Goal: Task Accomplishment & Management: Manage account settings

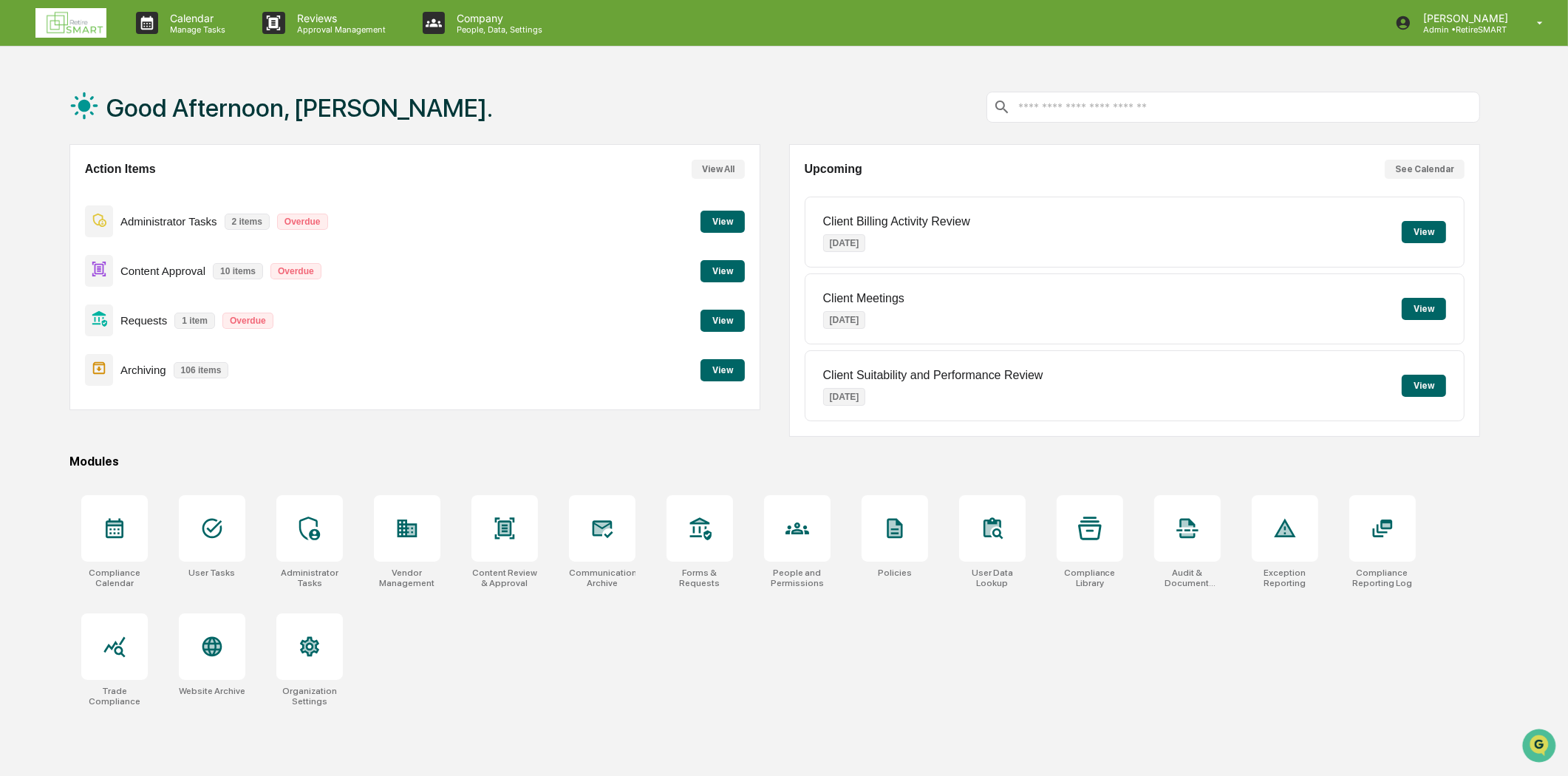
click at [740, 365] on button "View" at bounding box center [722, 370] width 44 height 23
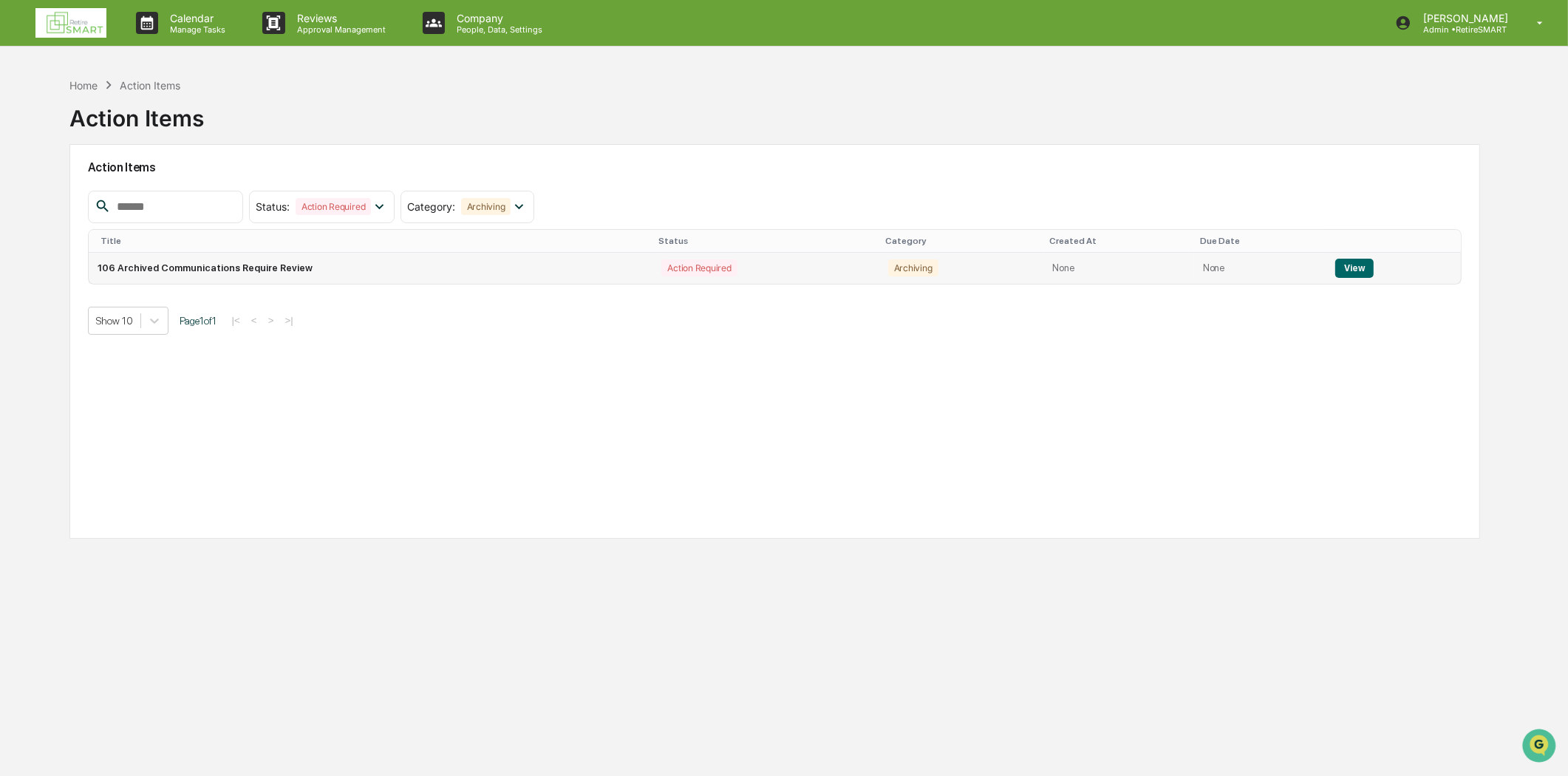
click at [1355, 266] on button "View" at bounding box center [1354, 268] width 37 height 20
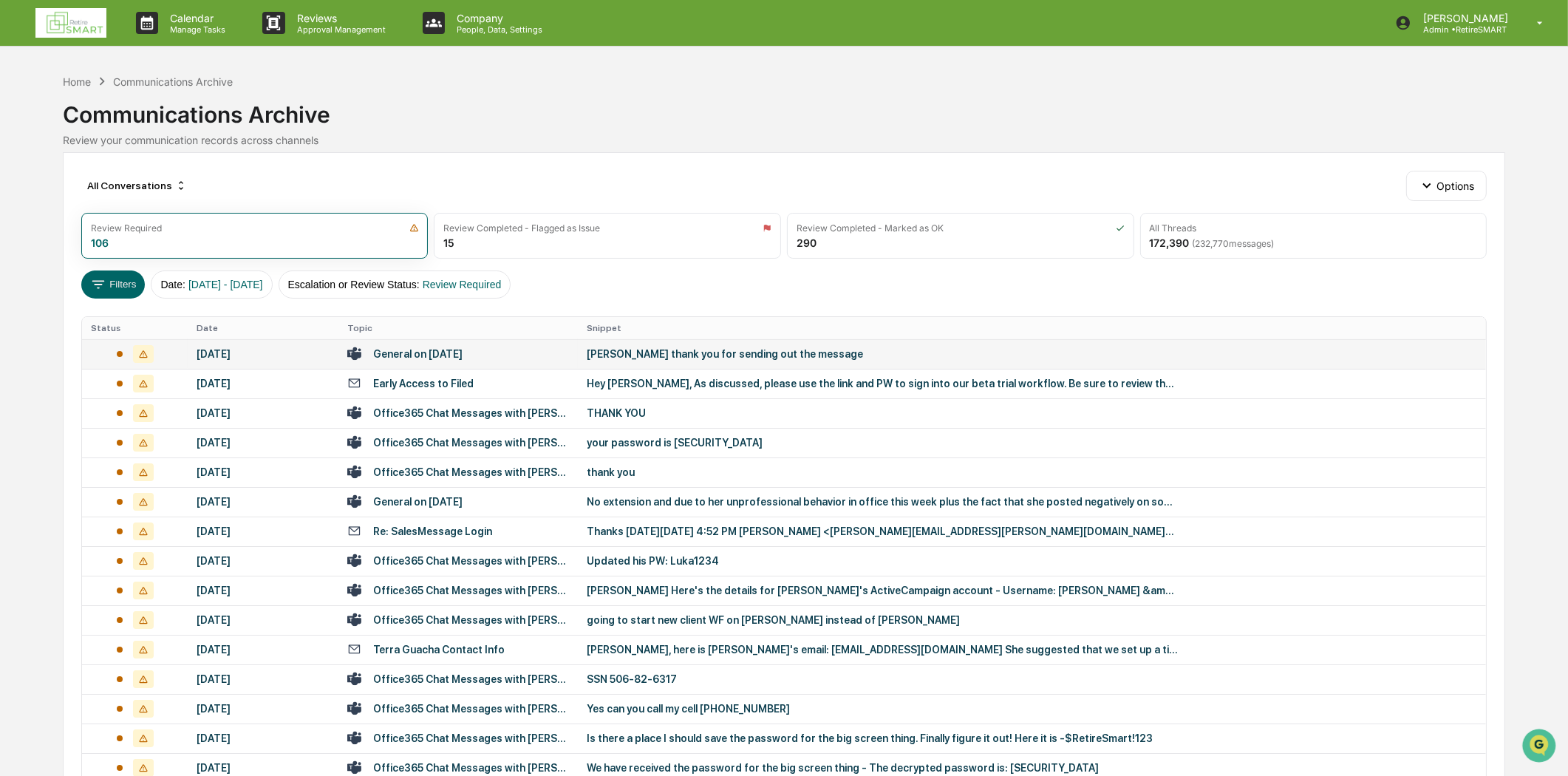
click at [487, 353] on div "General on [DATE]" at bounding box center [458, 354] width 222 height 14
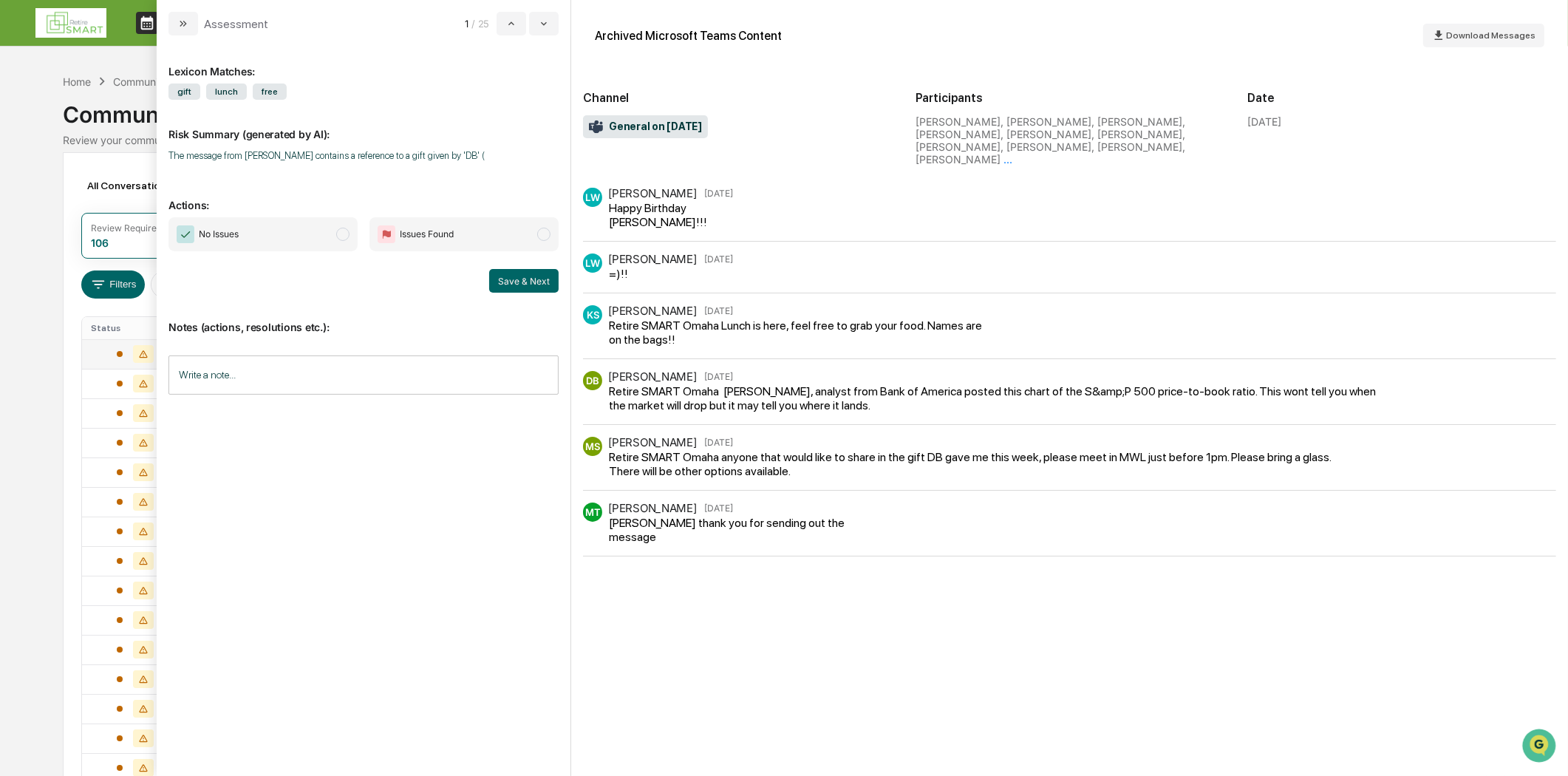
click at [893, 528] on div "MT [PERSON_NAME] [DATE] [PERSON_NAME] thank you for sending out the message" at bounding box center [1069, 523] width 973 height 41
click at [234, 374] on input "Write a note..." at bounding box center [363, 375] width 390 height 39
drag, startPoint x: 344, startPoint y: 234, endPoint x: 371, endPoint y: 223, distance: 29.2
click at [352, 230] on span "No Issues" at bounding box center [262, 234] width 190 height 34
click at [247, 407] on p "*" at bounding box center [364, 412] width 371 height 11
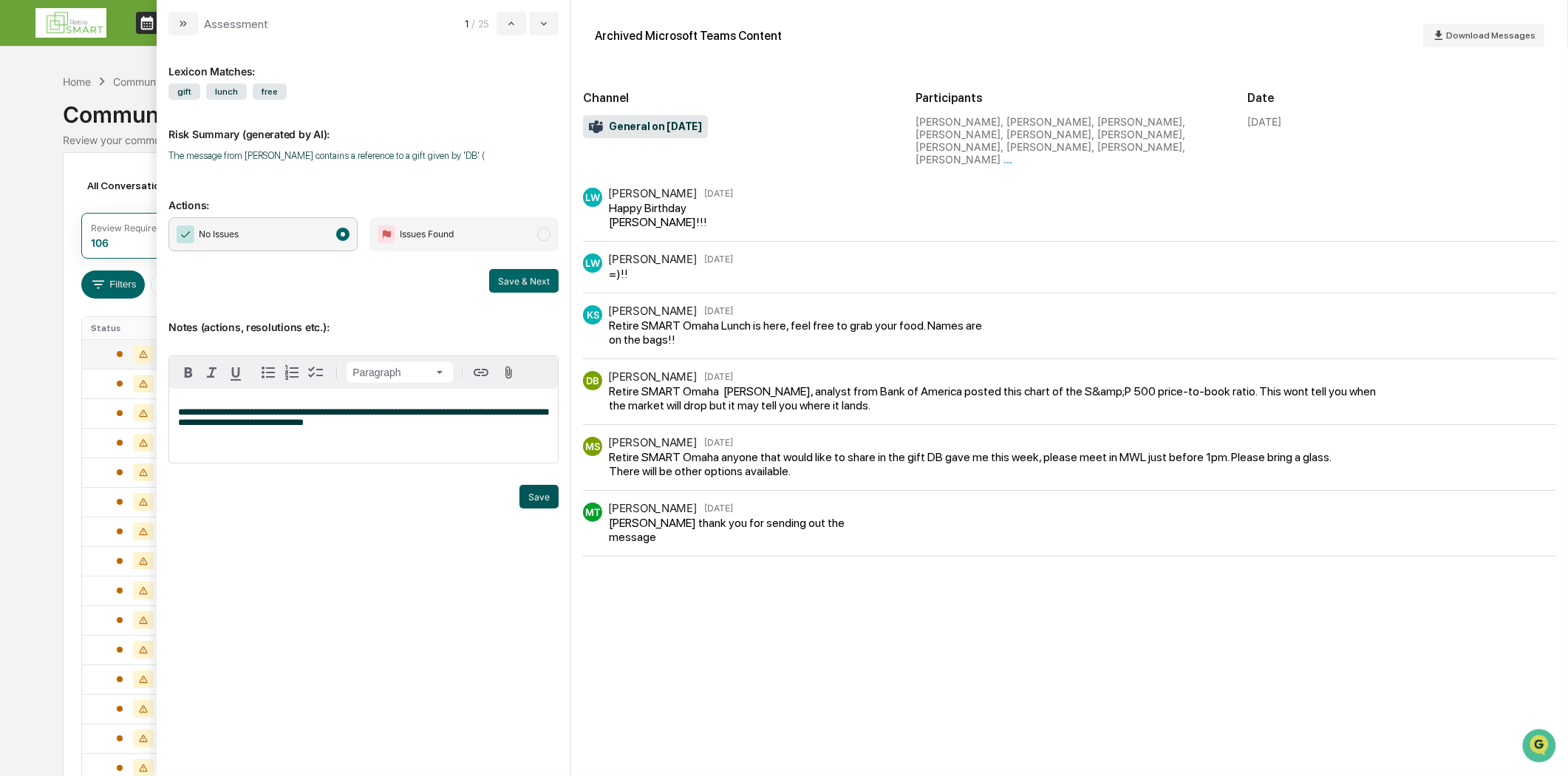
click at [535, 499] on button "Save" at bounding box center [539, 496] width 39 height 24
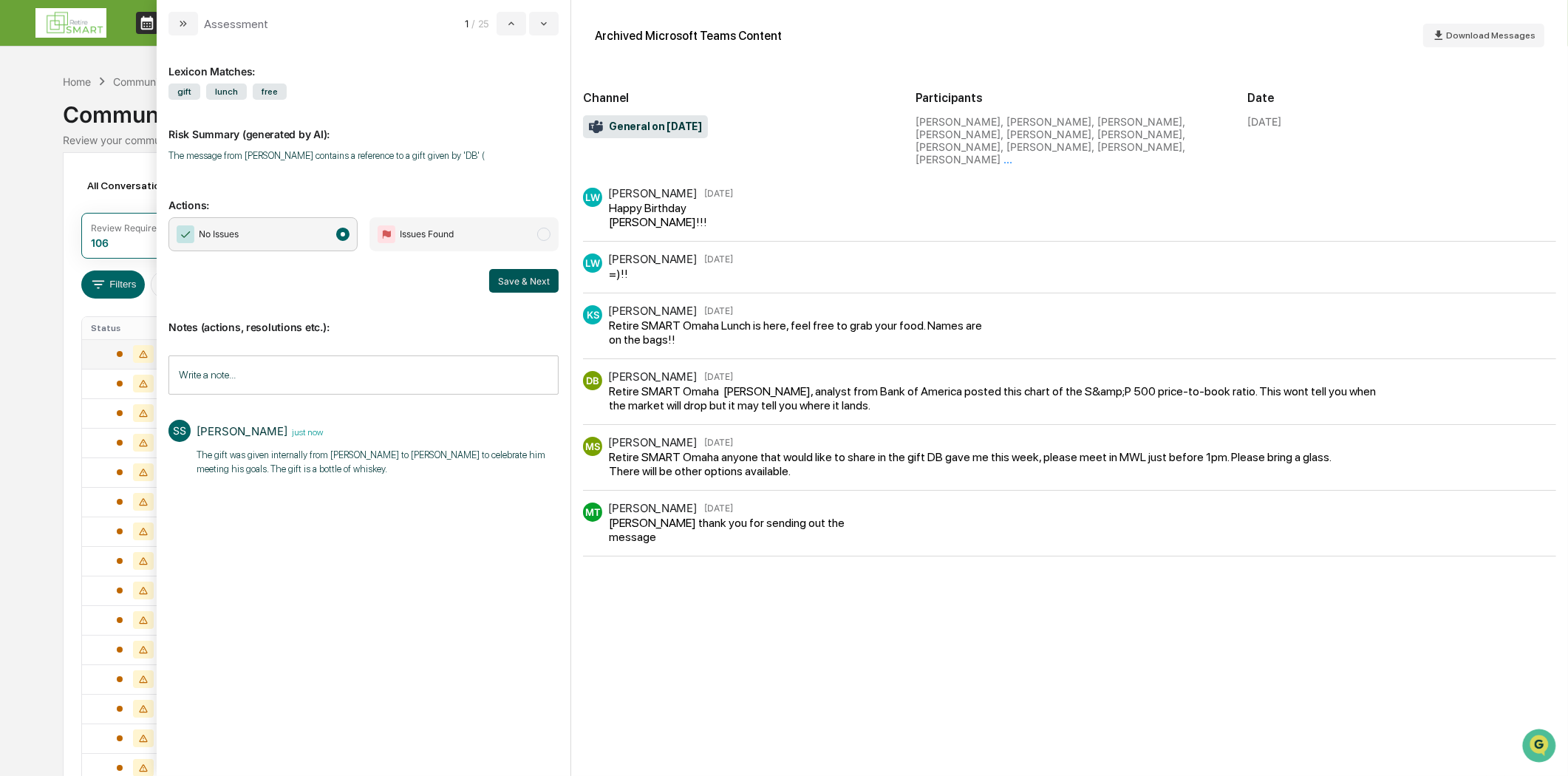
click at [533, 276] on button "Save & Next" at bounding box center [524, 281] width 70 height 24
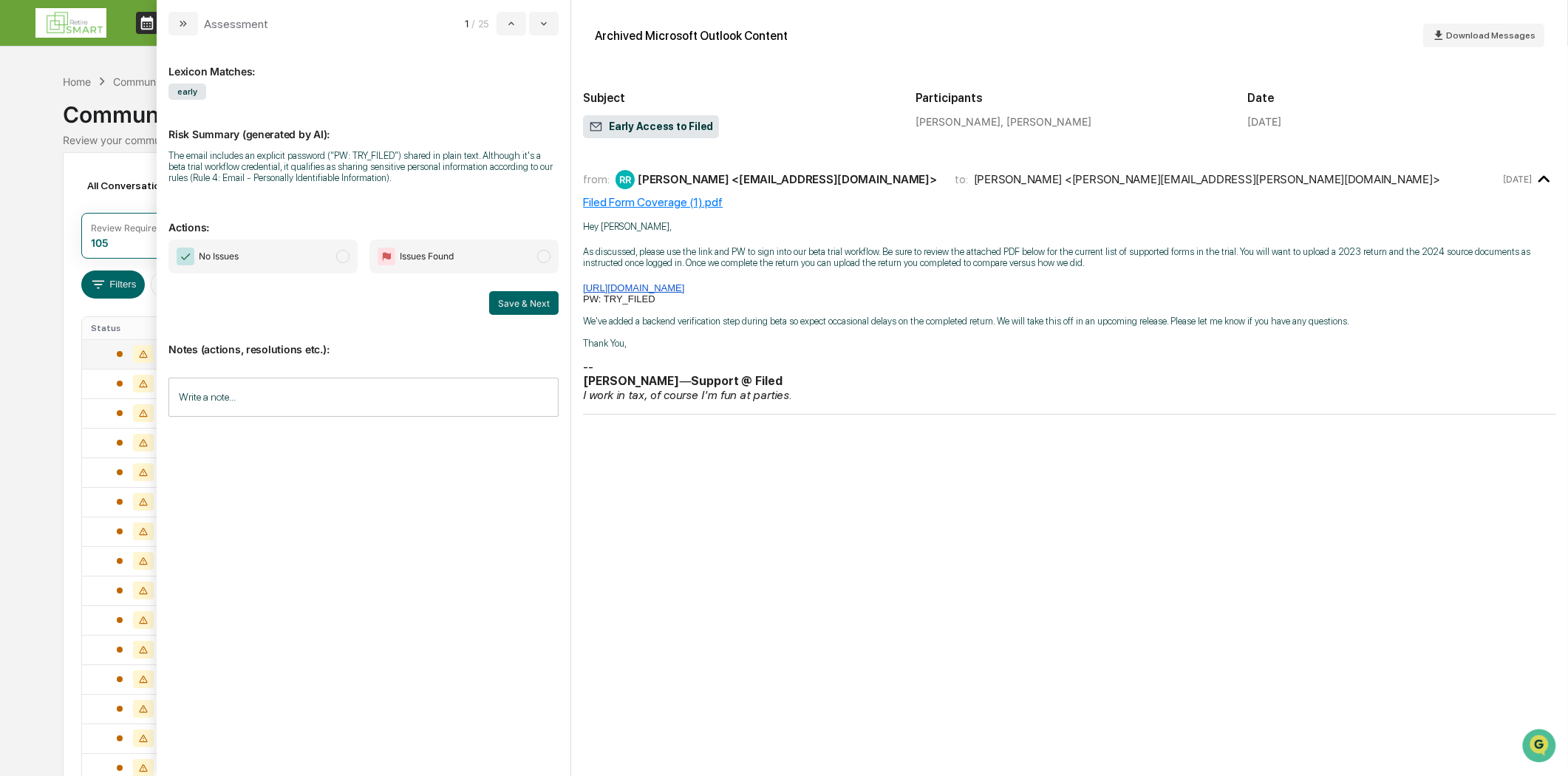
click at [190, 18] on button "modal" at bounding box center [183, 24] width 29 height 24
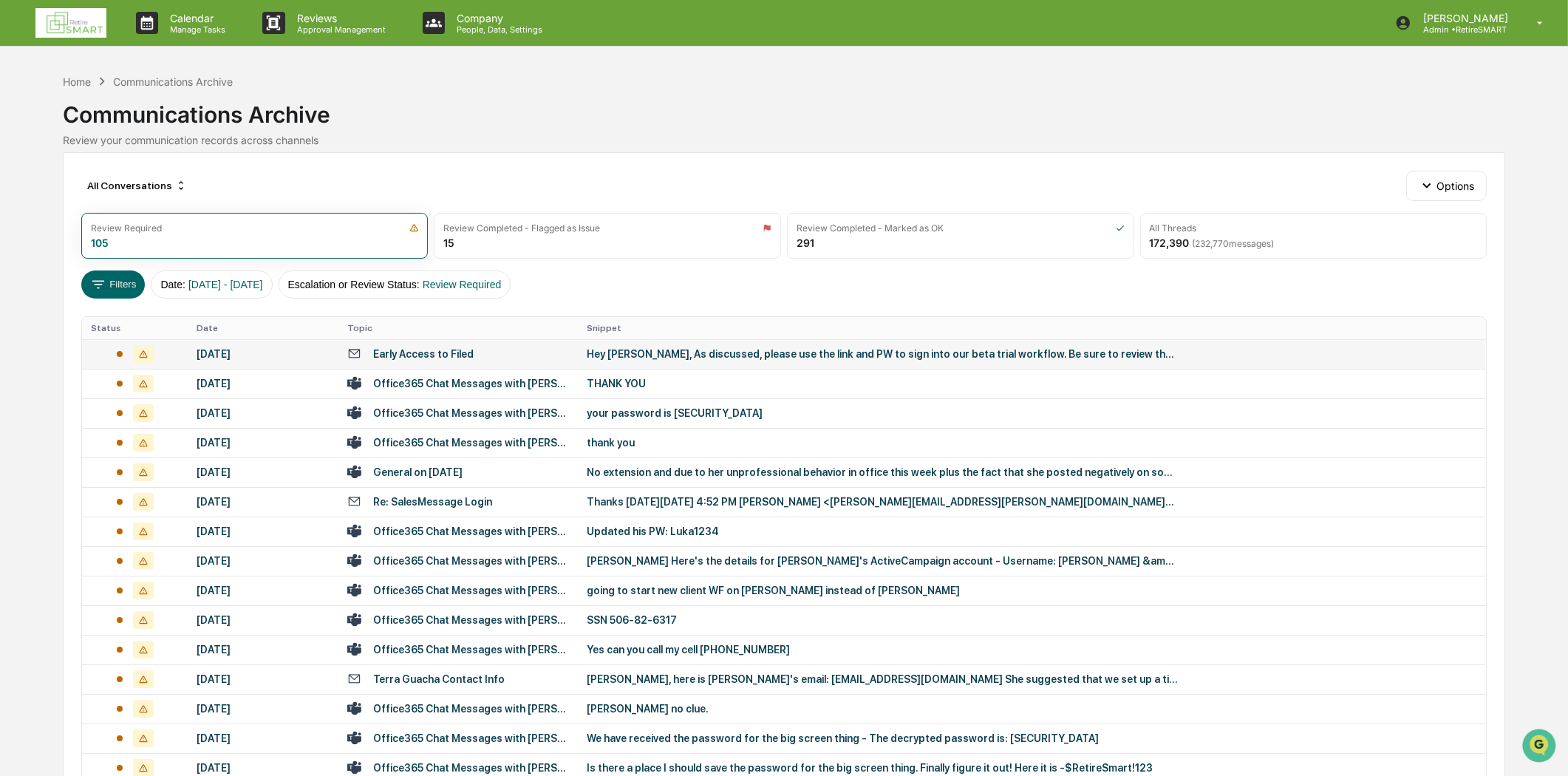
click at [455, 356] on div "Early Access to Filed" at bounding box center [423, 354] width 100 height 12
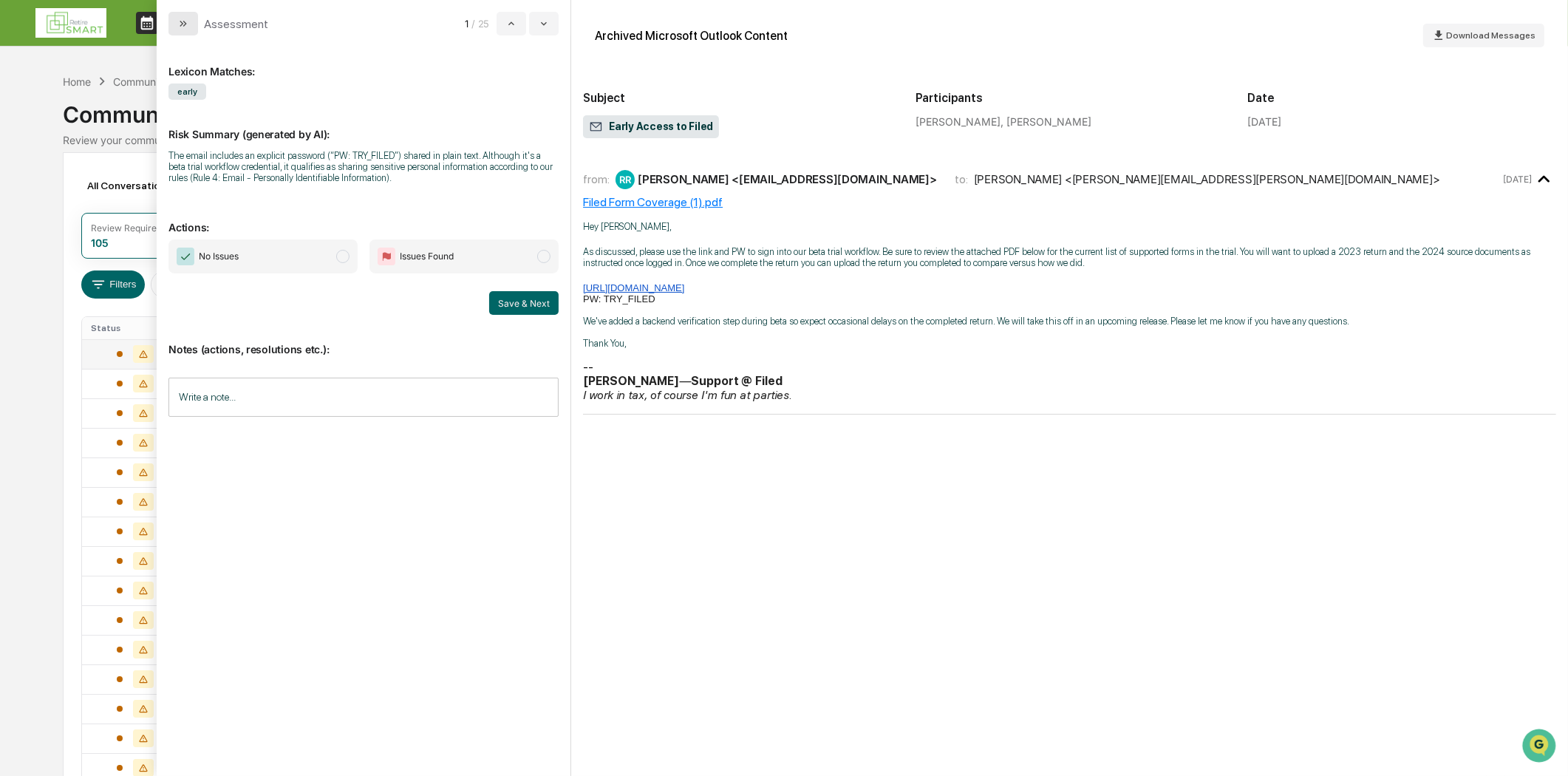
click at [176, 23] on button "modal" at bounding box center [183, 24] width 29 height 24
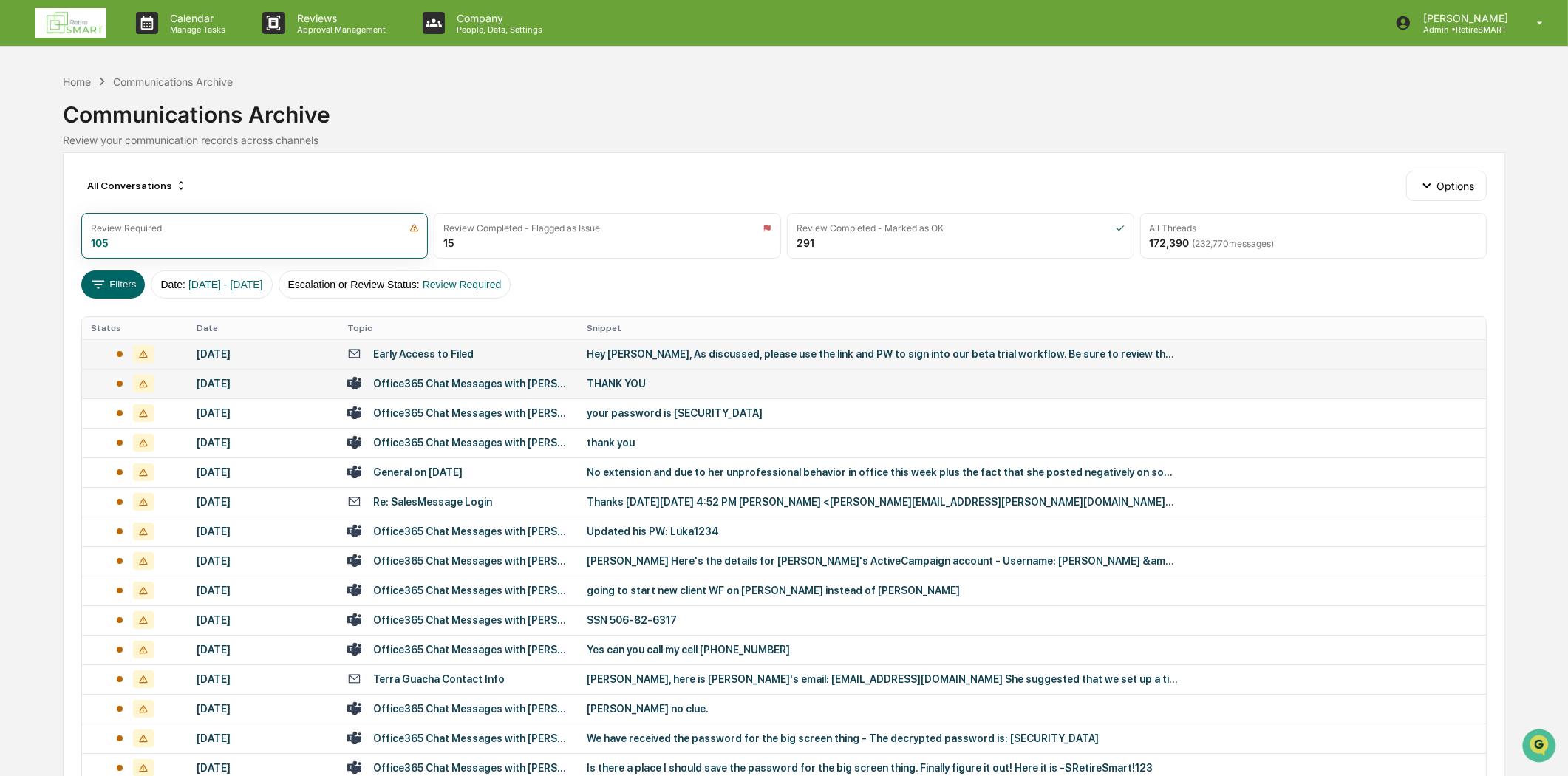
click at [429, 378] on div "Office365 Chat Messages with [PERSON_NAME], [GEOGRAPHIC_DATA][PERSON_NAME] on […" at bounding box center [471, 383] width 196 height 12
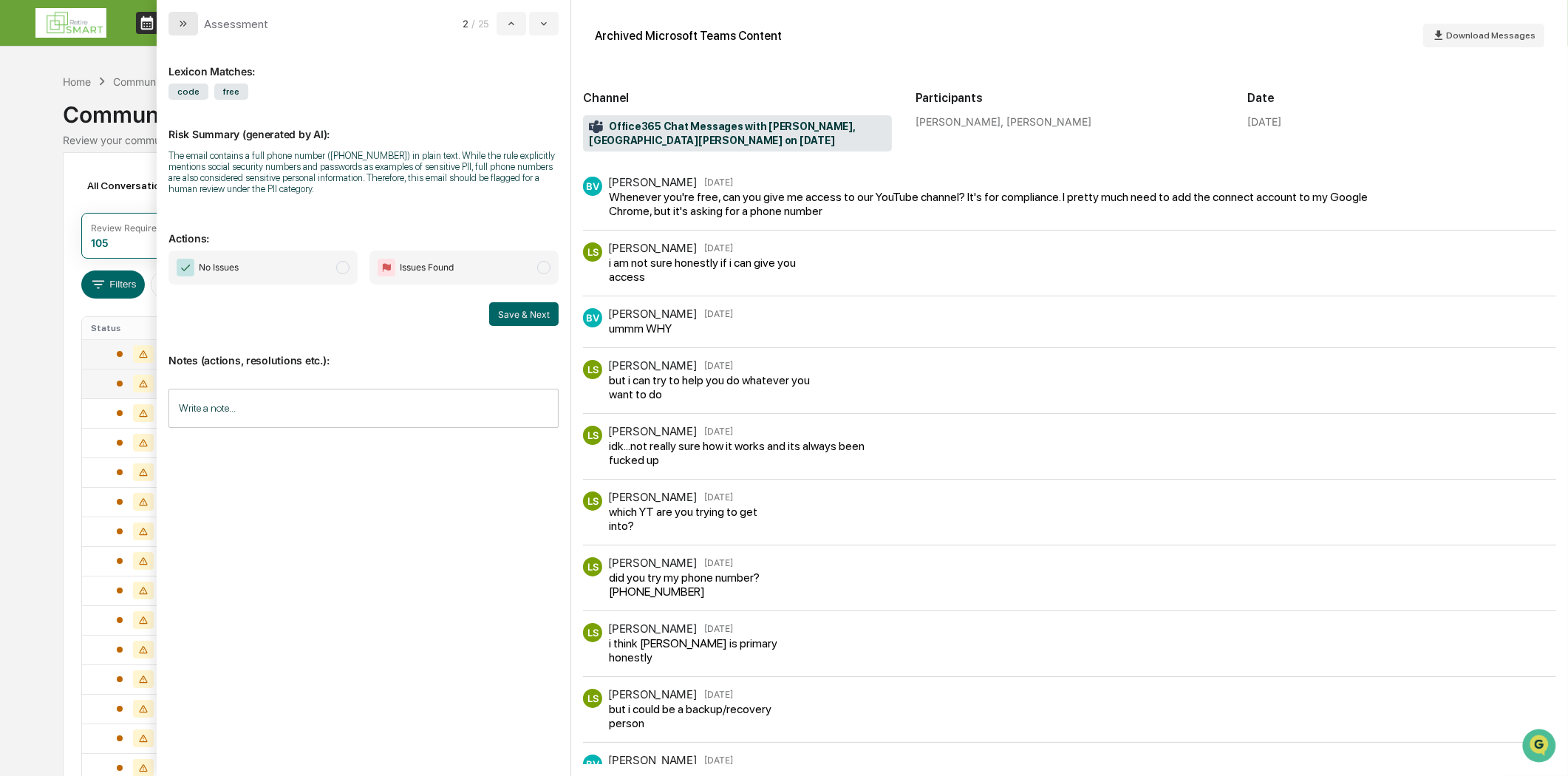
click at [179, 18] on icon "modal" at bounding box center [183, 24] width 12 height 12
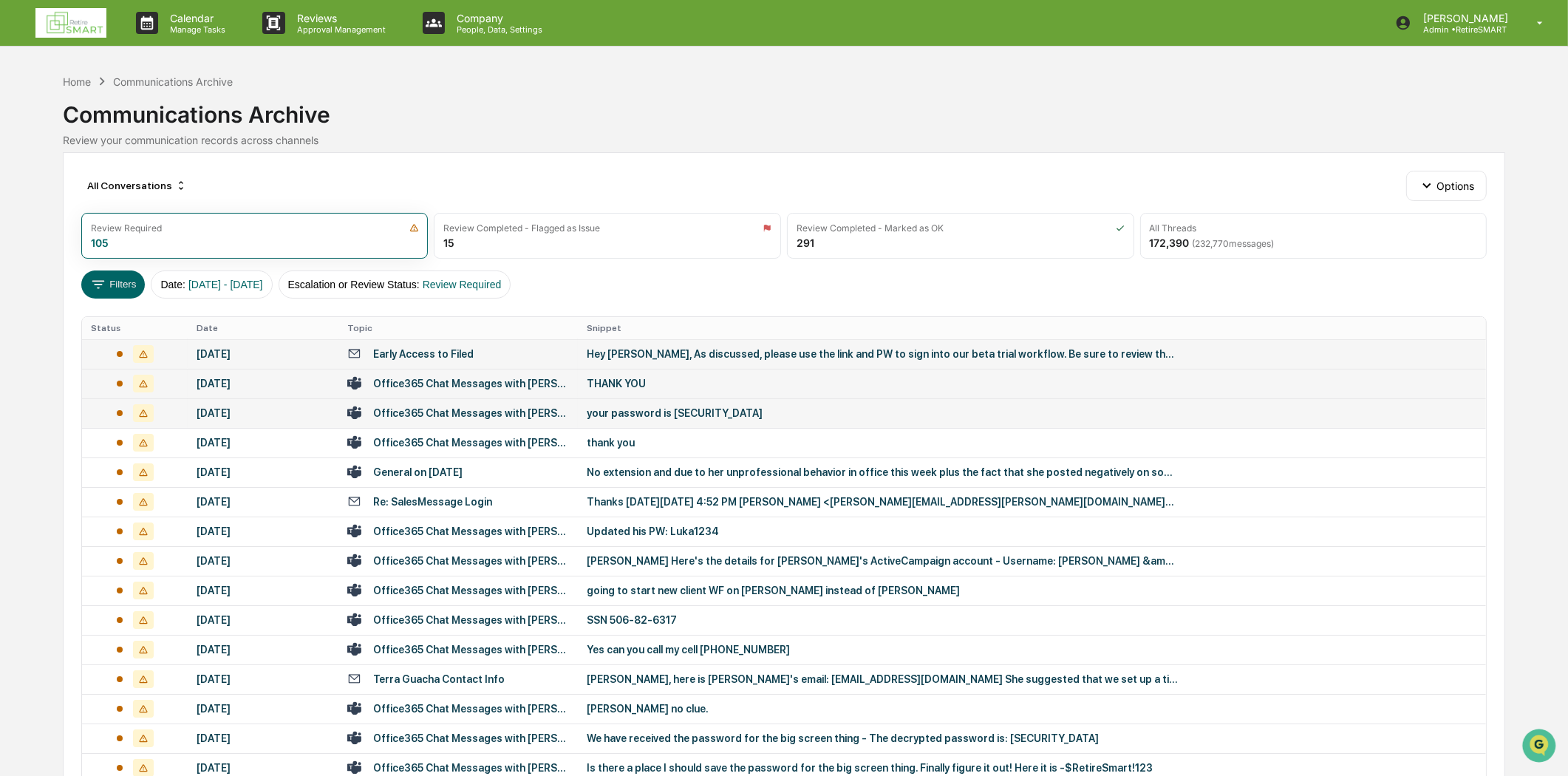
click at [453, 410] on div "Office365 Chat Messages with [PERSON_NAME], [PERSON_NAME] on [DATE]" at bounding box center [471, 413] width 196 height 12
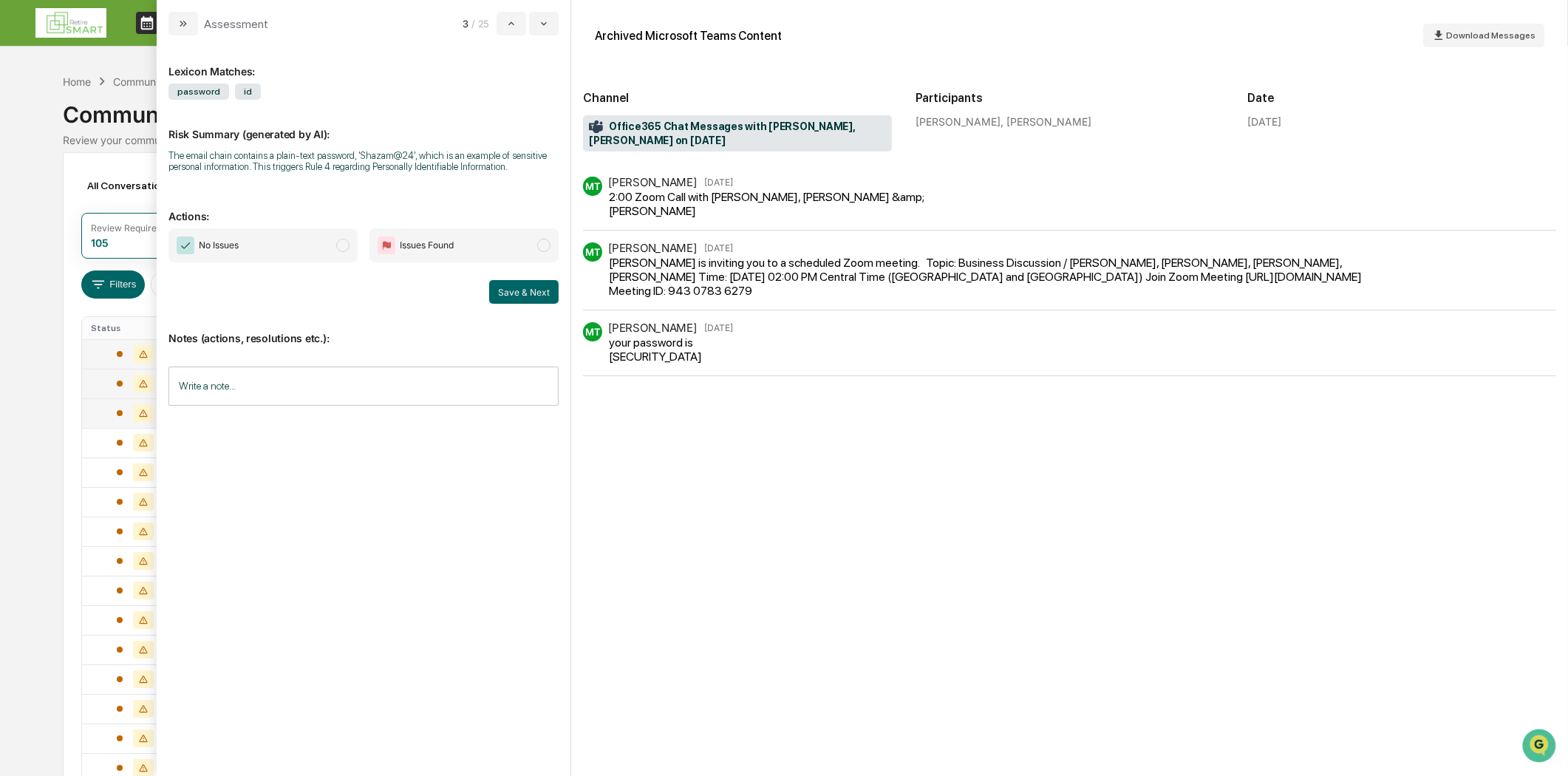
click at [773, 248] on div "MT [PERSON_NAME] [DATE]" at bounding box center [1069, 252] width 973 height 20
click at [909, 270] on div "[PERSON_NAME] is inviting you to a scheduled Zoom meeting. Topic: Business Disc…" at bounding box center [998, 276] width 778 height 42
click at [744, 359] on div "MT [PERSON_NAME] [DATE] your password is [SECURITY_DATA]" at bounding box center [1069, 349] width 973 height 54
click at [181, 15] on button "modal" at bounding box center [183, 24] width 29 height 24
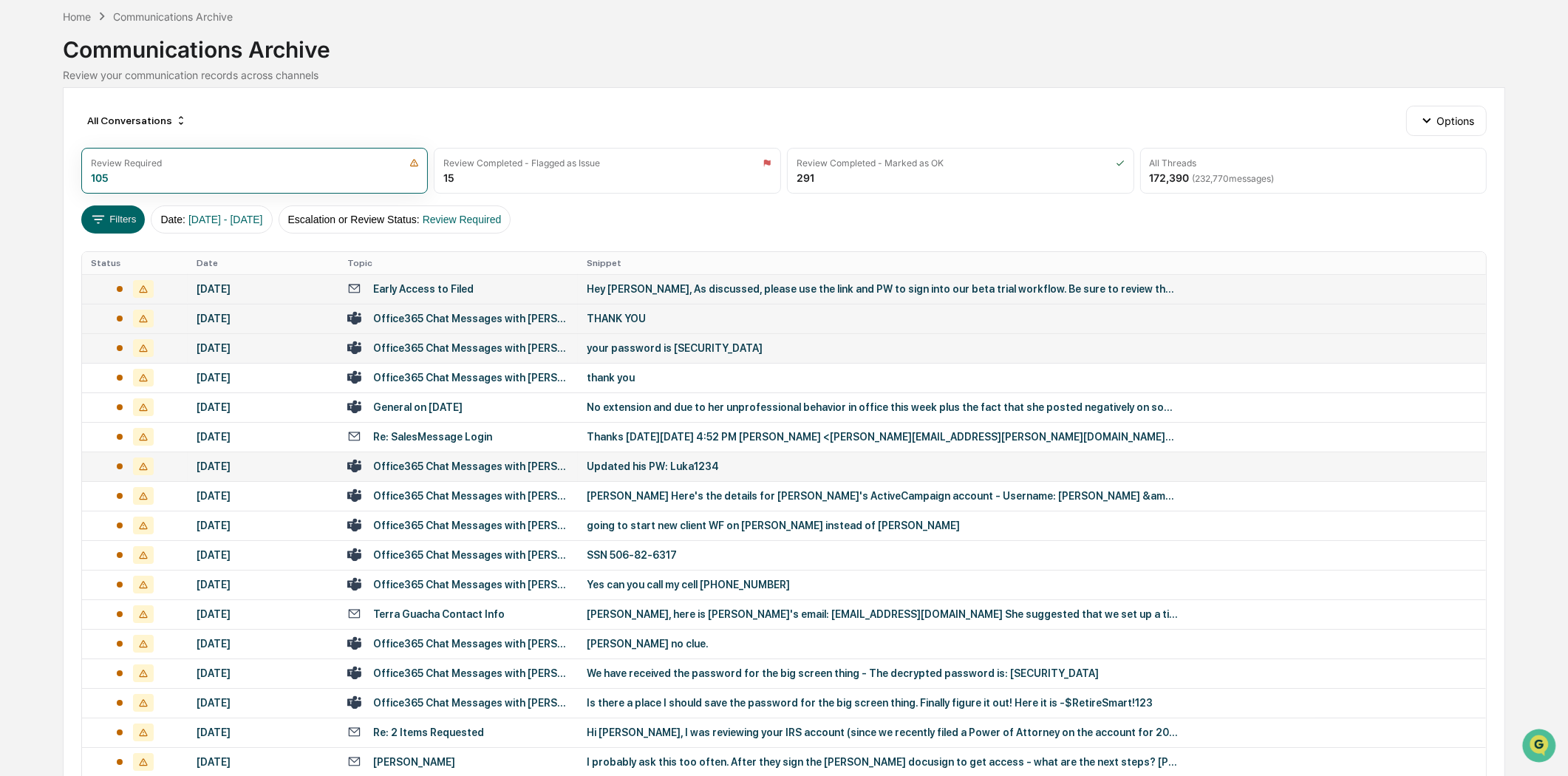
scroll to position [164, 0]
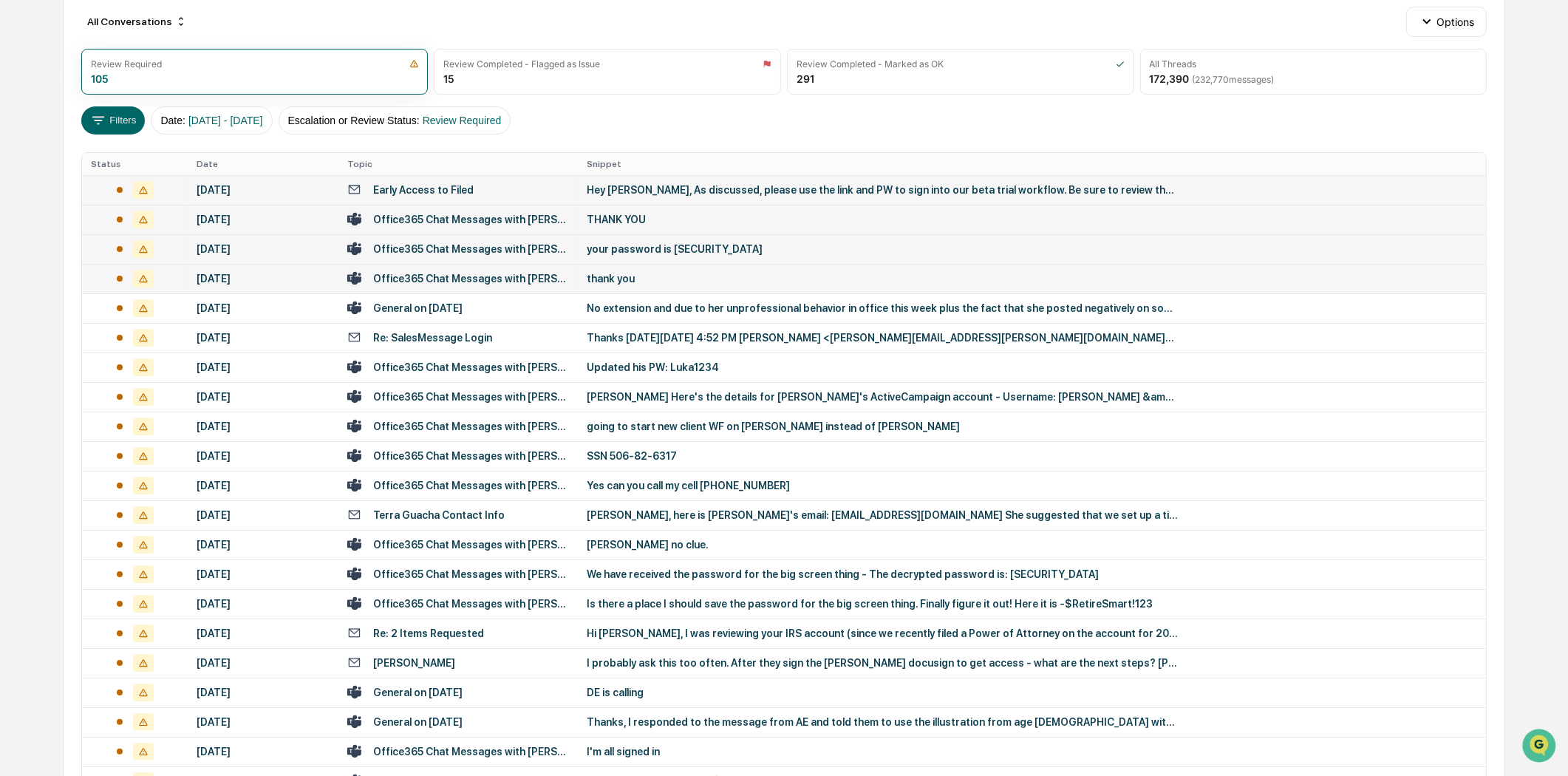
click at [469, 282] on div "Office365 Chat Messages with [PERSON_NAME], [PERSON_NAME] on [DATE]" at bounding box center [471, 279] width 196 height 12
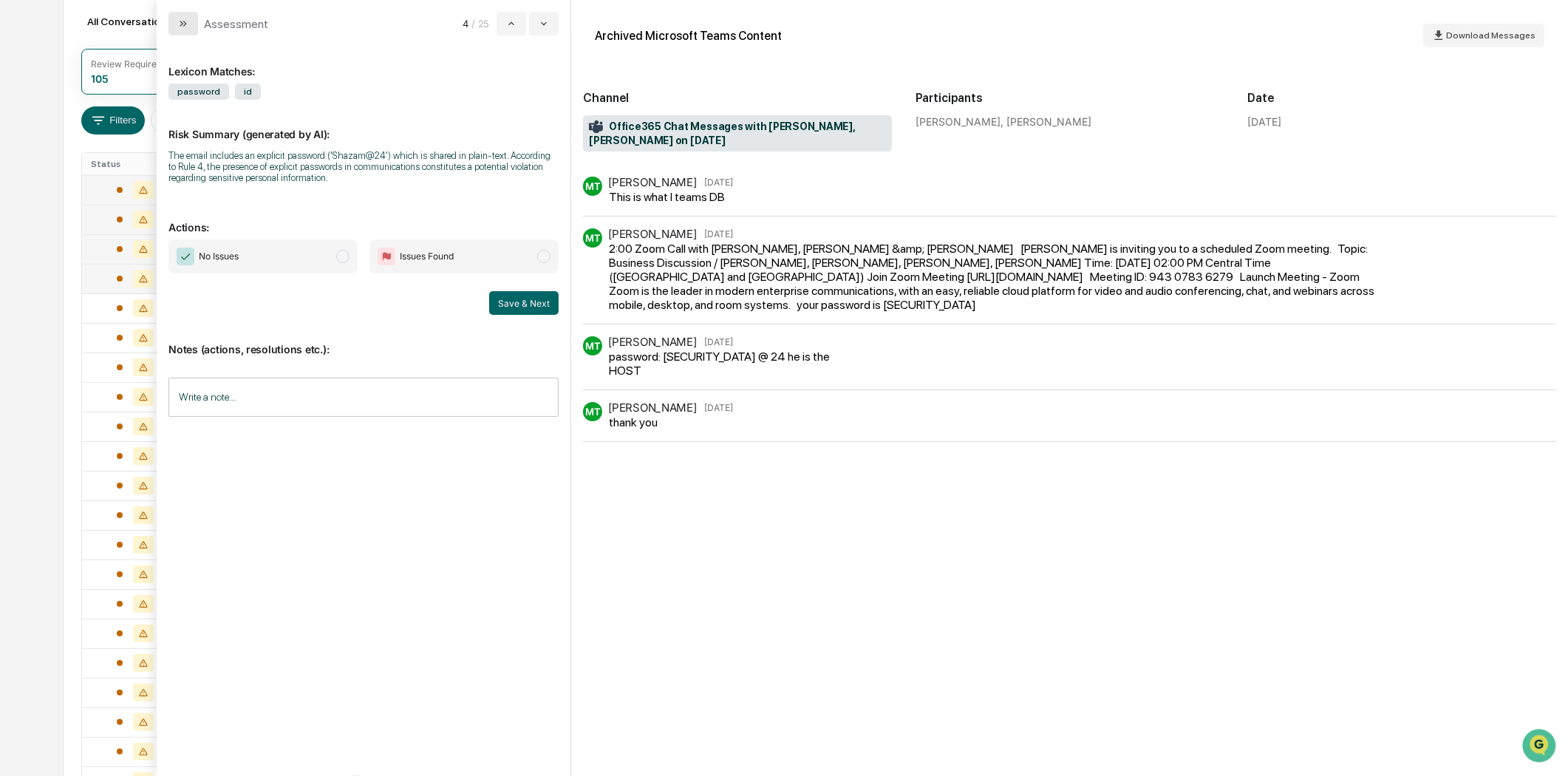
click at [190, 23] on button "modal" at bounding box center [183, 24] width 29 height 24
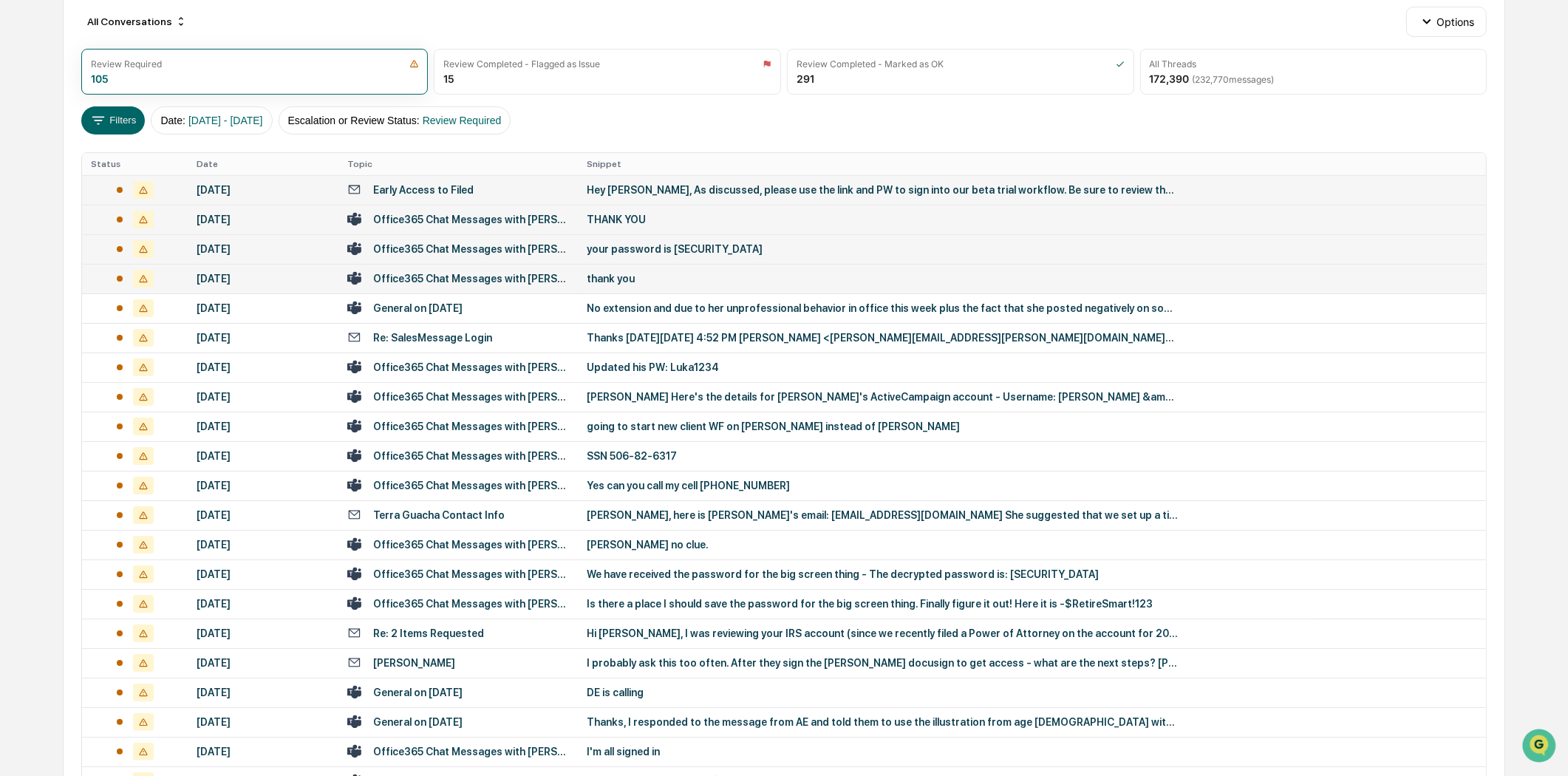
click at [637, 273] on div "thank you" at bounding box center [882, 279] width 591 height 12
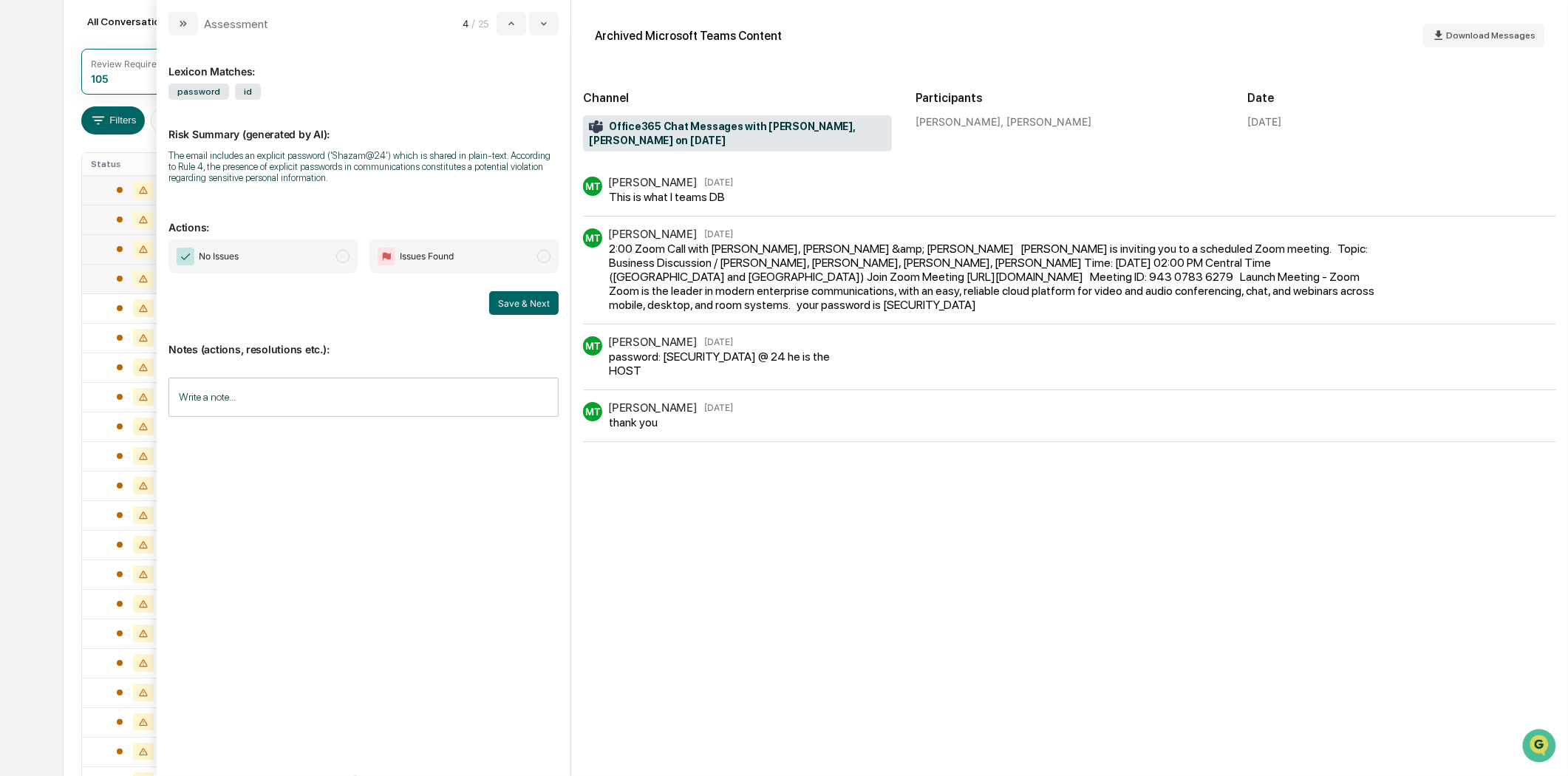
click at [173, 18] on button "modal" at bounding box center [183, 24] width 29 height 24
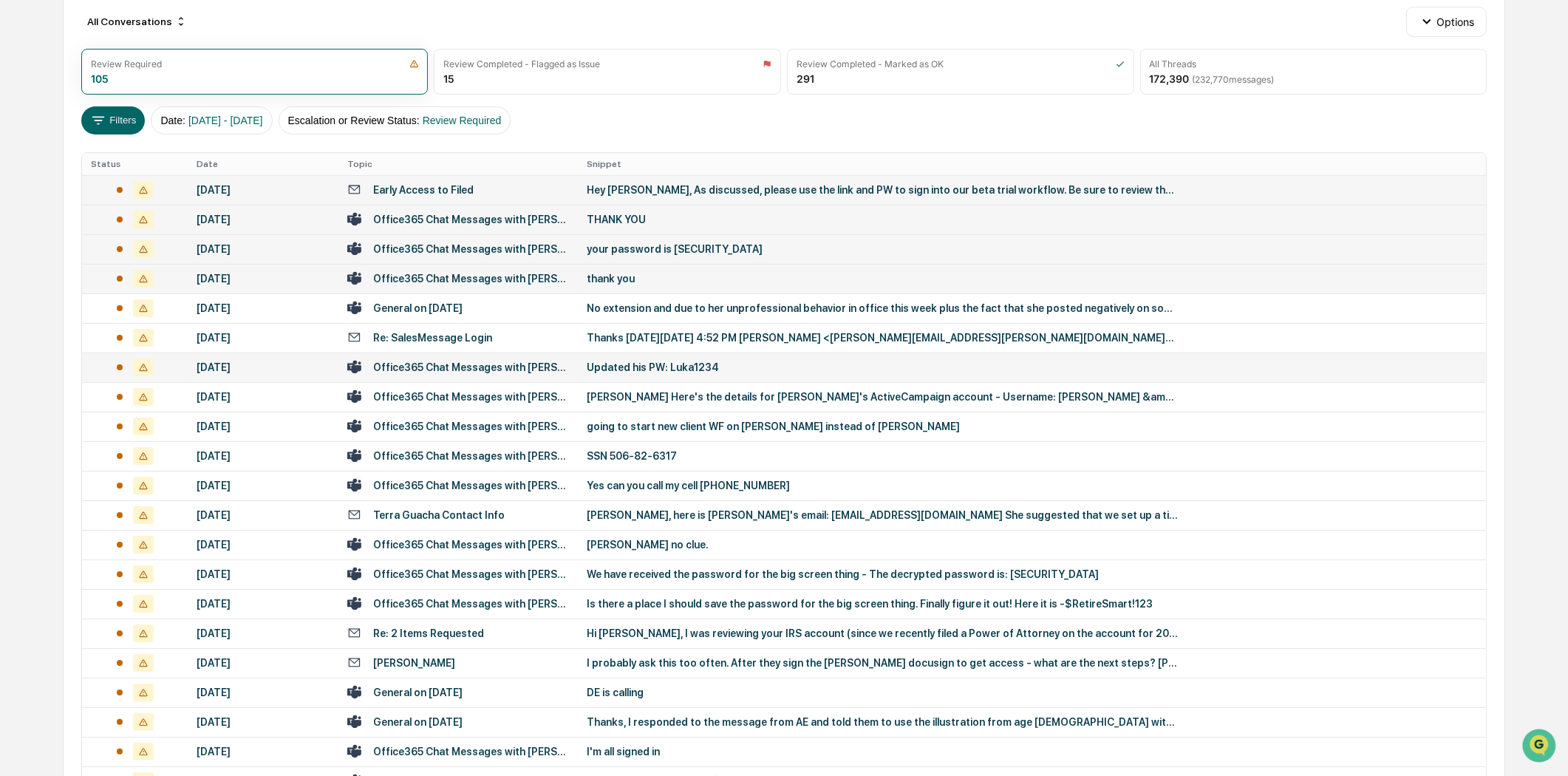
click at [458, 365] on div "Office365 Chat Messages with [PERSON_NAME], [PERSON_NAME] on [DATE]" at bounding box center [471, 367] width 196 height 12
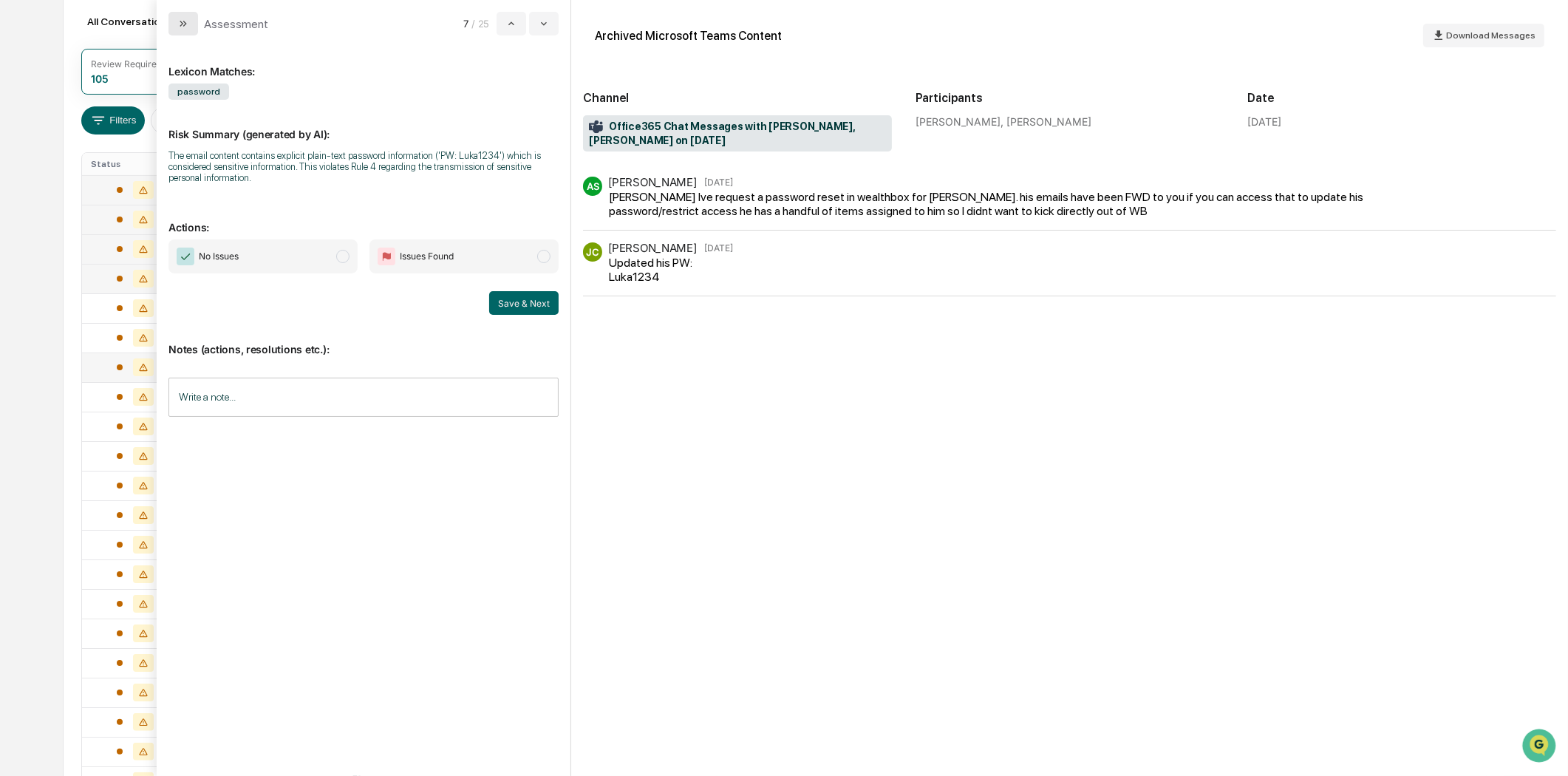
click at [181, 27] on icon "modal" at bounding box center [183, 24] width 12 height 12
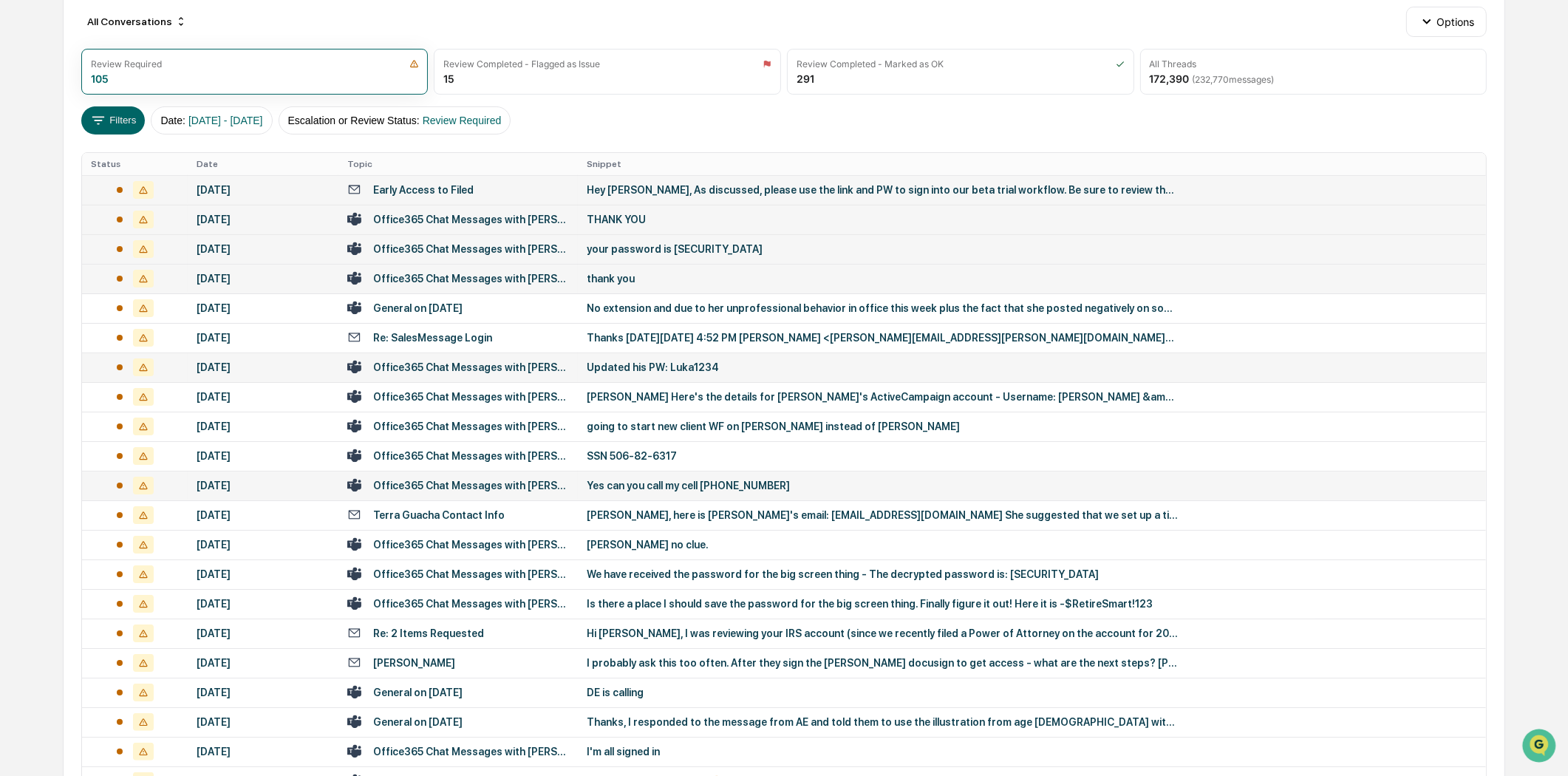
click at [495, 484] on div "Office365 Chat Messages with [PERSON_NAME], [PERSON_NAME] on [DATE]" at bounding box center [471, 485] width 196 height 12
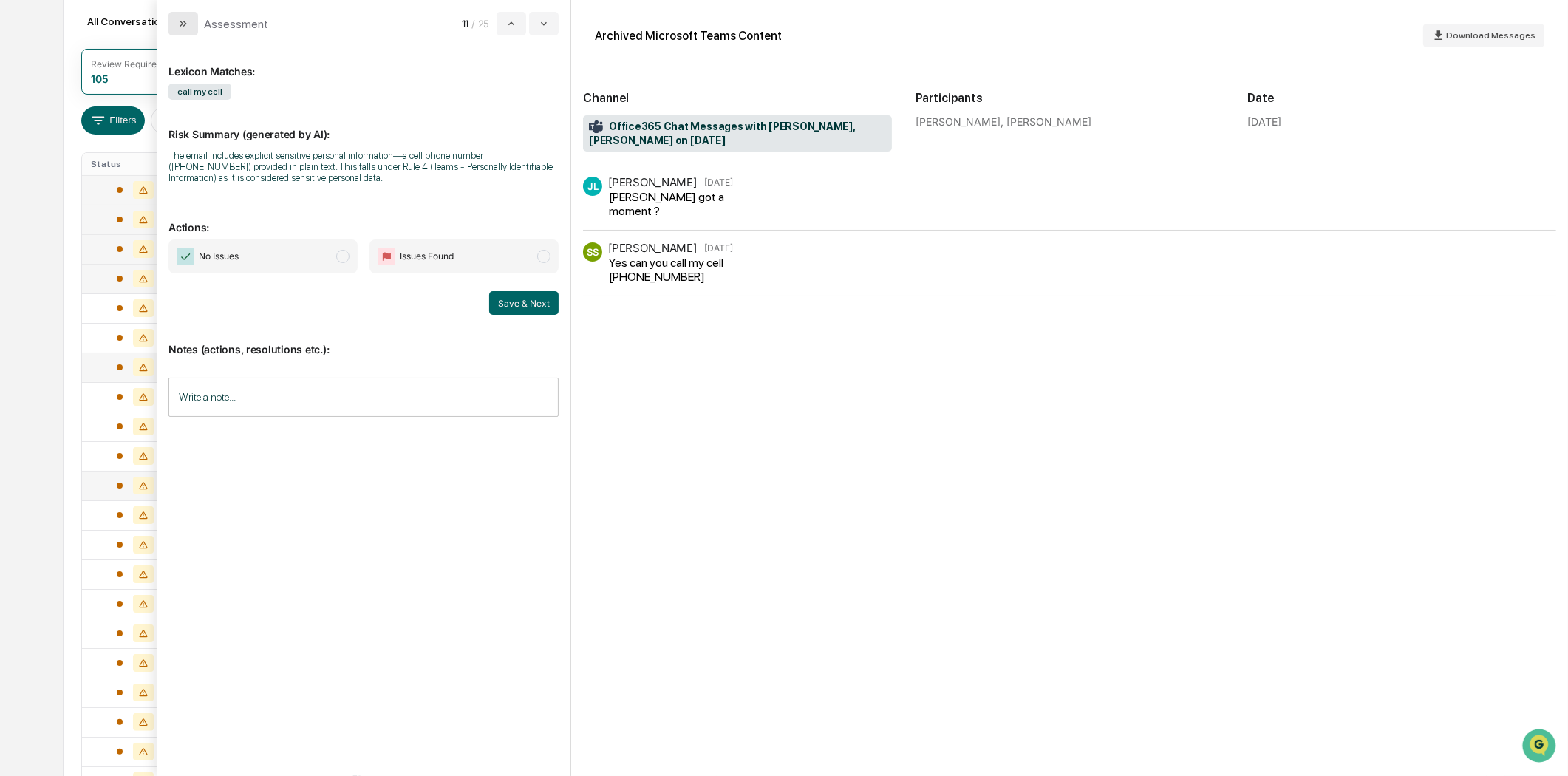
click at [171, 26] on button "modal" at bounding box center [183, 24] width 29 height 24
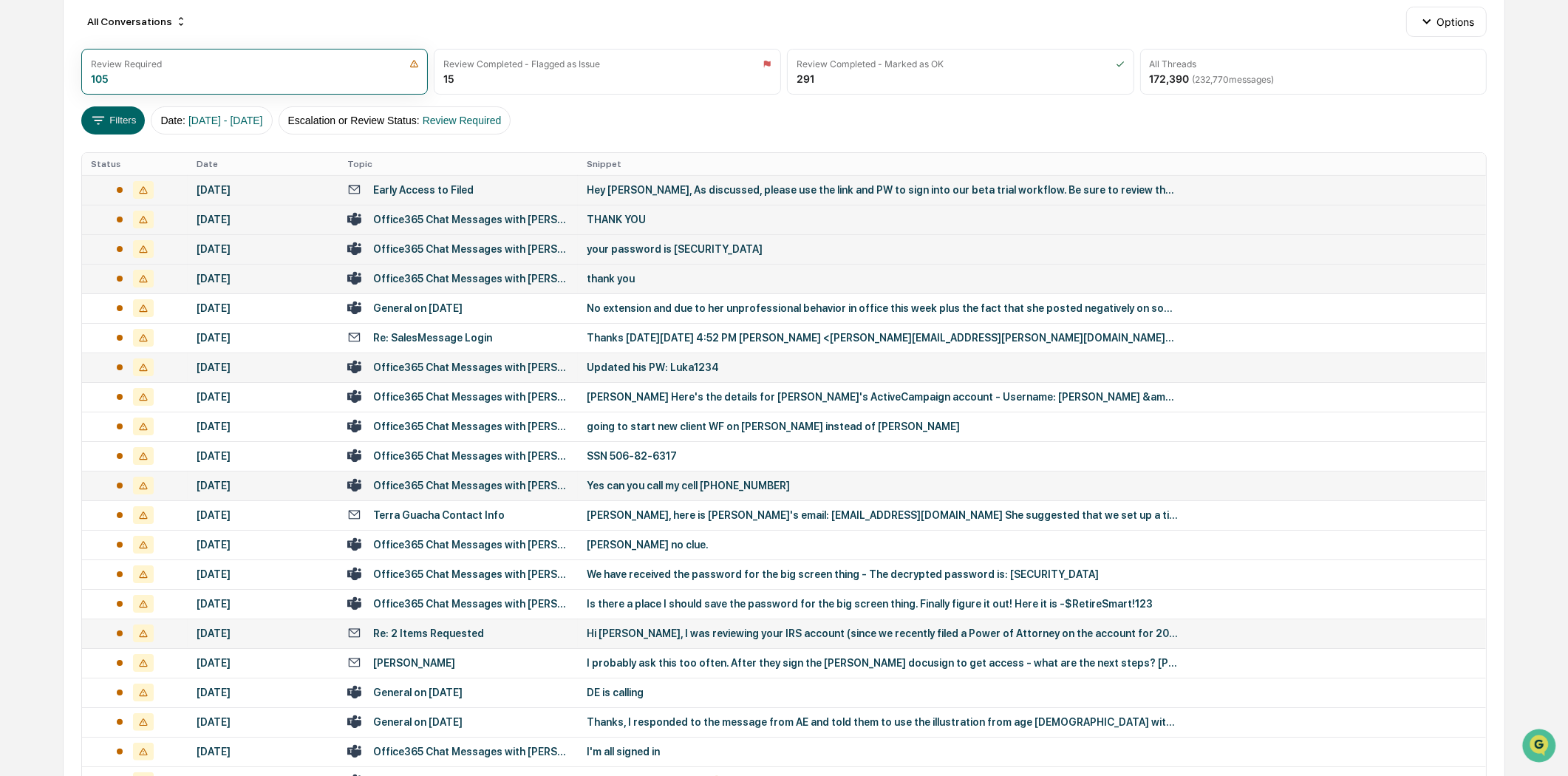
click at [462, 641] on td "Re: 2 Items Requested" at bounding box center [458, 633] width 240 height 29
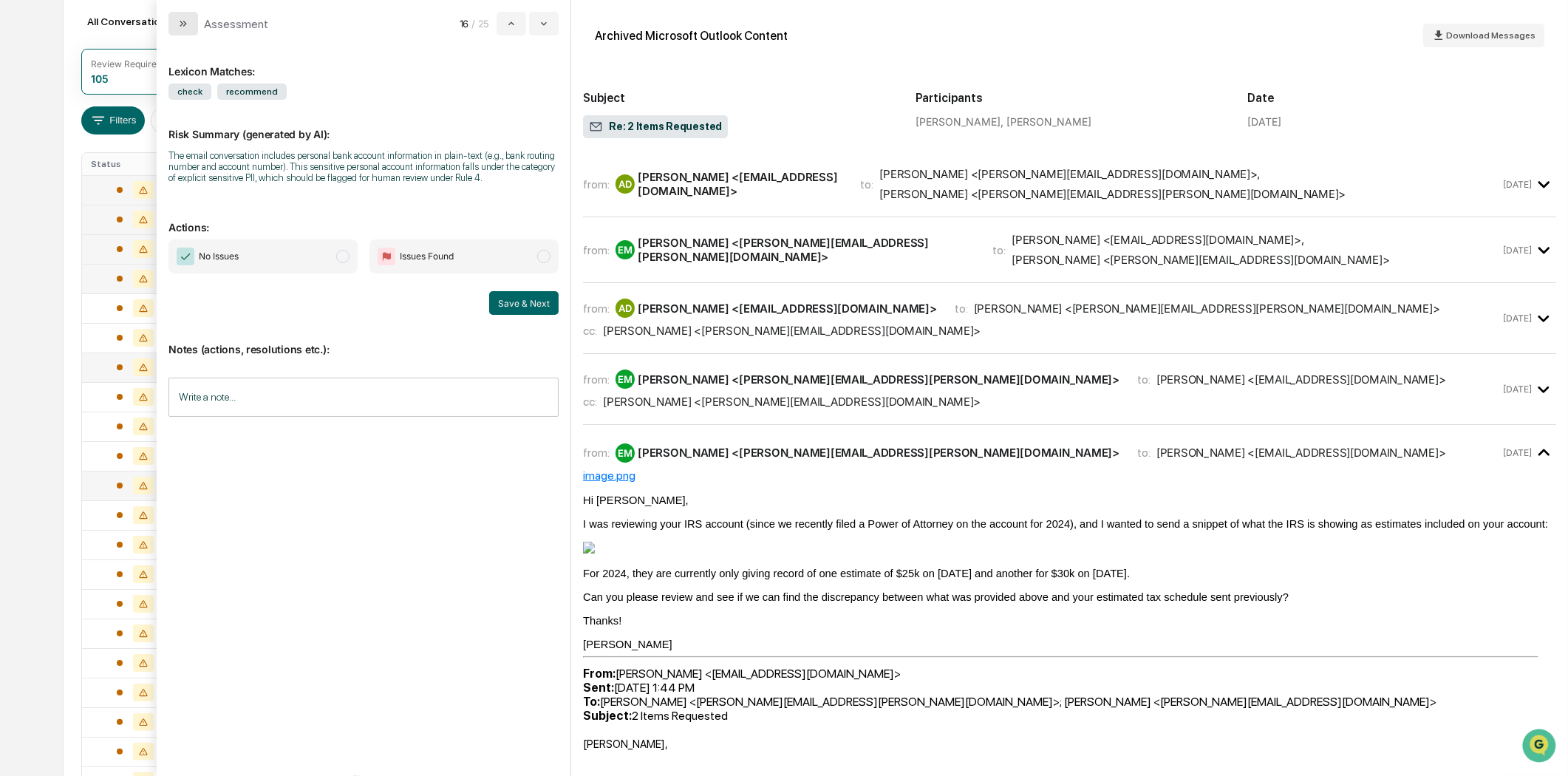
click at [177, 23] on icon "modal" at bounding box center [183, 24] width 12 height 12
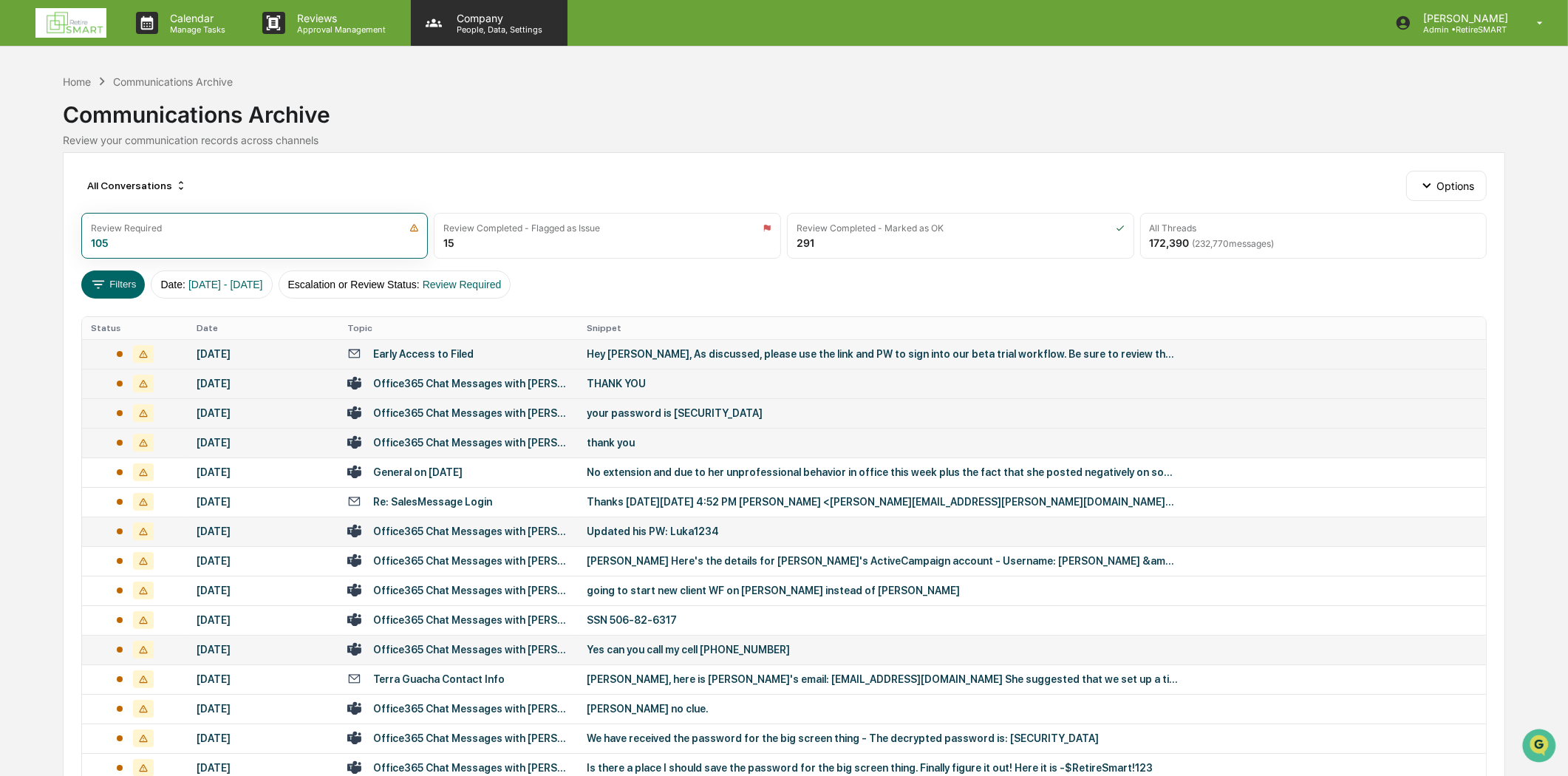
click at [482, 23] on p "Company" at bounding box center [497, 18] width 105 height 13
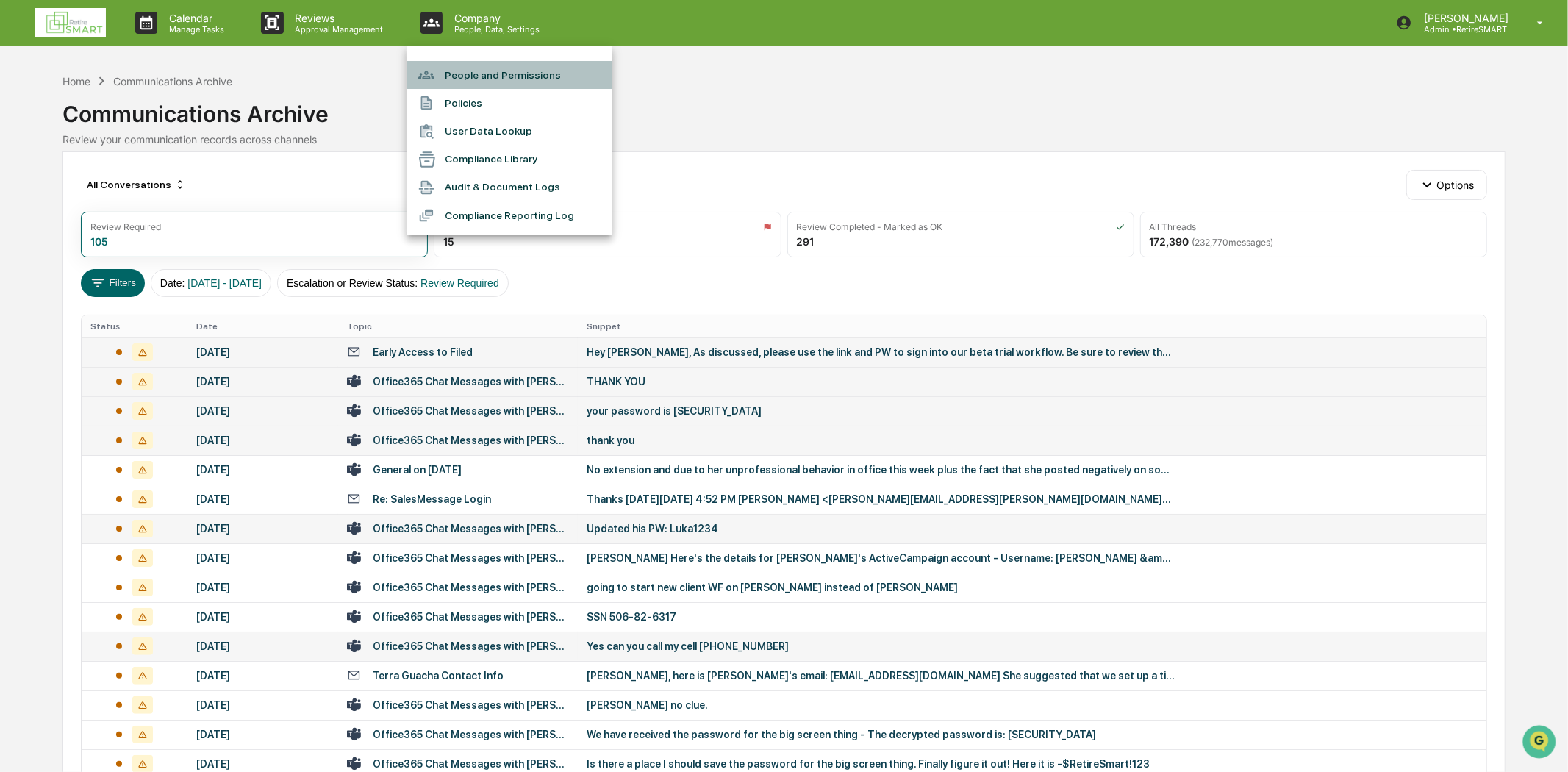
click at [485, 75] on li "People and Permissions" at bounding box center [509, 74] width 206 height 28
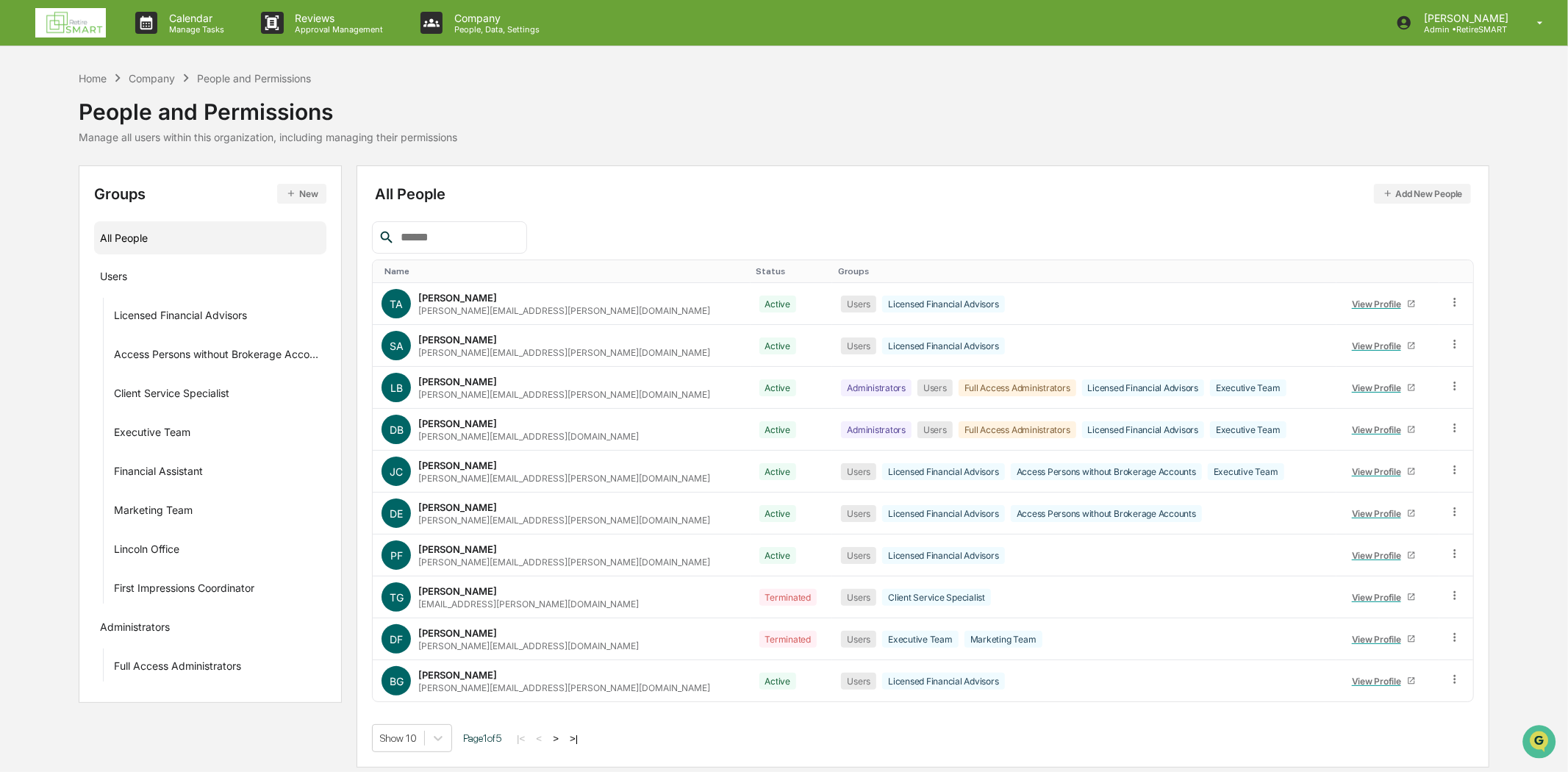
click at [447, 230] on input "text" at bounding box center [458, 237] width 125 height 20
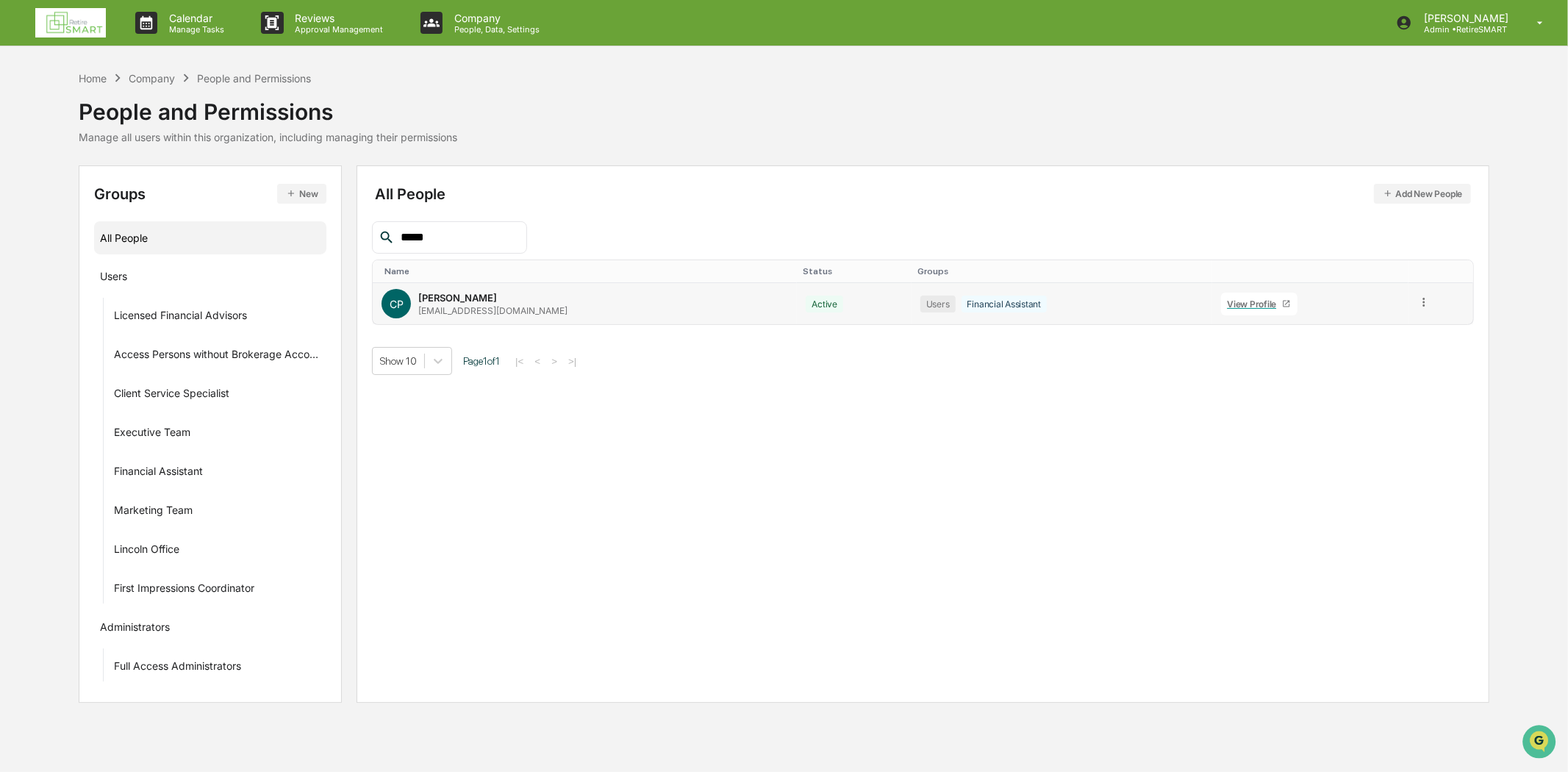
type input "*****"
click at [627, 318] on div "CP [PERSON_NAME] [PERSON_NAME][EMAIL_ADDRESS][PERSON_NAME][DOMAIN_NAME]" at bounding box center [585, 304] width 407 height 29
click at [1424, 300] on icon at bounding box center [1424, 302] width 14 height 14
click at [1378, 354] on div "Change Status" at bounding box center [1358, 356] width 122 height 18
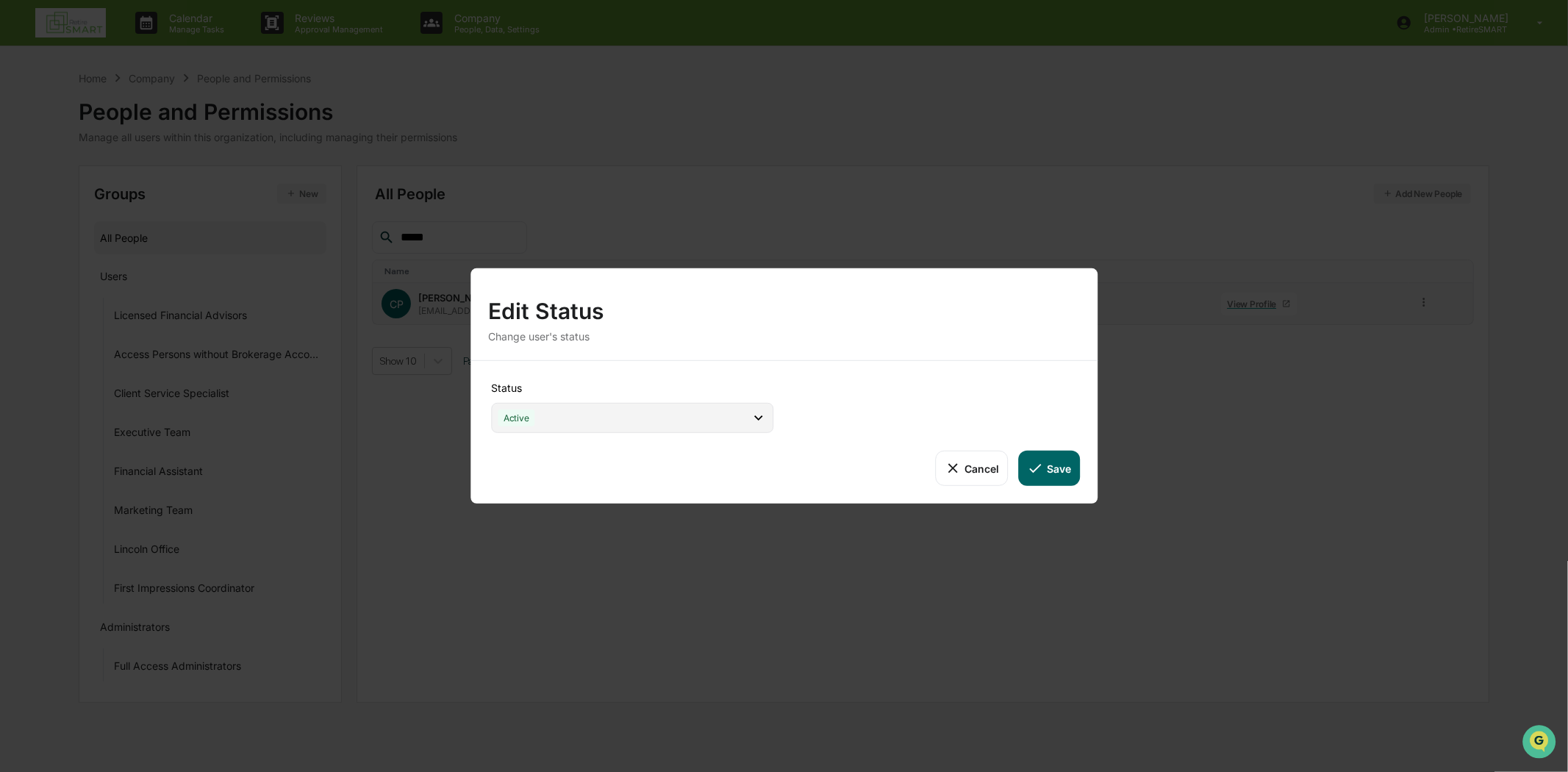
click at [761, 419] on icon at bounding box center [759, 417] width 17 height 17
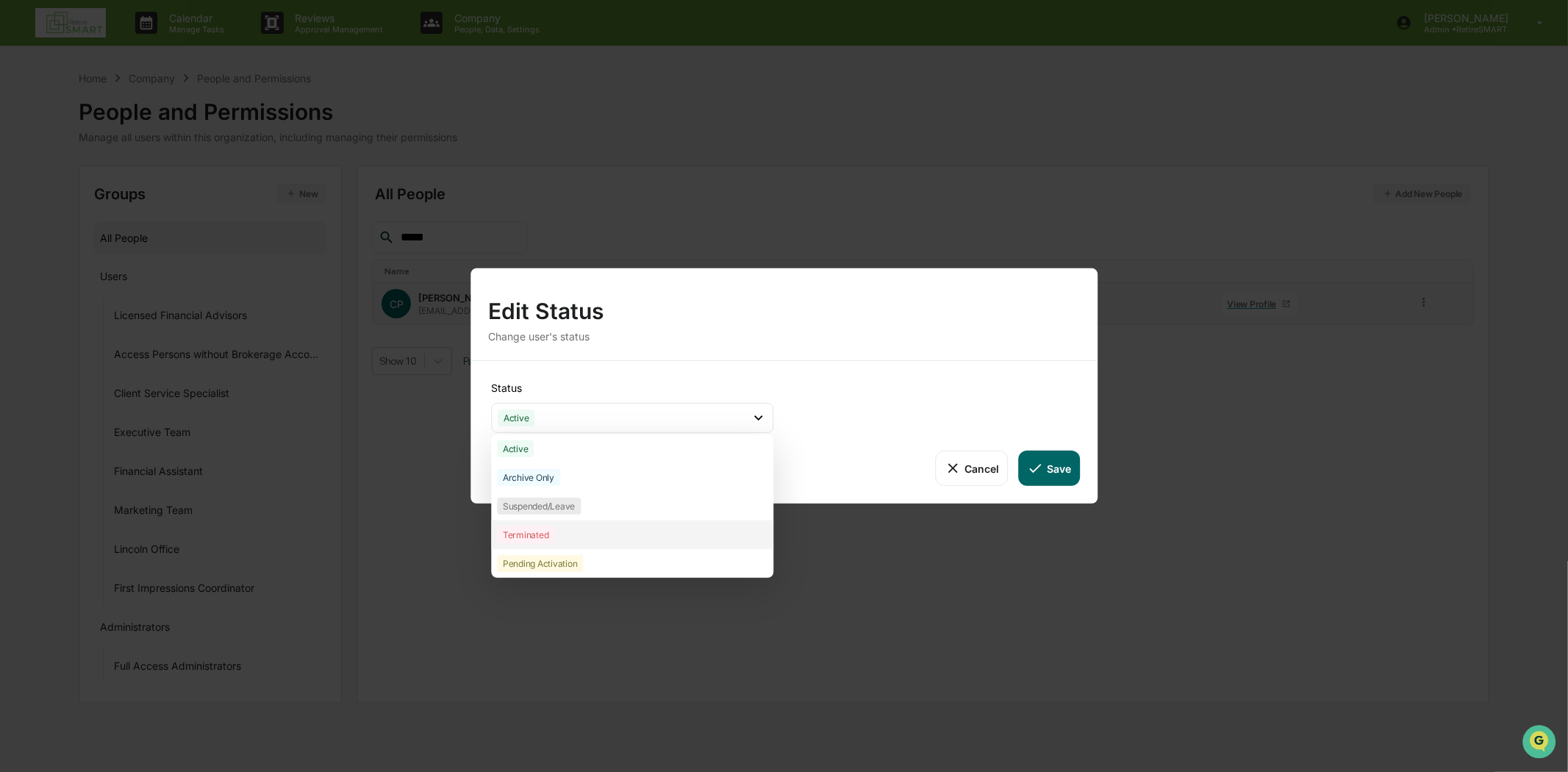
click at [559, 537] on div "Terminated" at bounding box center [632, 534] width 283 height 28
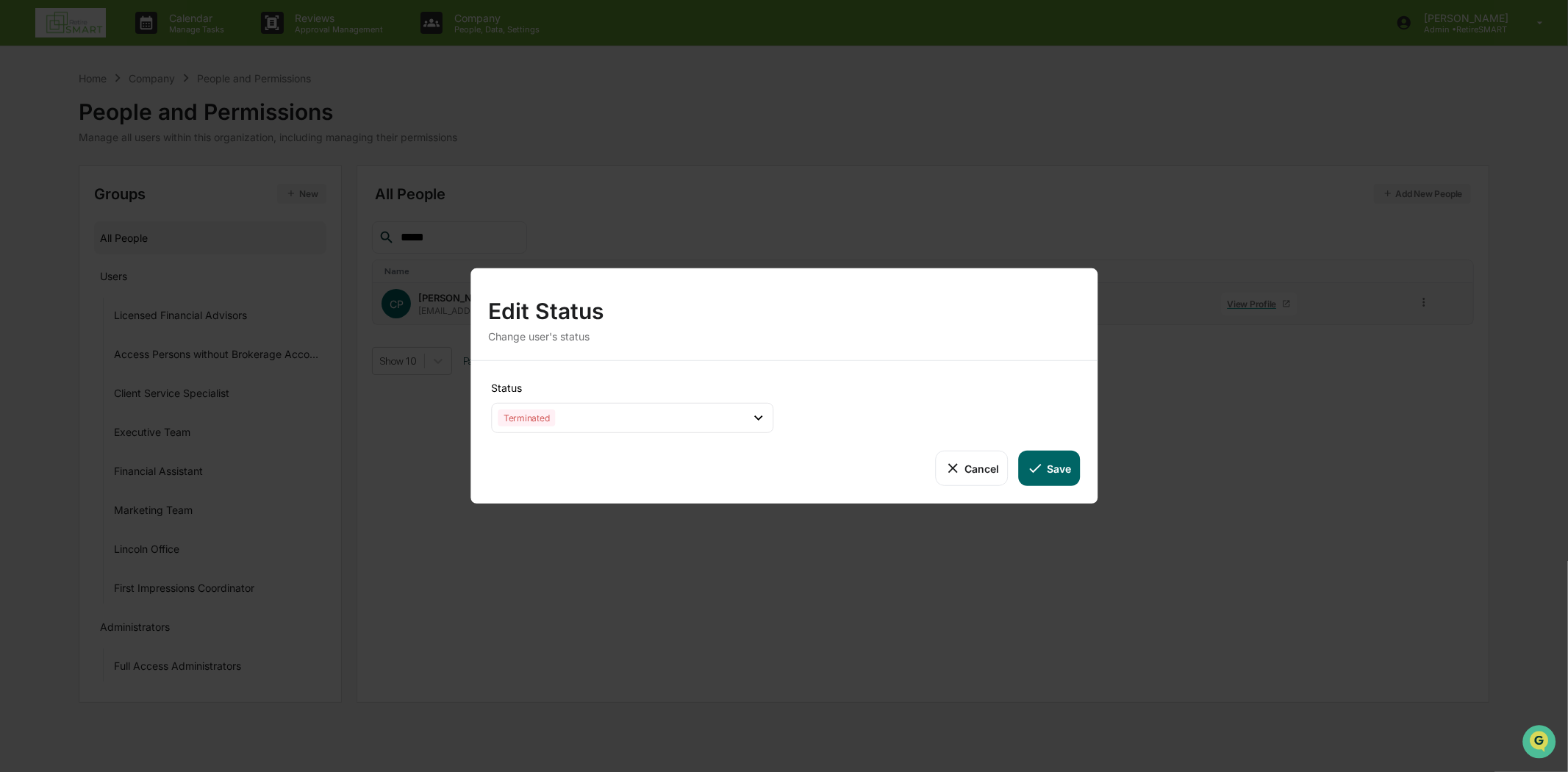
click at [1060, 470] on button "Save" at bounding box center [1049, 468] width 61 height 35
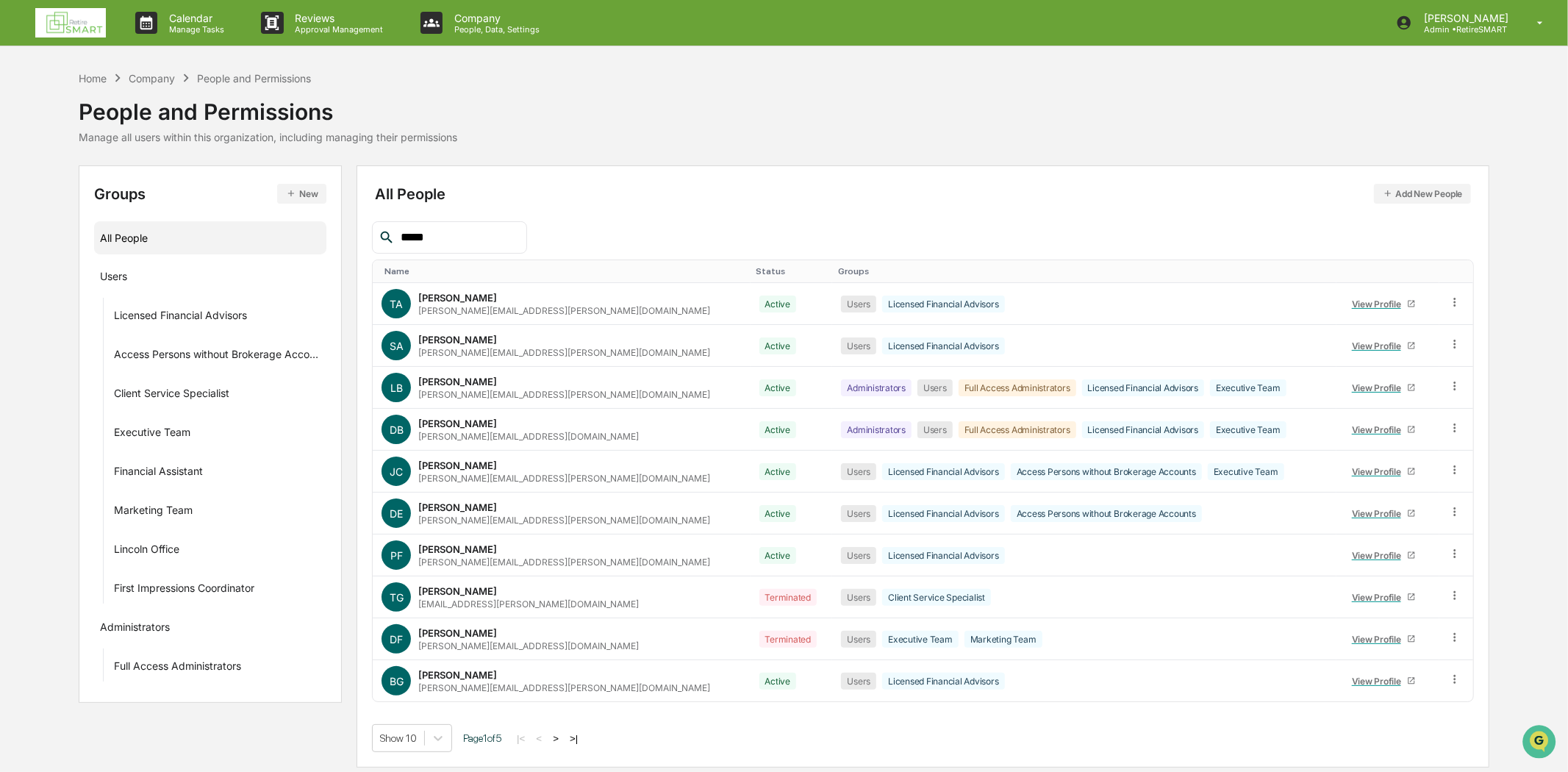
click at [438, 240] on input "*****" at bounding box center [458, 237] width 125 height 20
click at [93, 22] on img at bounding box center [70, 22] width 70 height 29
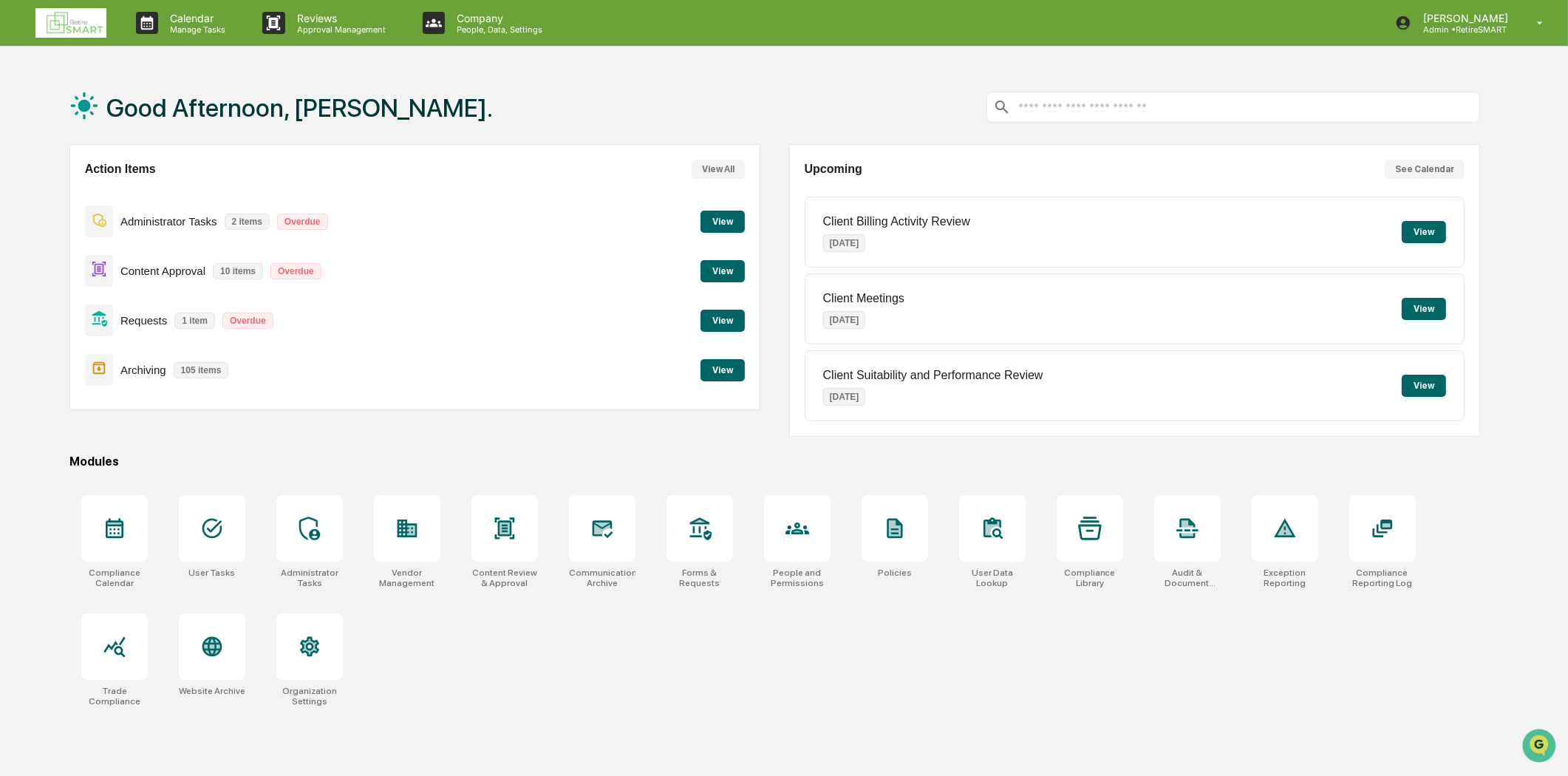
click at [733, 369] on button "View" at bounding box center [722, 370] width 44 height 23
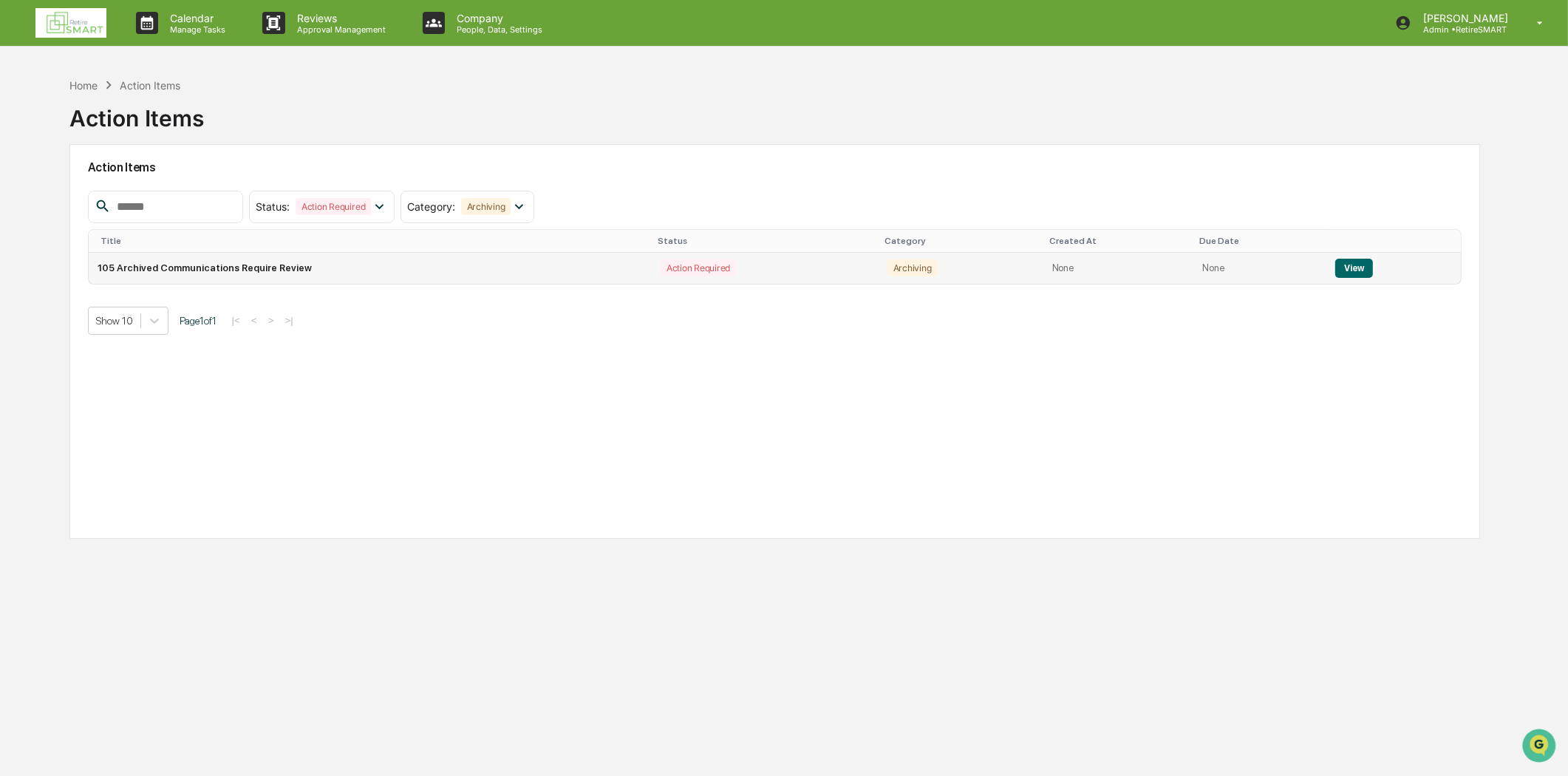
click at [1356, 260] on button "View" at bounding box center [1354, 268] width 37 height 20
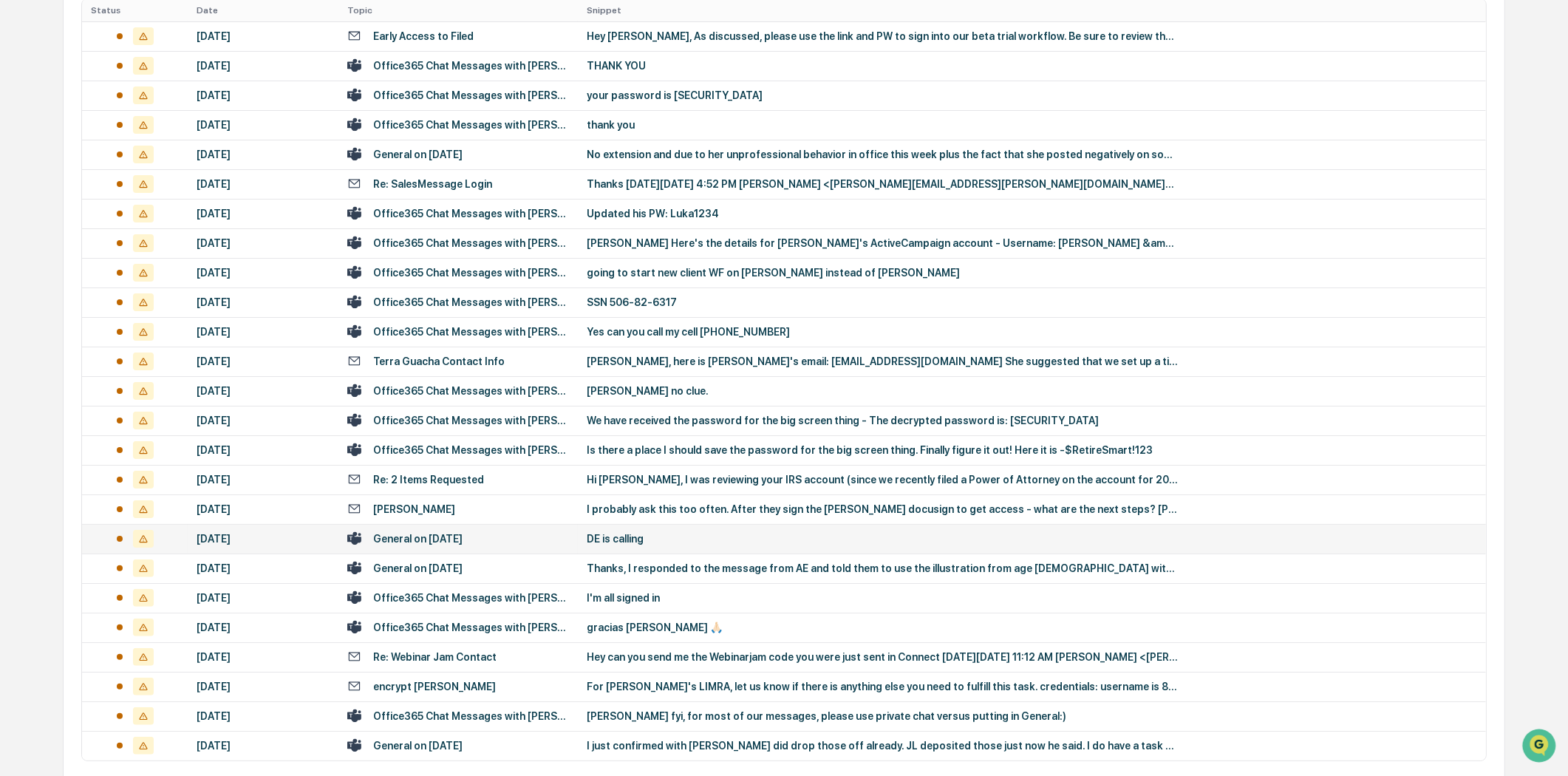
scroll to position [386, 0]
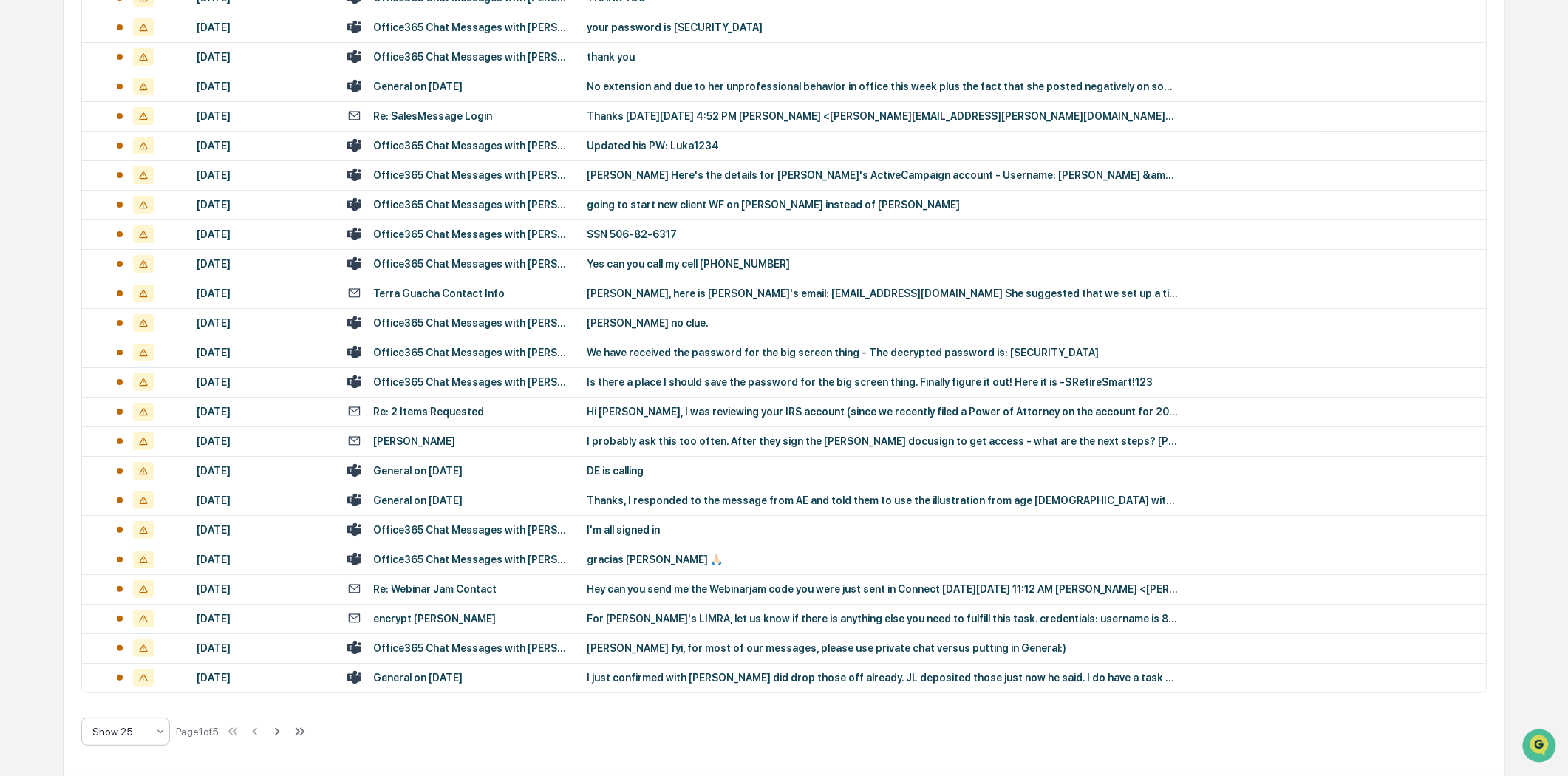
click at [158, 730] on icon at bounding box center [160, 732] width 6 height 4
click at [128, 691] on div "Show 100" at bounding box center [125, 693] width 87 height 29
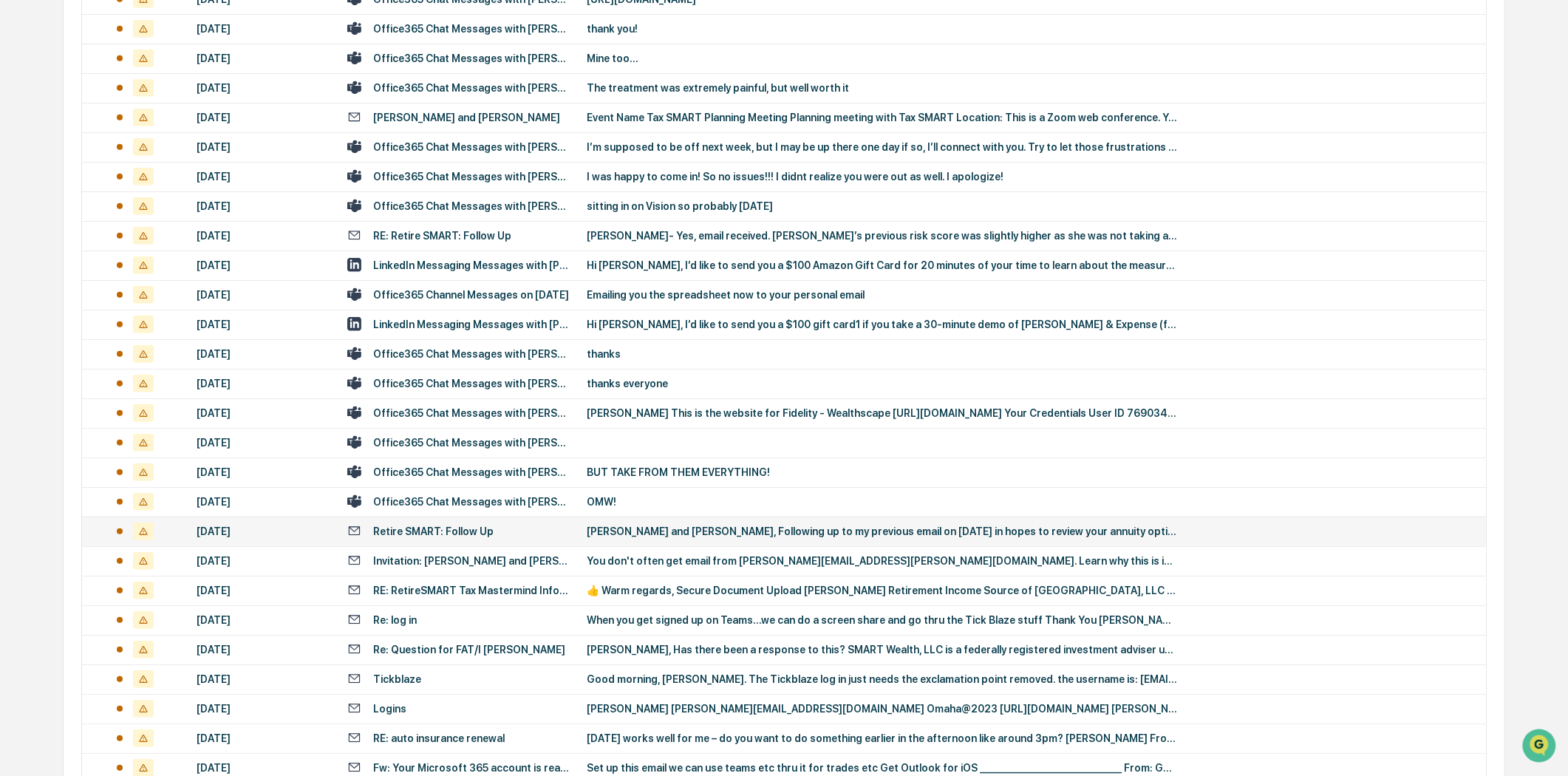
scroll to position [1724, 0]
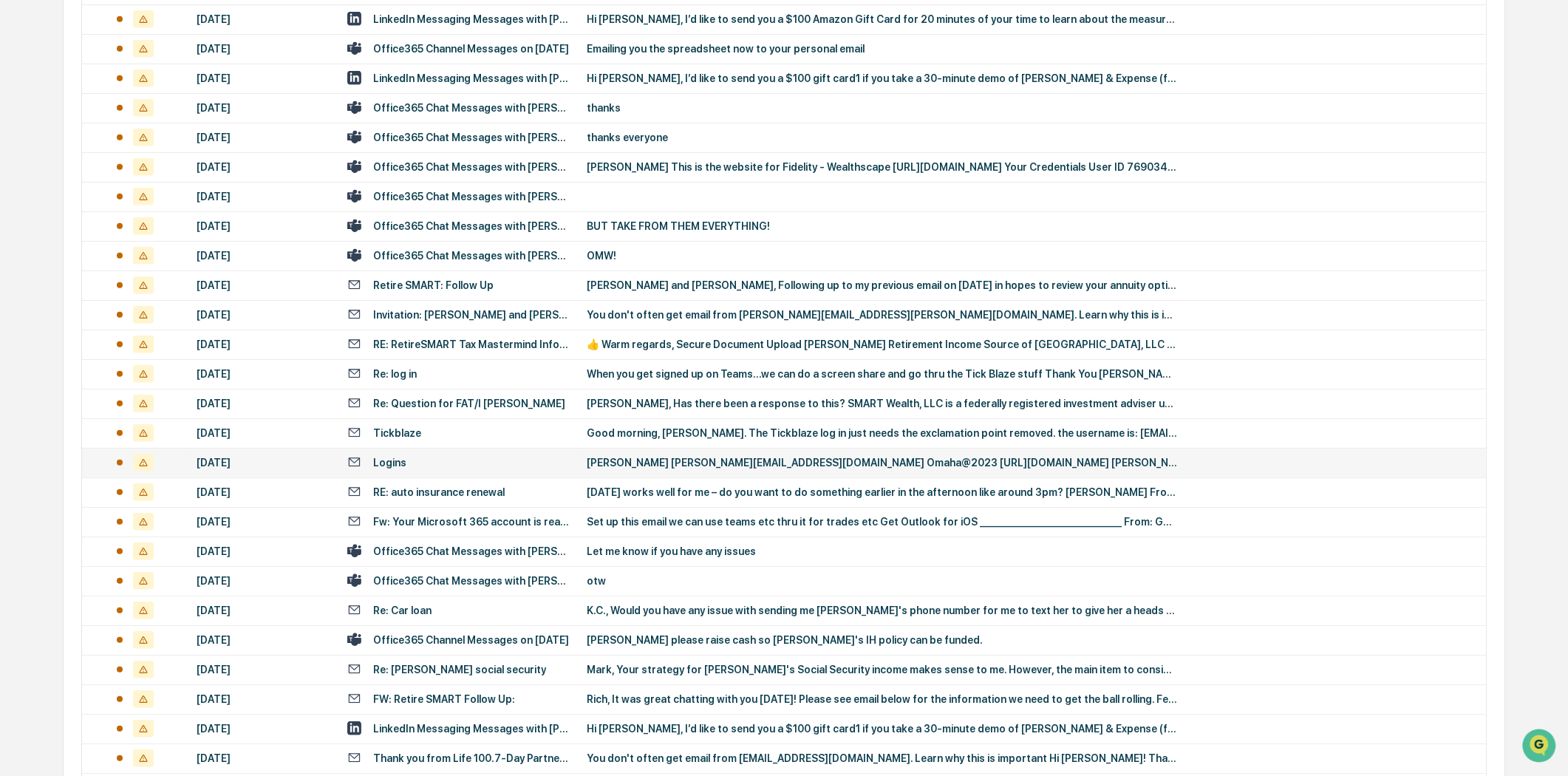
click at [282, 457] on div "[DATE]" at bounding box center [262, 463] width 133 height 12
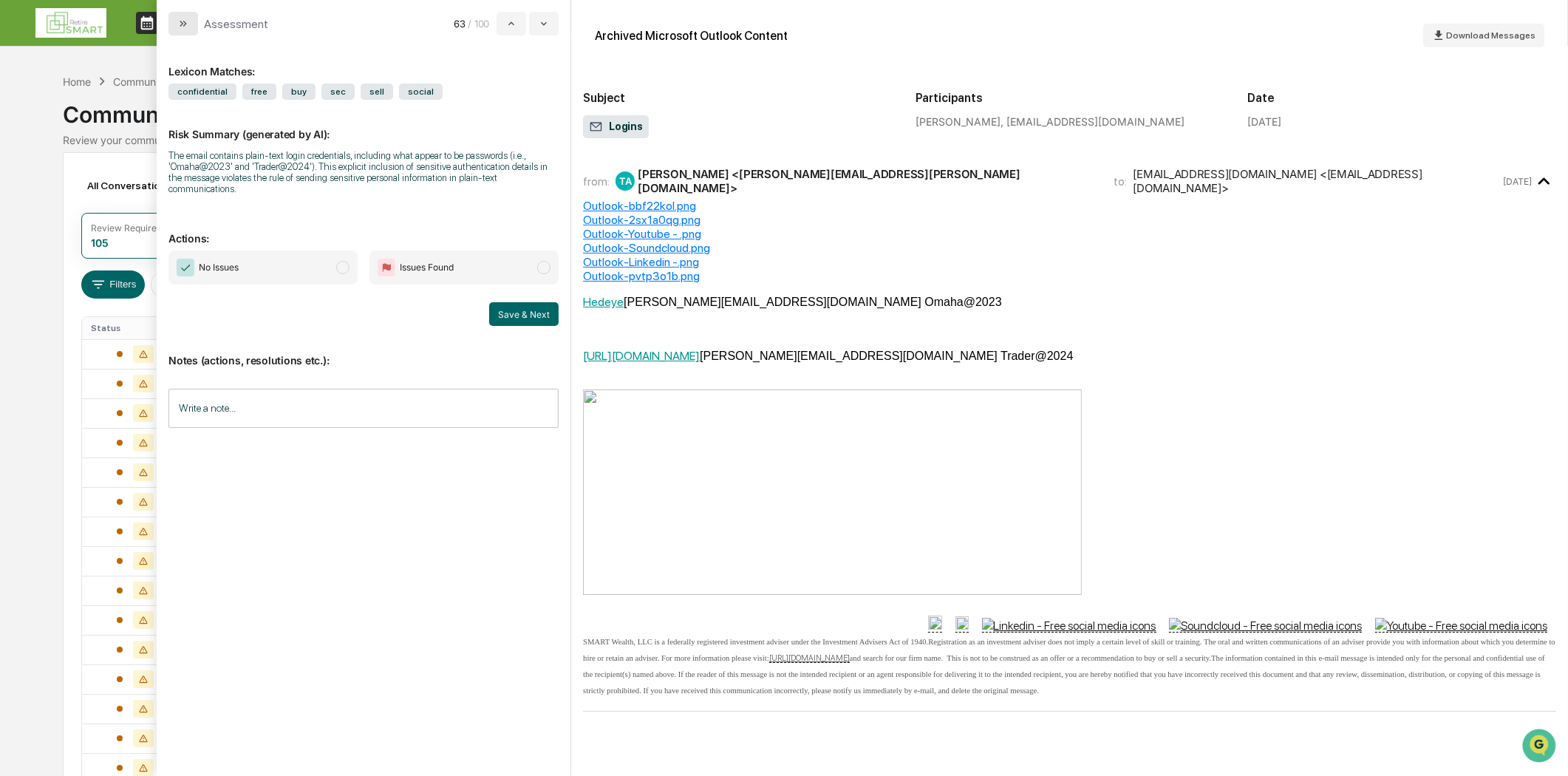
click at [185, 23] on icon "modal" at bounding box center [186, 24] width 4 height 6
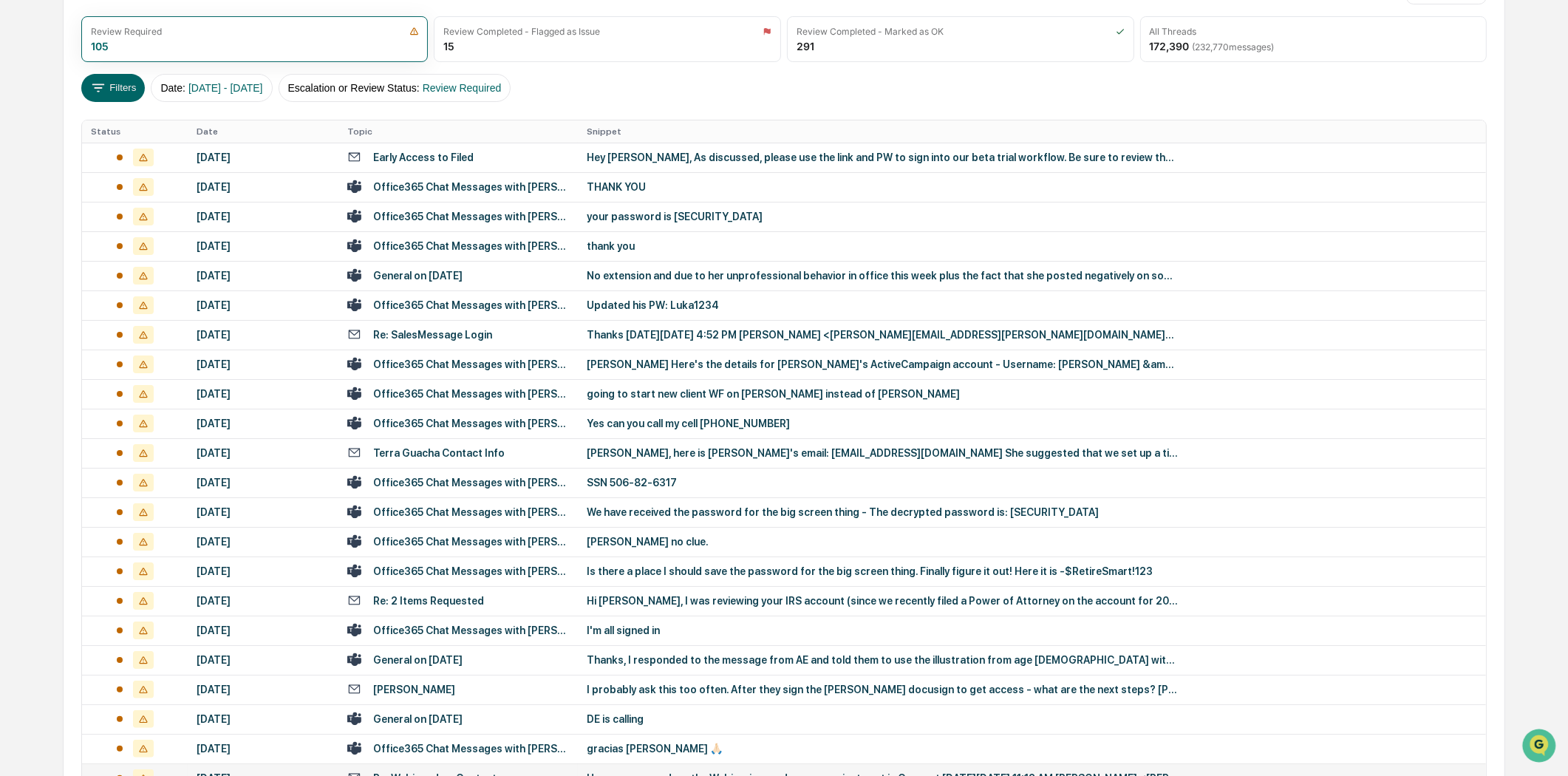
scroll to position [164, 0]
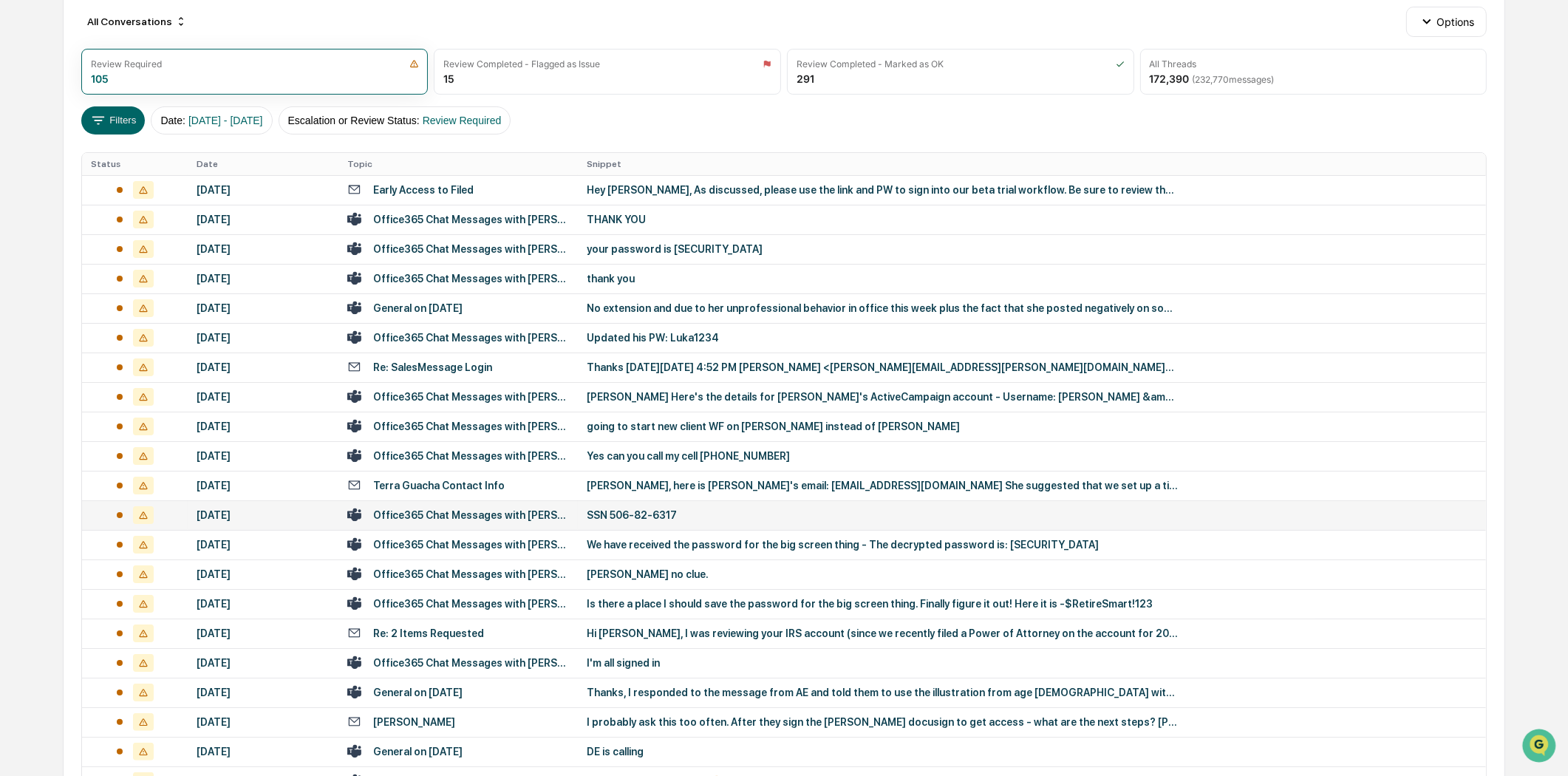
click at [534, 513] on div "Office365 Chat Messages with [PERSON_NAME], [PERSON_NAME] on [DATE]" at bounding box center [471, 515] width 196 height 12
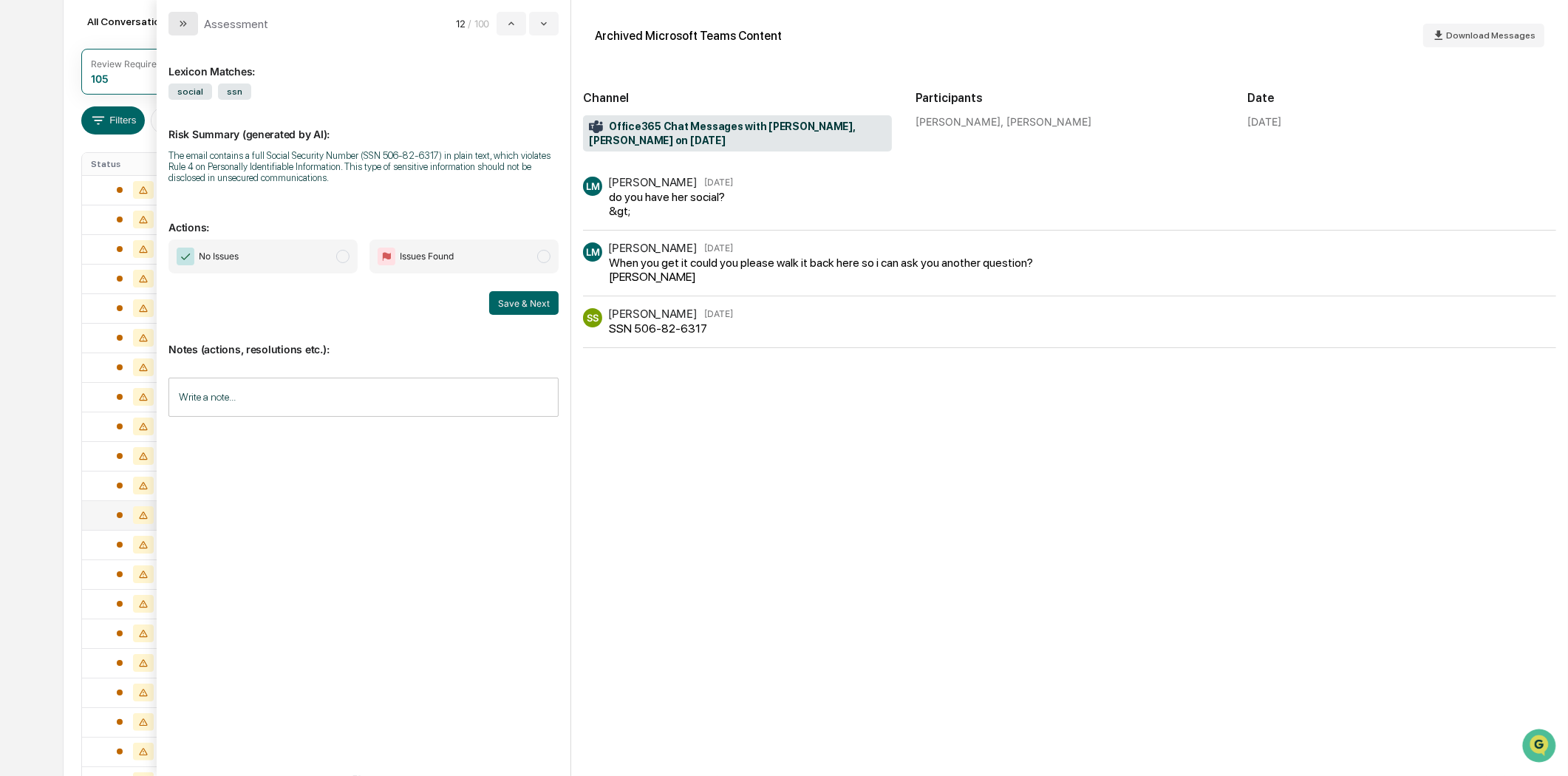
click at [179, 28] on icon "modal" at bounding box center [183, 24] width 12 height 12
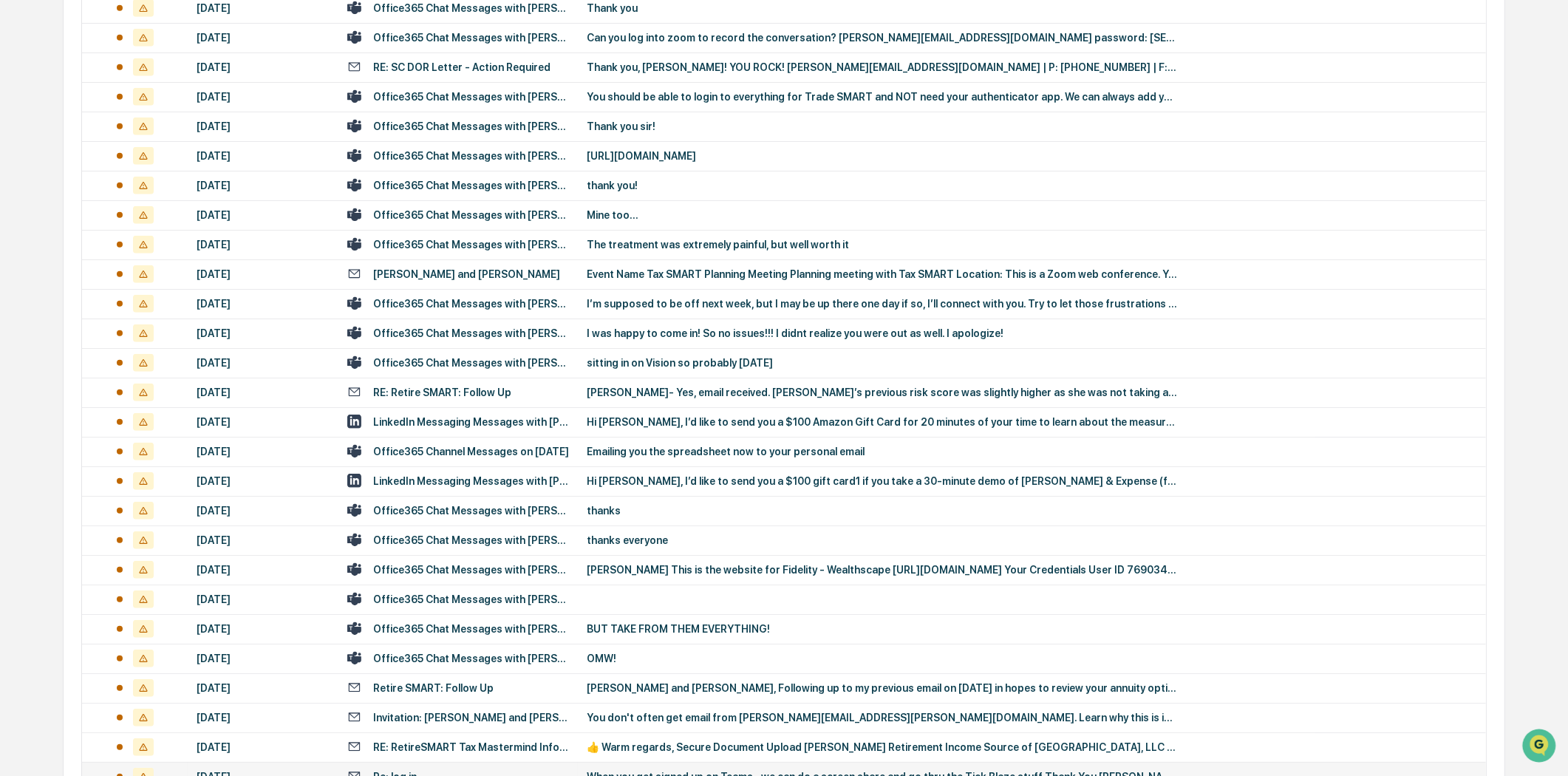
scroll to position [1641, 0]
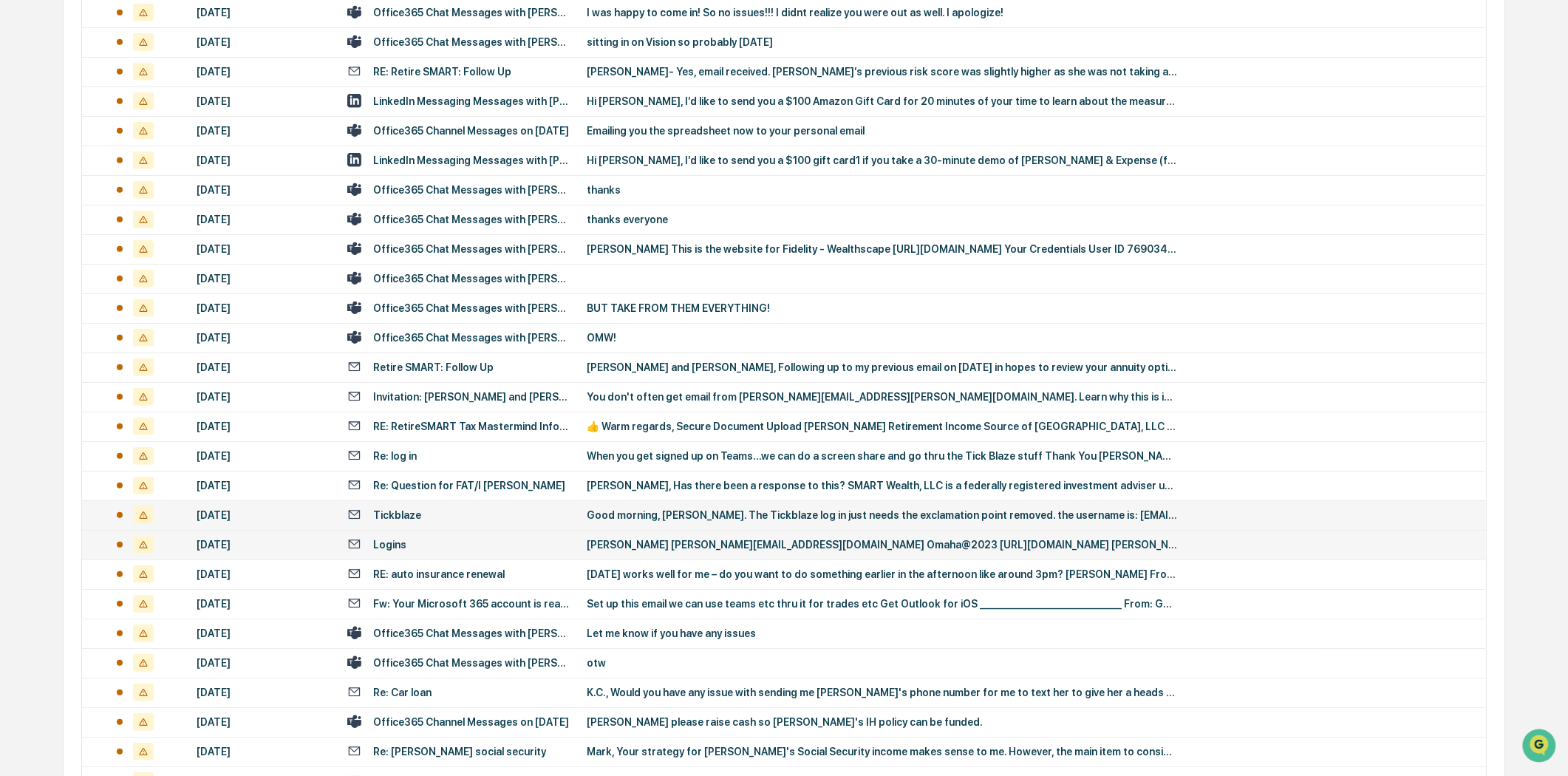
click at [438, 510] on div "Tickblaze" at bounding box center [458, 515] width 222 height 14
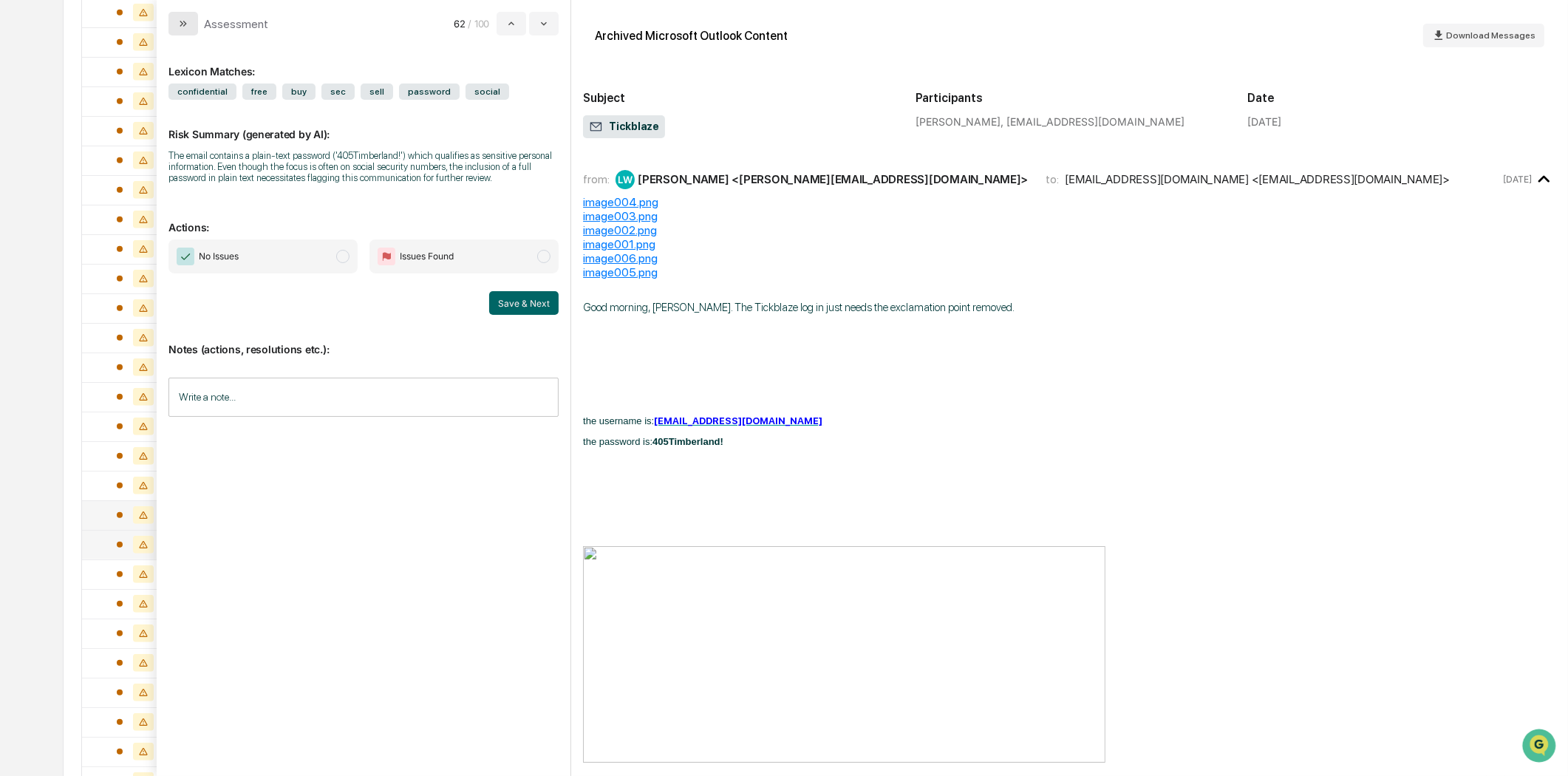
click at [177, 21] on icon "modal" at bounding box center [183, 24] width 12 height 12
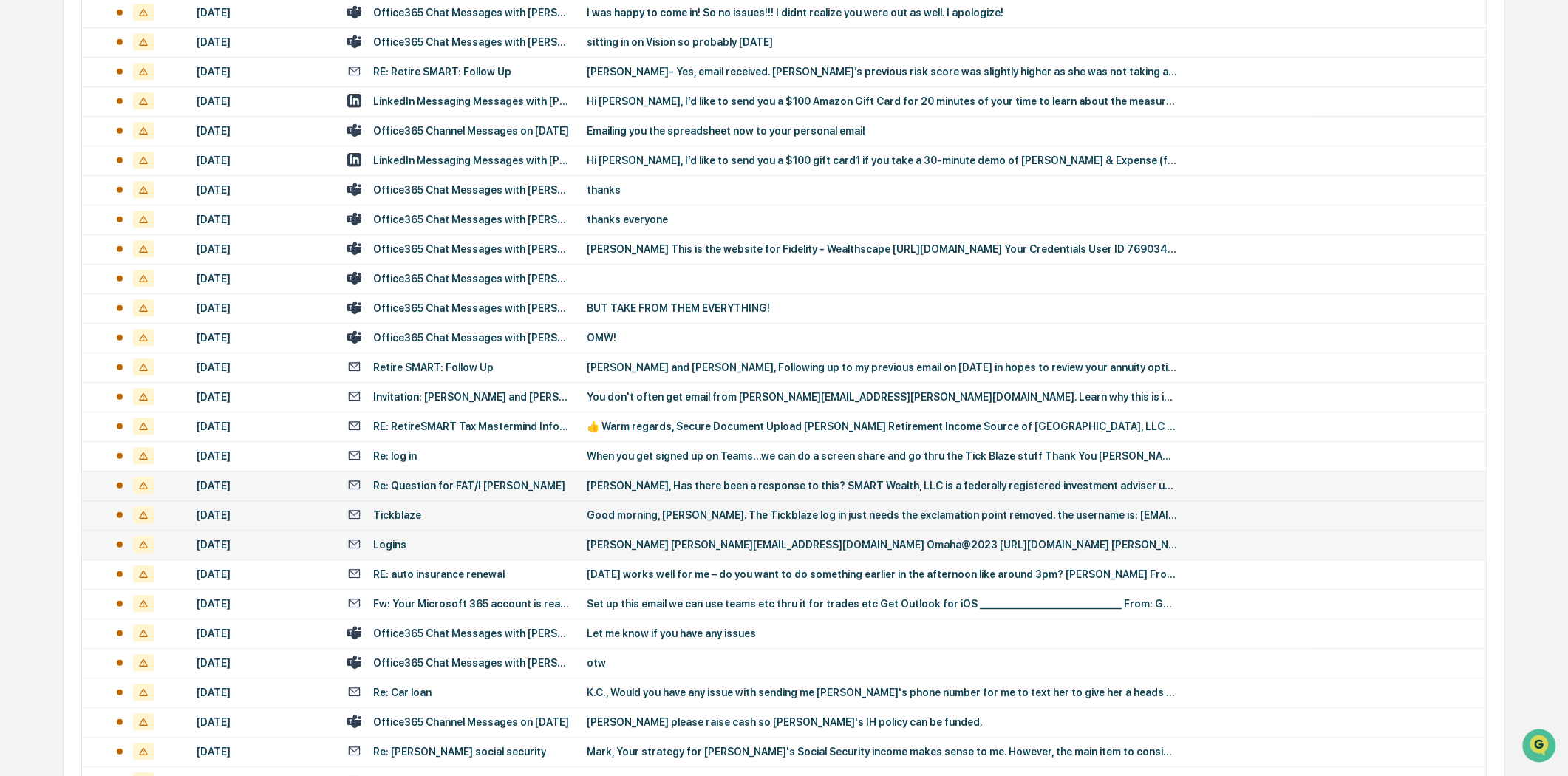
click at [430, 479] on div "Re: Question for FAT/I [PERSON_NAME]" at bounding box center [470, 485] width 193 height 12
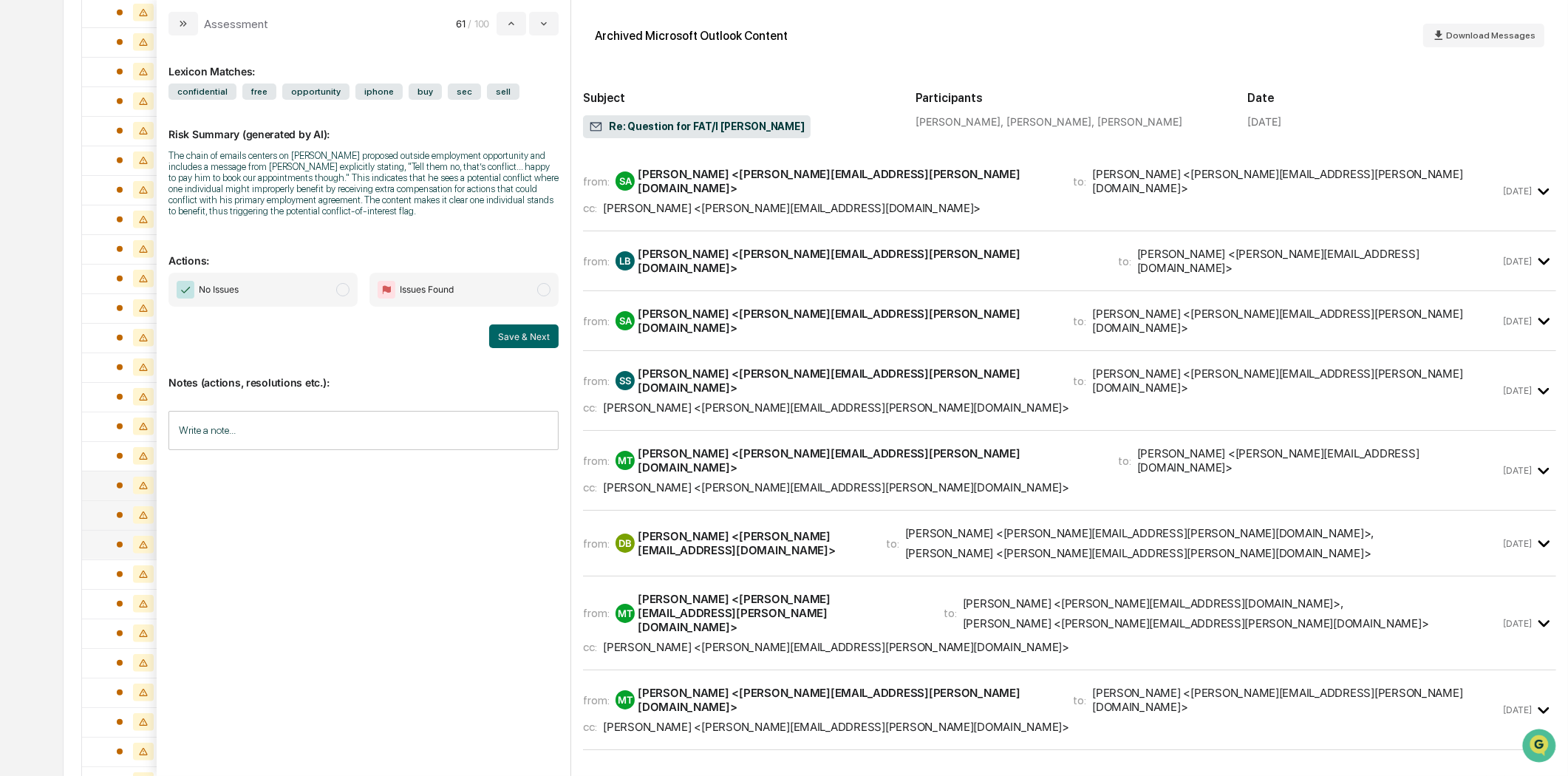
click at [815, 203] on div "[PERSON_NAME] <[PERSON_NAME][EMAIL_ADDRESS][DOMAIN_NAME]>" at bounding box center [792, 208] width 377 height 14
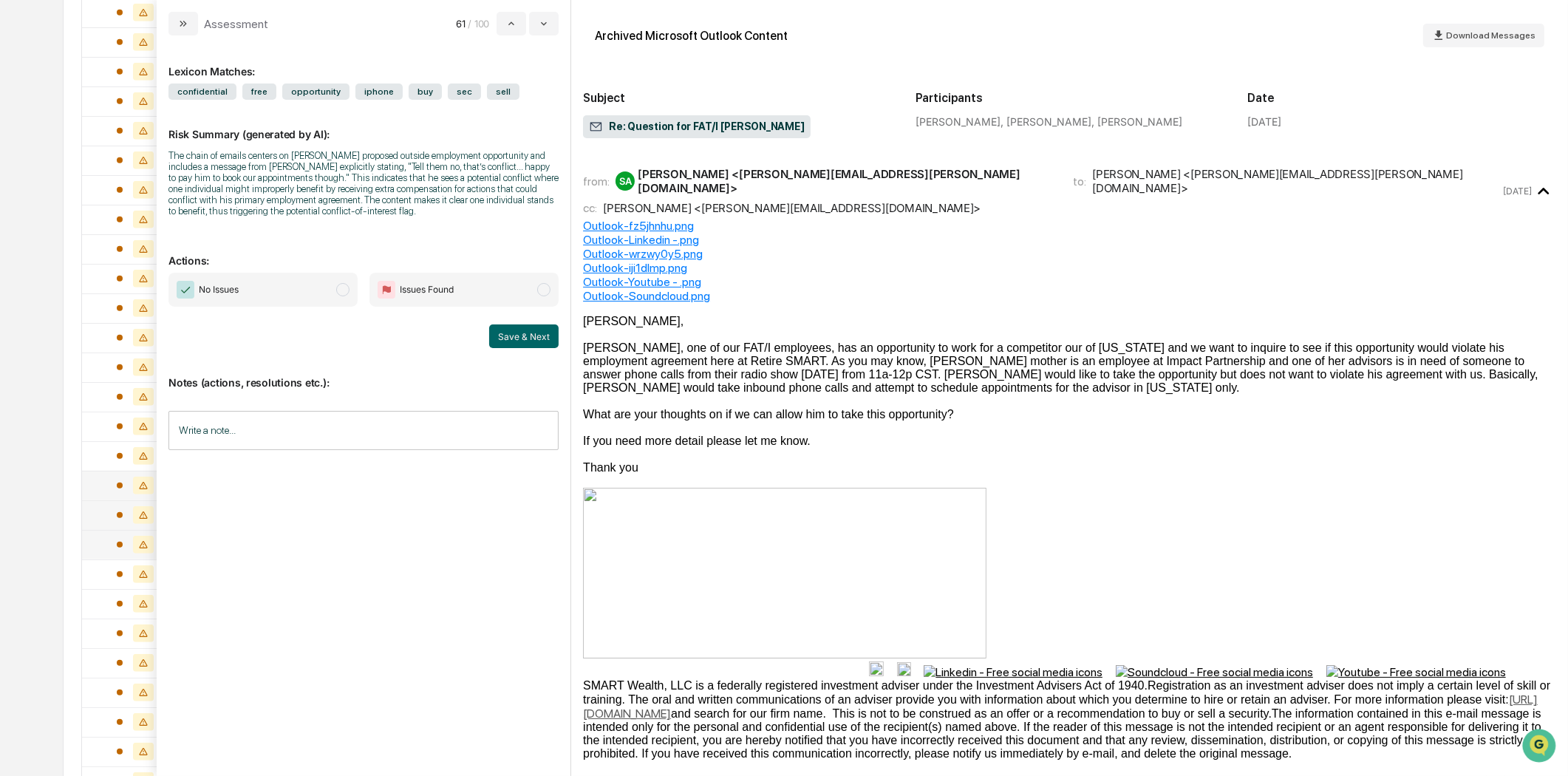
click at [349, 291] on span "modal" at bounding box center [343, 290] width 14 height 14
click at [279, 431] on input "Write a note..." at bounding box center [363, 430] width 390 height 39
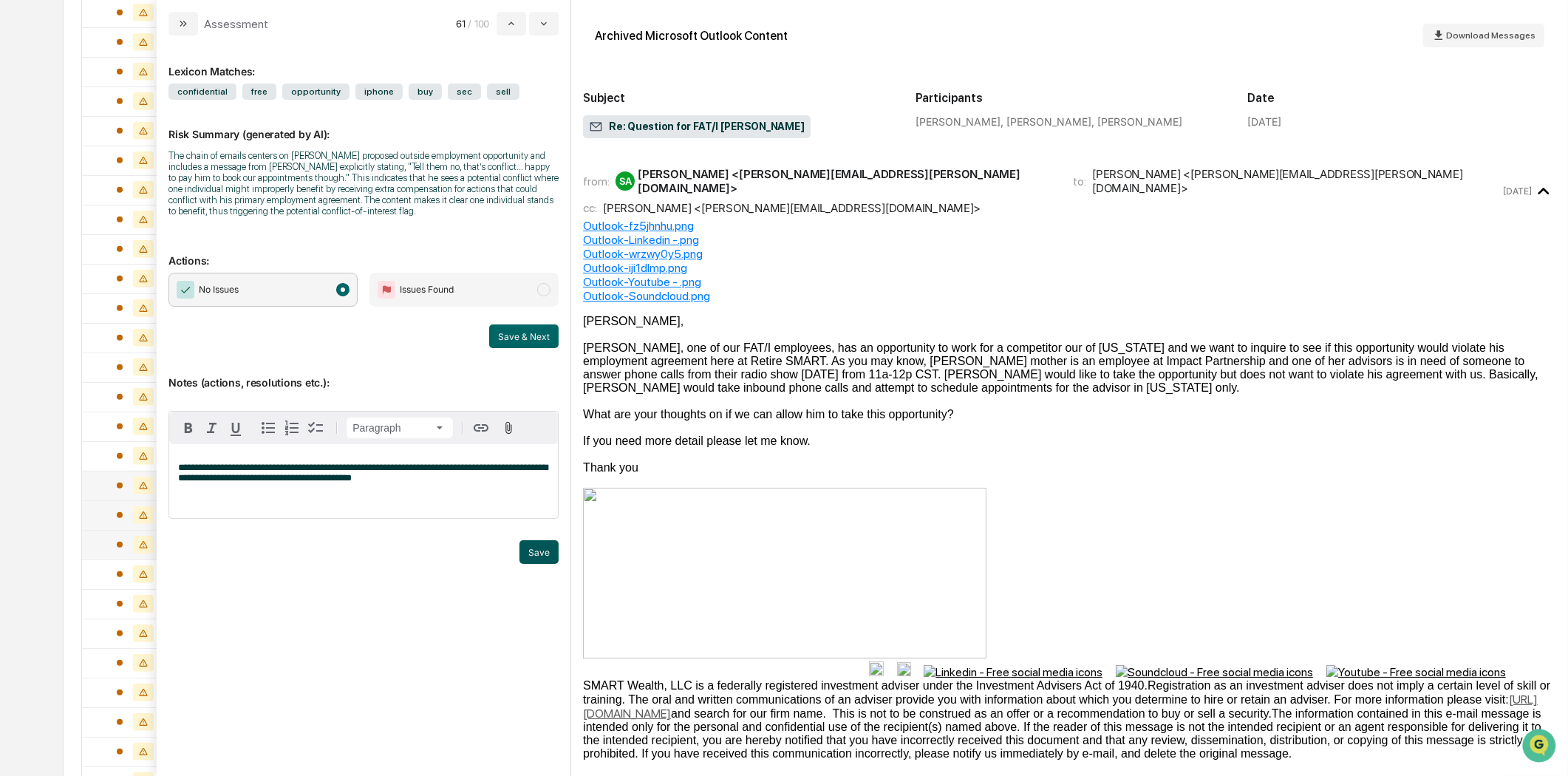
click at [528, 562] on button "Save" at bounding box center [539, 552] width 39 height 24
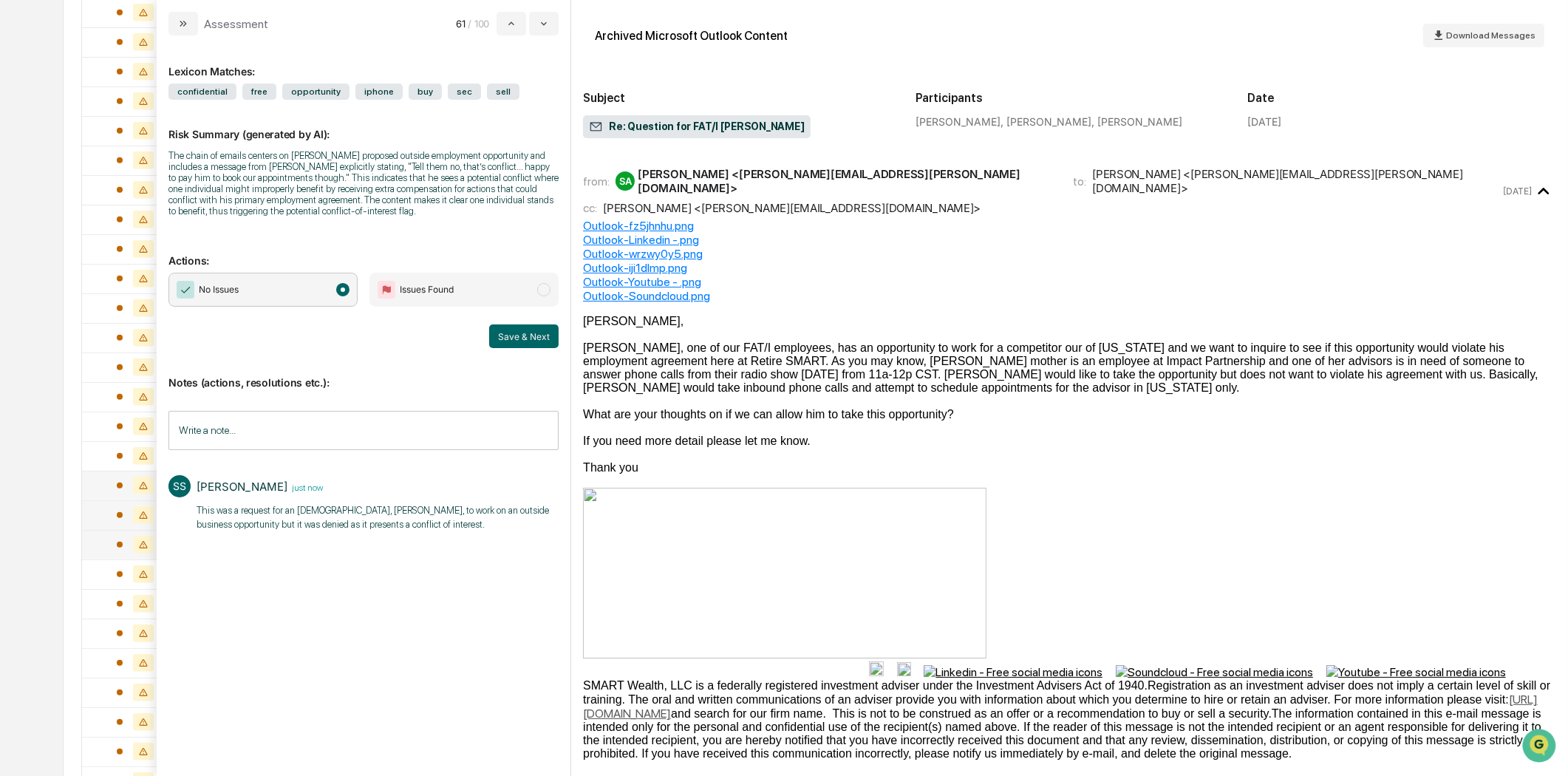
click at [503, 317] on div "No Issues Issues Found Save & Next" at bounding box center [363, 310] width 390 height 76
click at [512, 340] on button "Save & Next" at bounding box center [524, 336] width 70 height 24
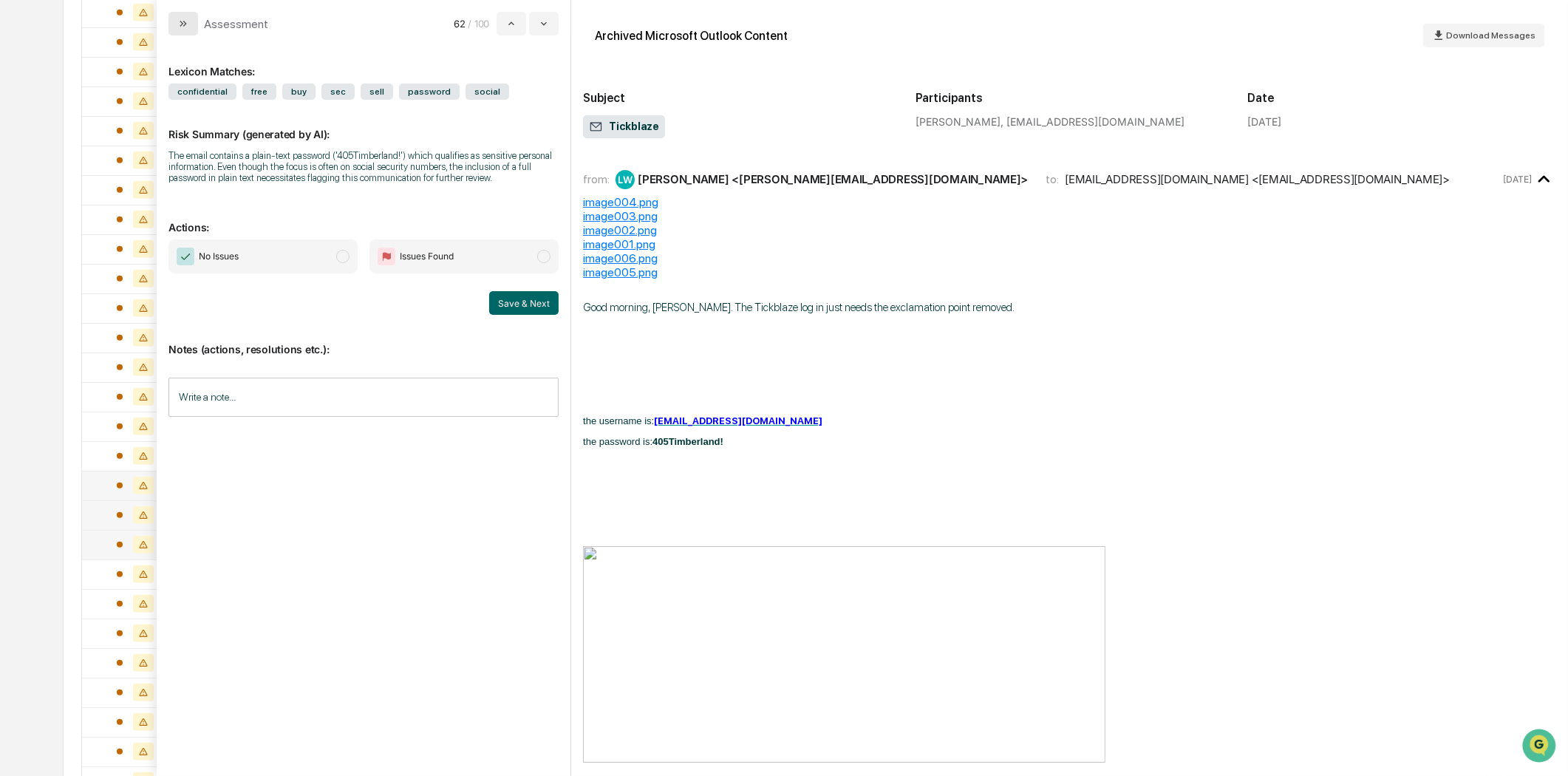
click at [190, 25] on button "modal" at bounding box center [183, 24] width 29 height 24
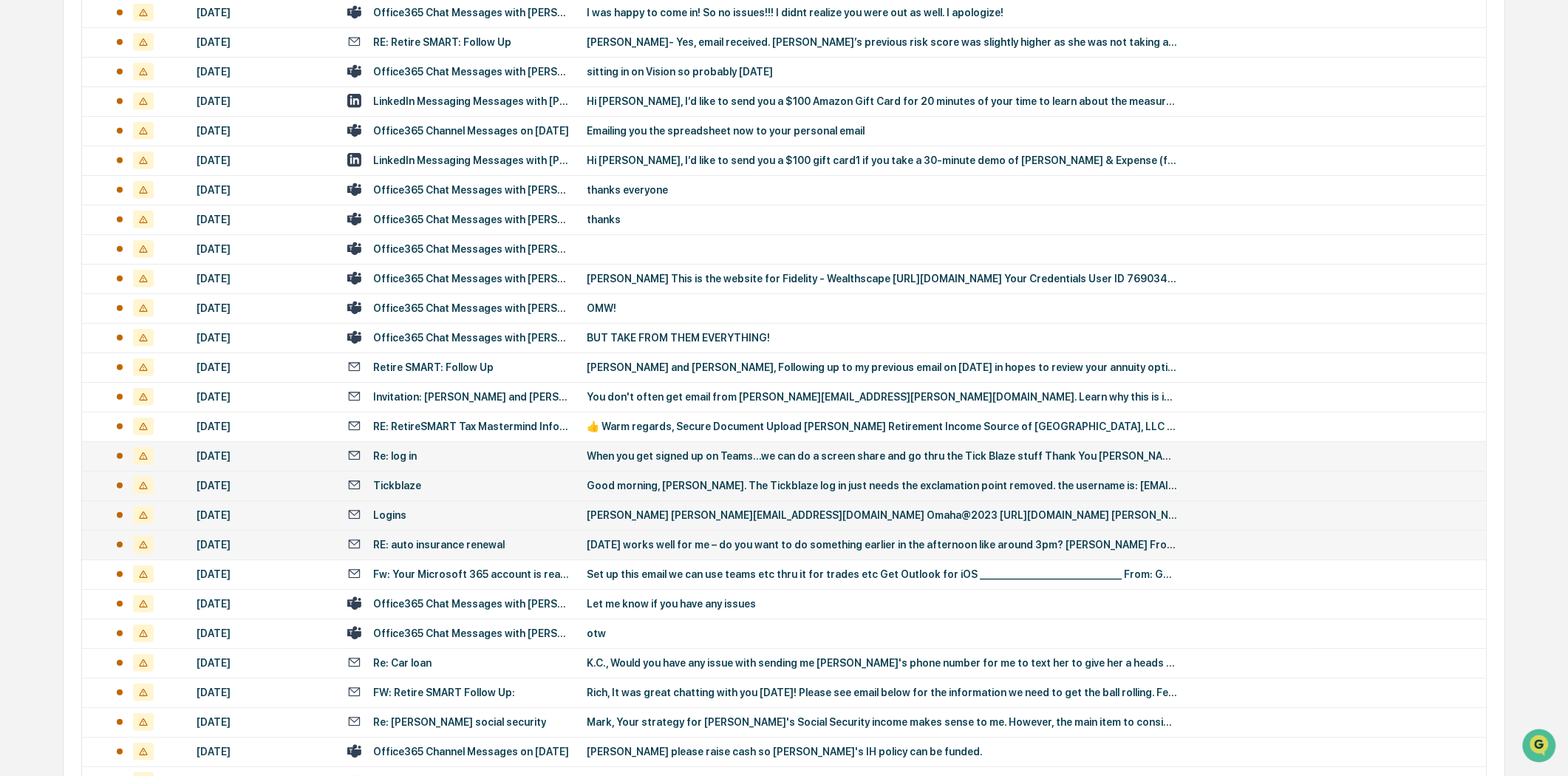
click at [458, 454] on div "Re: log in" at bounding box center [458, 456] width 222 height 14
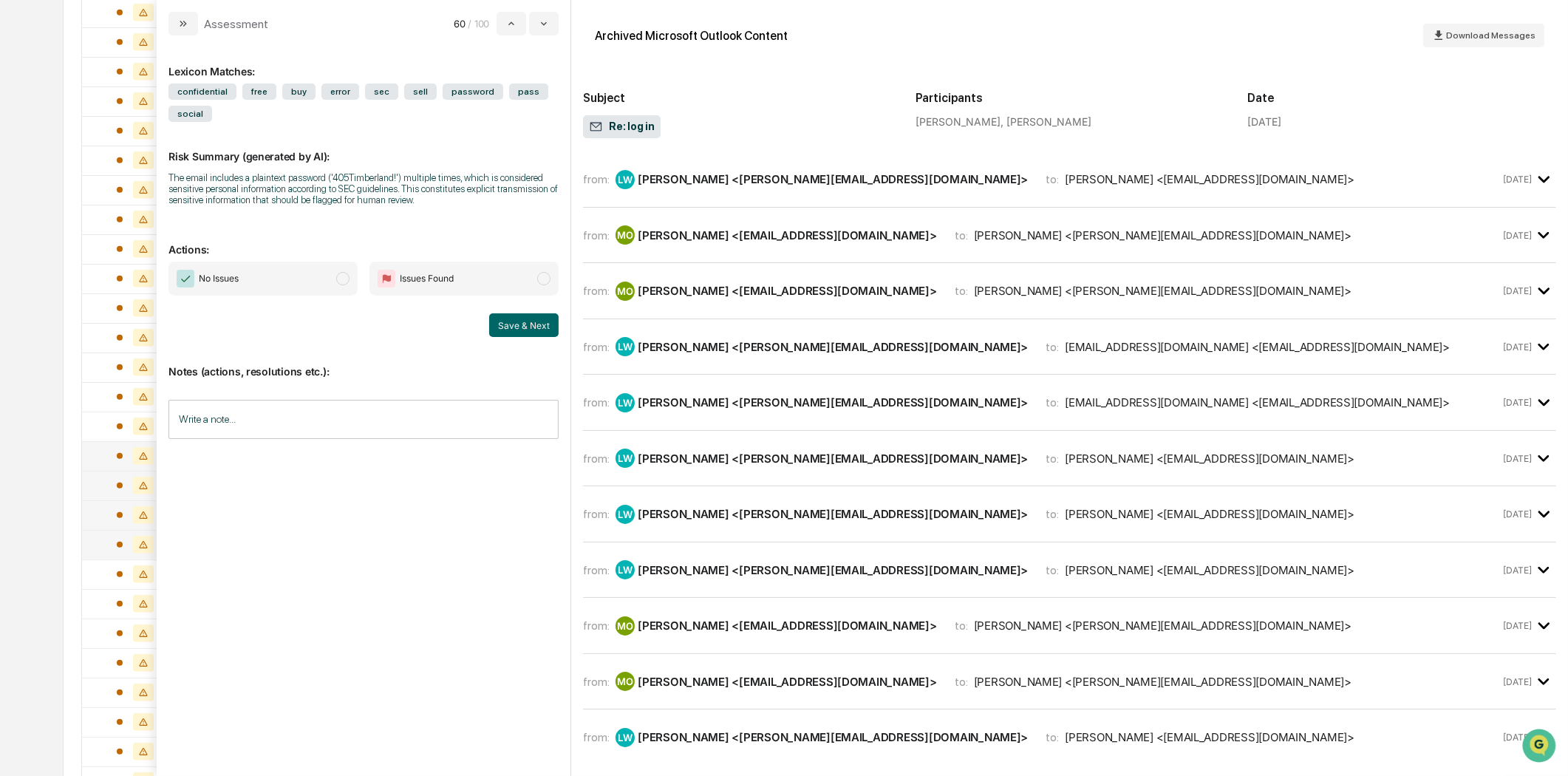
click at [1045, 181] on div "to: [PERSON_NAME] <[EMAIL_ADDRESS][DOMAIN_NAME]>" at bounding box center [1200, 179] width 308 height 14
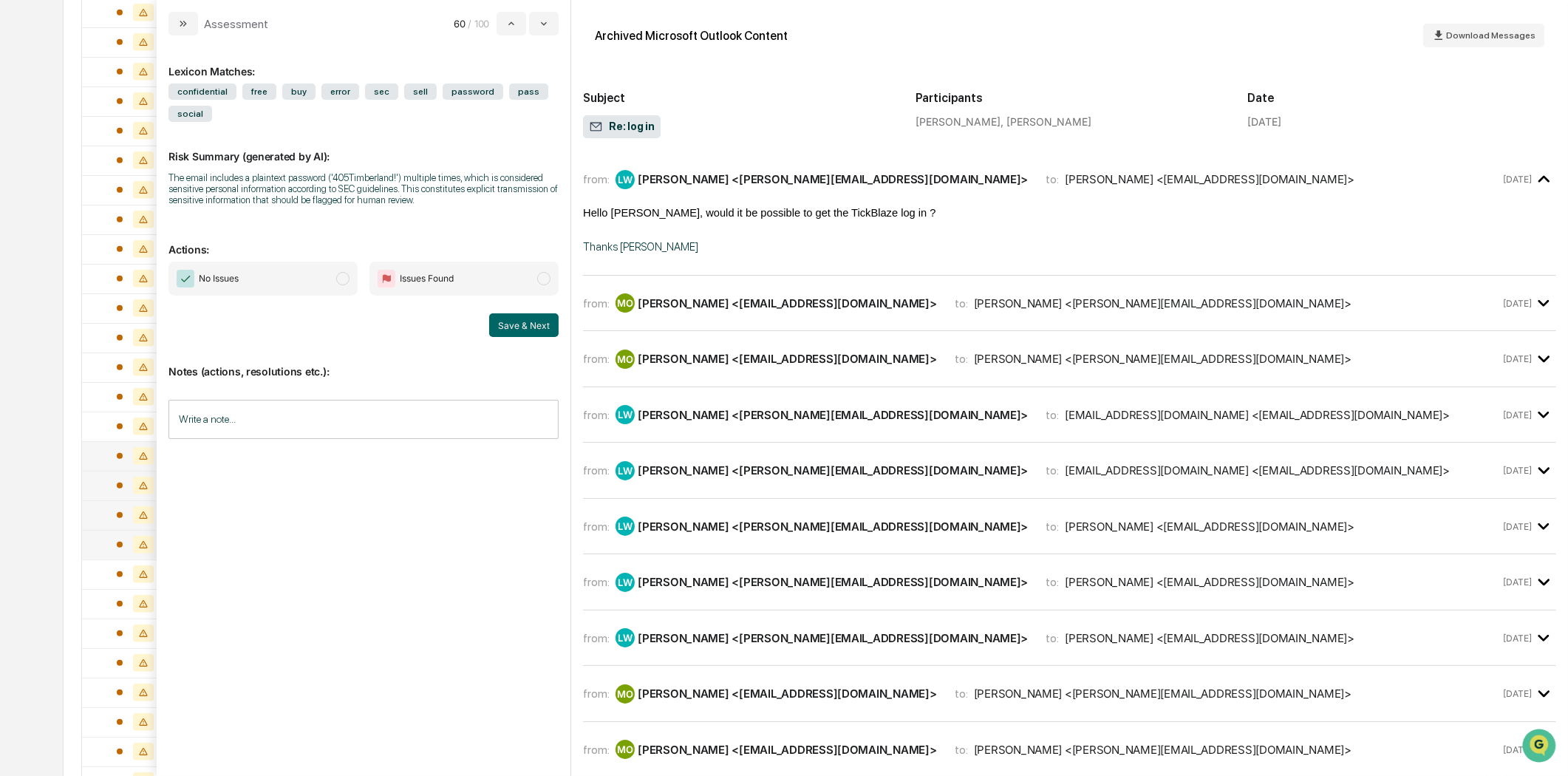
click at [753, 319] on div "from: MO [PERSON_NAME] <[EMAIL_ADDRESS][DOMAIN_NAME]> to: [PERSON_NAME] <[PERSO…" at bounding box center [1069, 304] width 973 height 31
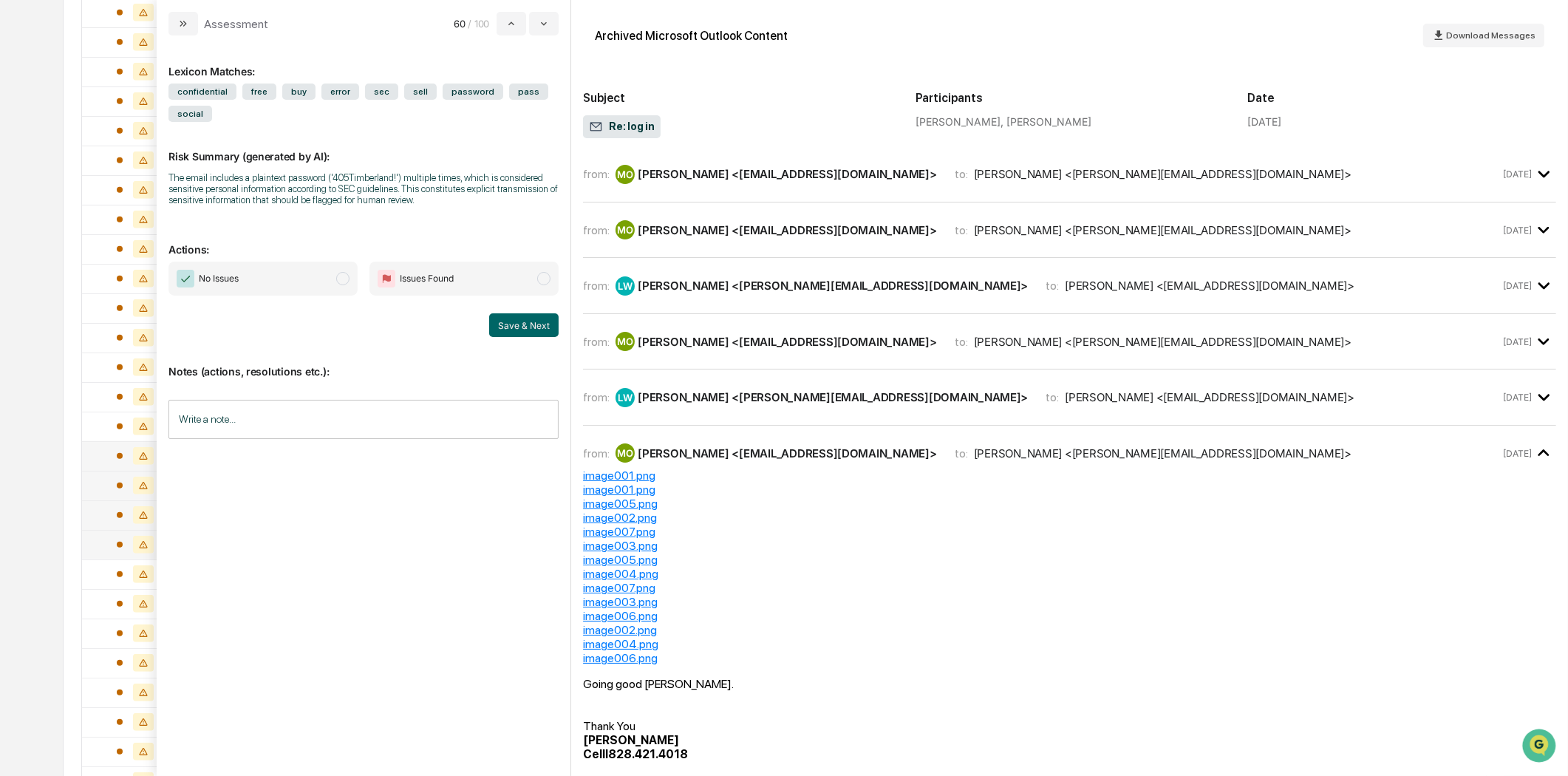
scroll to position [1231, 0]
click at [177, 26] on icon "modal" at bounding box center [183, 24] width 12 height 12
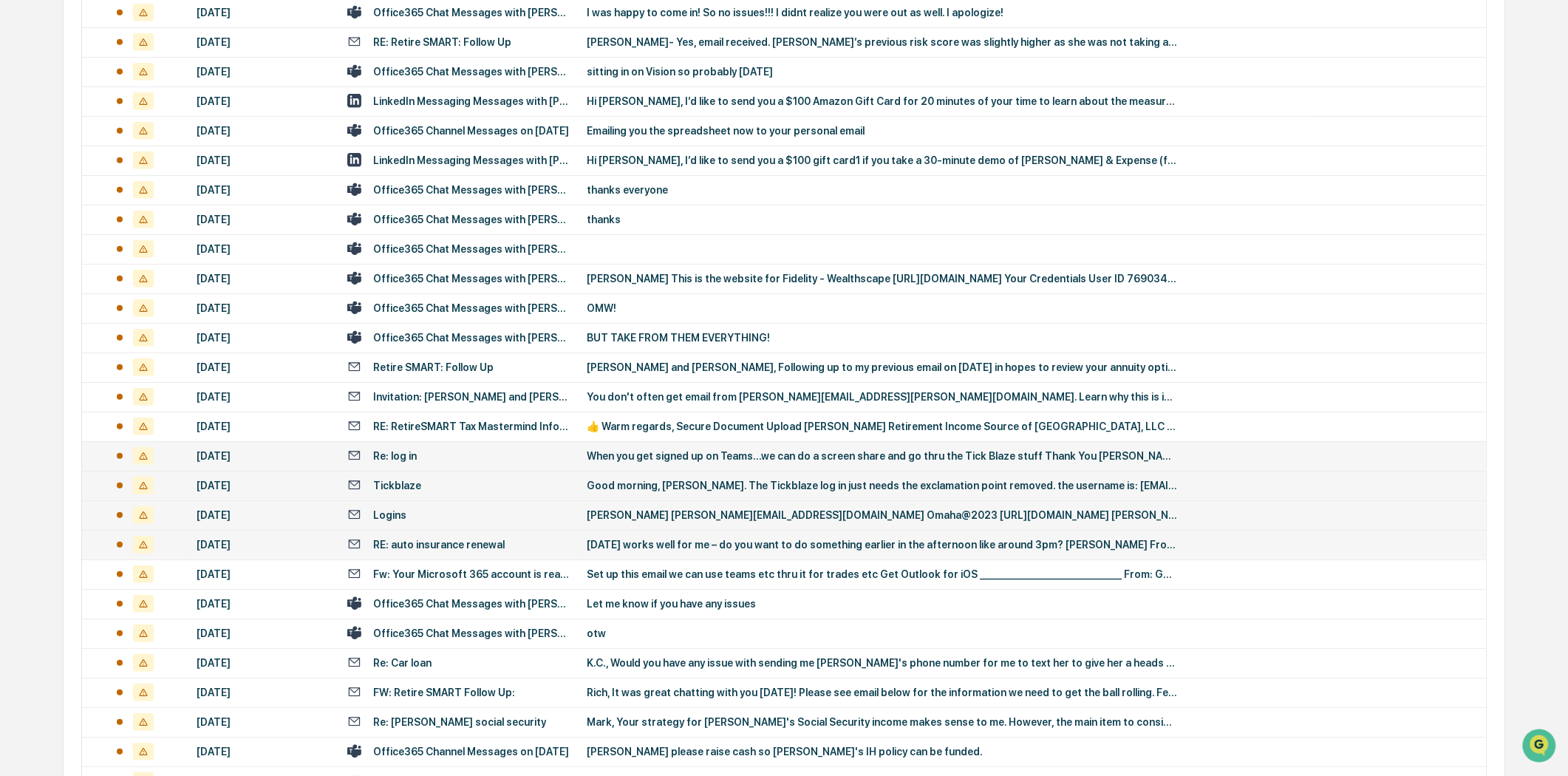
click at [446, 454] on div "Re: log in" at bounding box center [458, 456] width 222 height 14
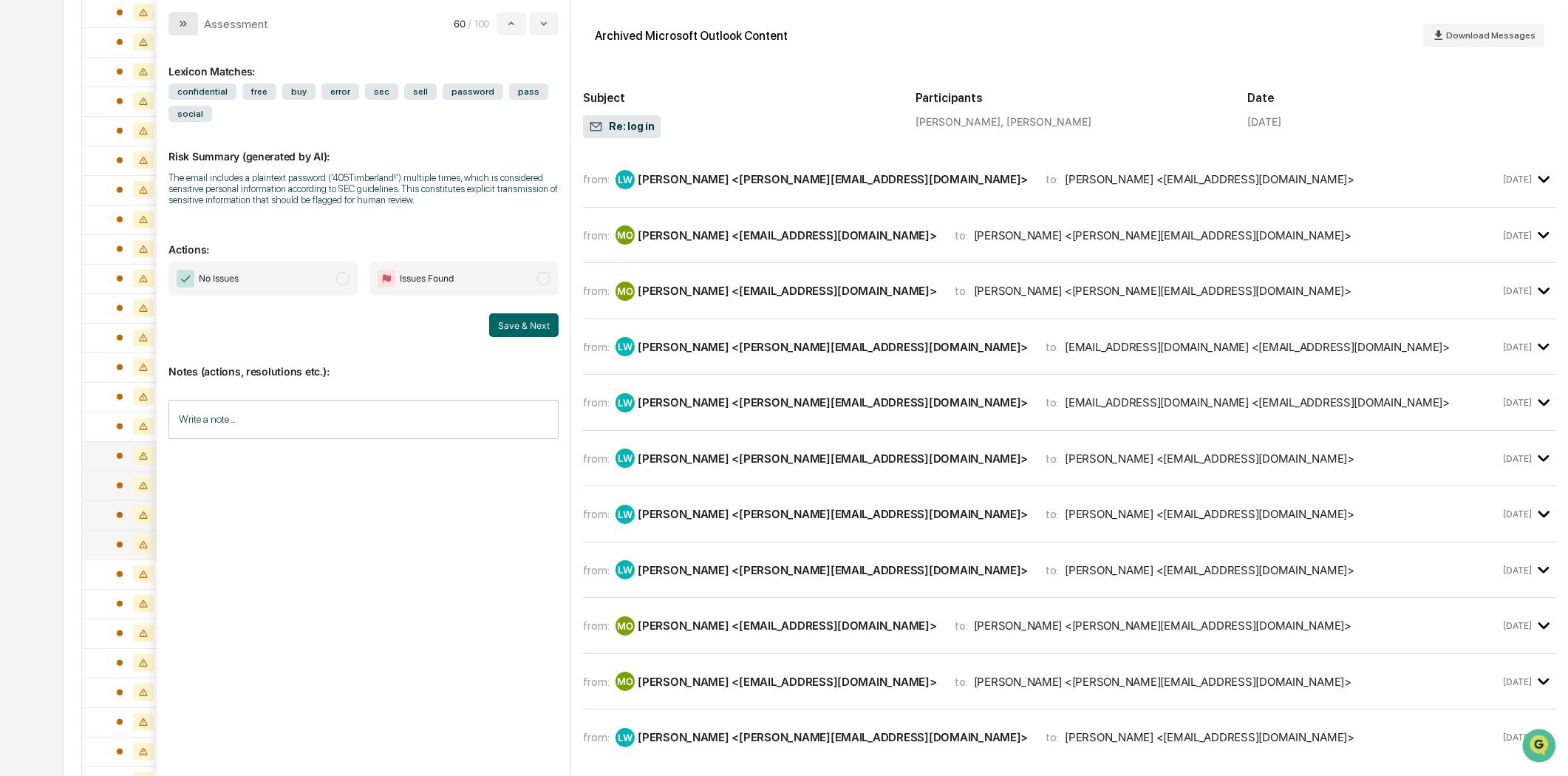
click at [181, 25] on icon "modal" at bounding box center [183, 24] width 4 height 6
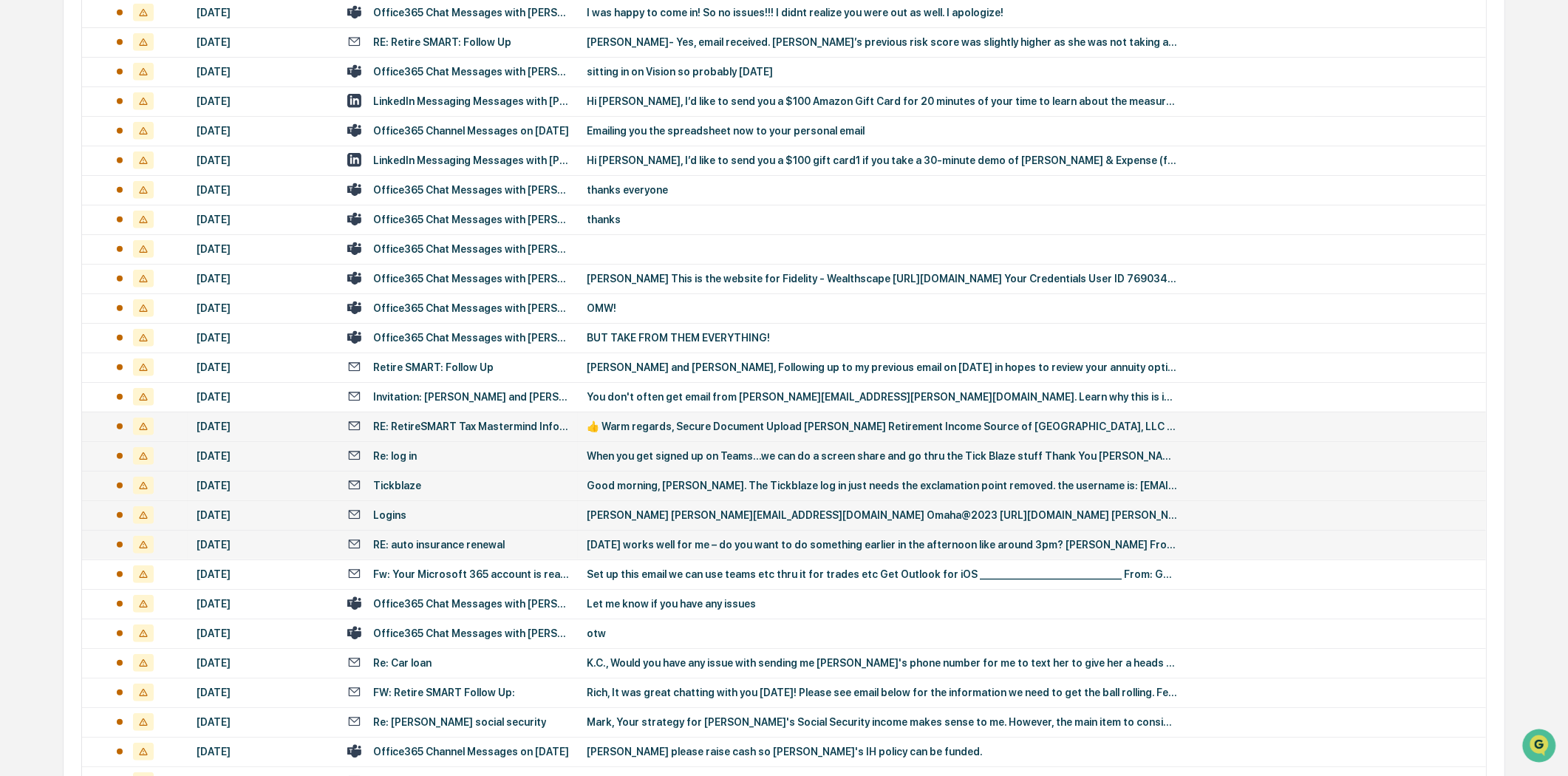
click at [432, 420] on div "RE: RetireSMART Tax Mastermind Information" at bounding box center [471, 426] width 196 height 12
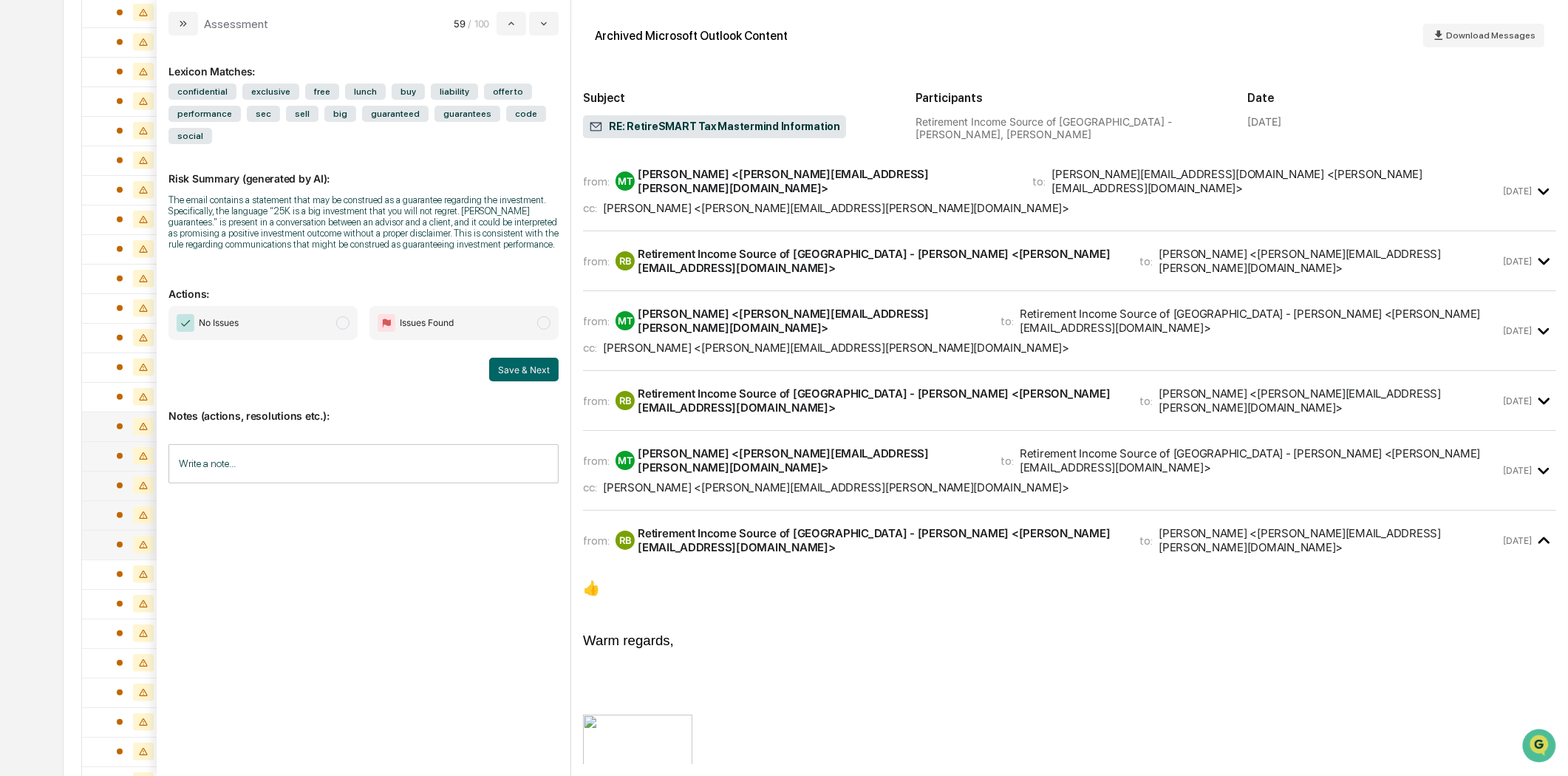
click at [654, 201] on div "[PERSON_NAME] <[PERSON_NAME][EMAIL_ADDRESS][PERSON_NAME][DOMAIN_NAME]>" at bounding box center [836, 208] width 467 height 14
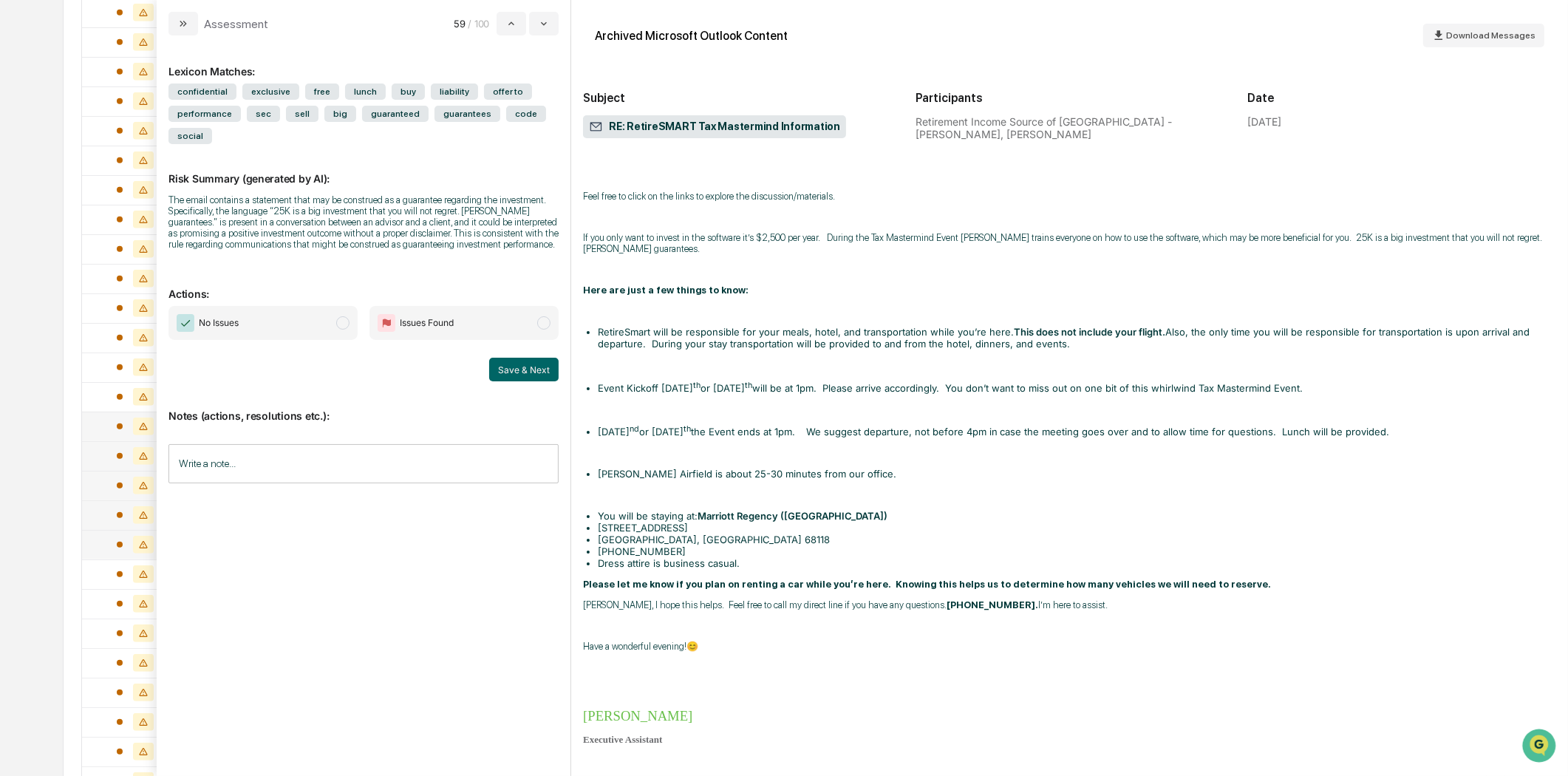
scroll to position [410, 0]
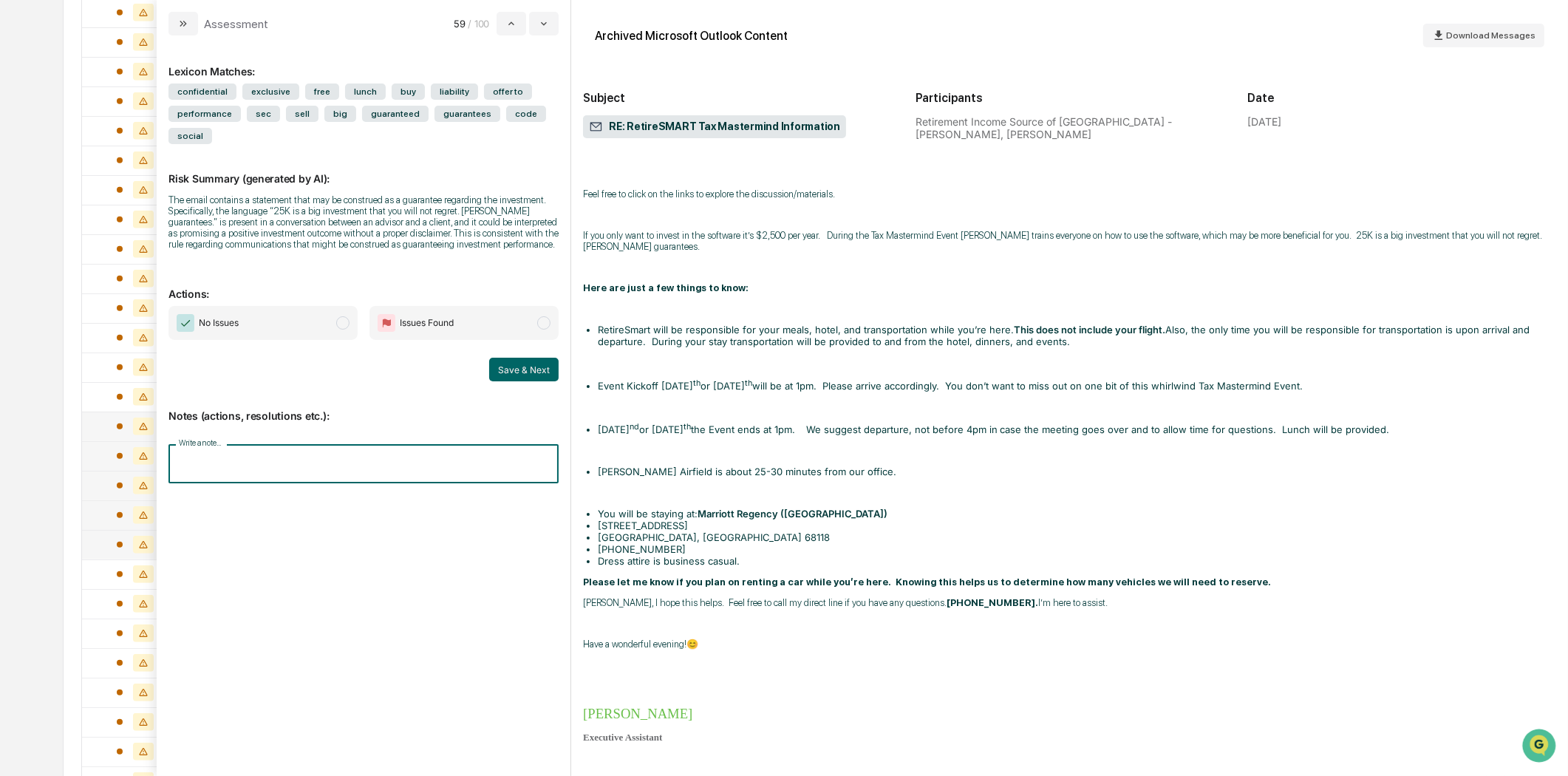
click at [243, 467] on input "Write a note..." at bounding box center [363, 464] width 390 height 39
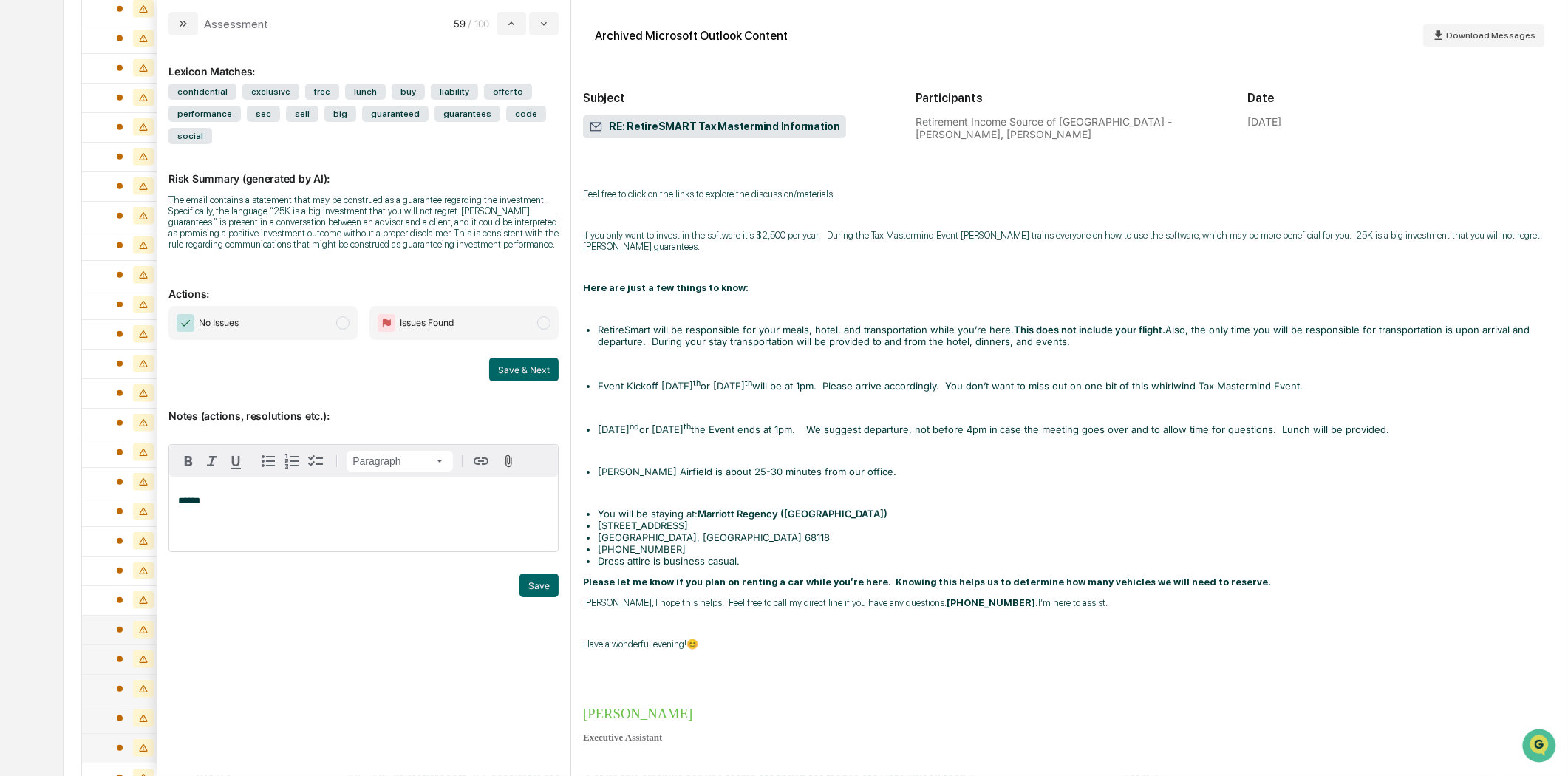
scroll to position [985, 0]
click at [231, 497] on p "******" at bounding box center [364, 501] width 371 height 11
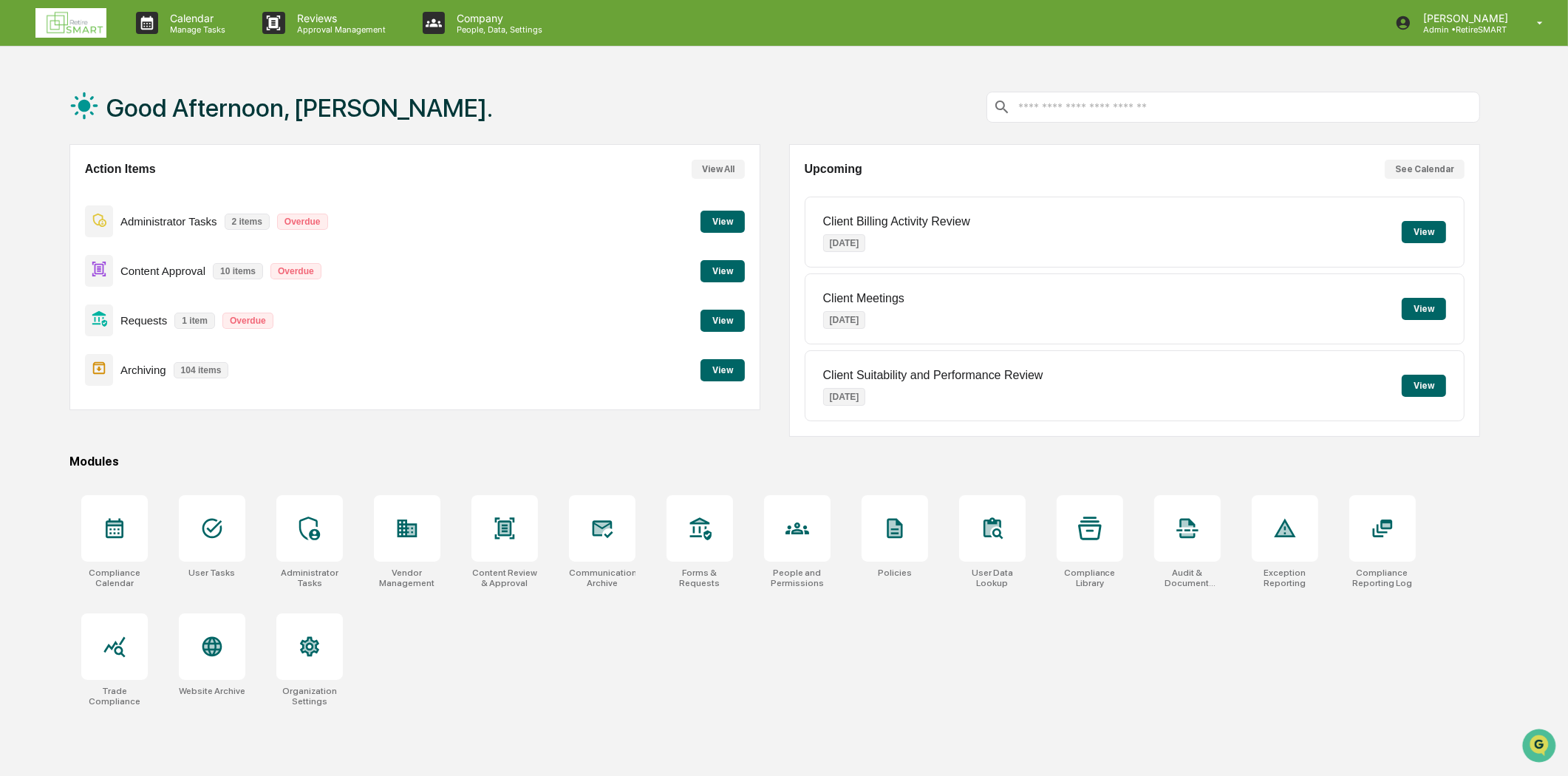
click at [715, 373] on button "View" at bounding box center [722, 370] width 44 height 23
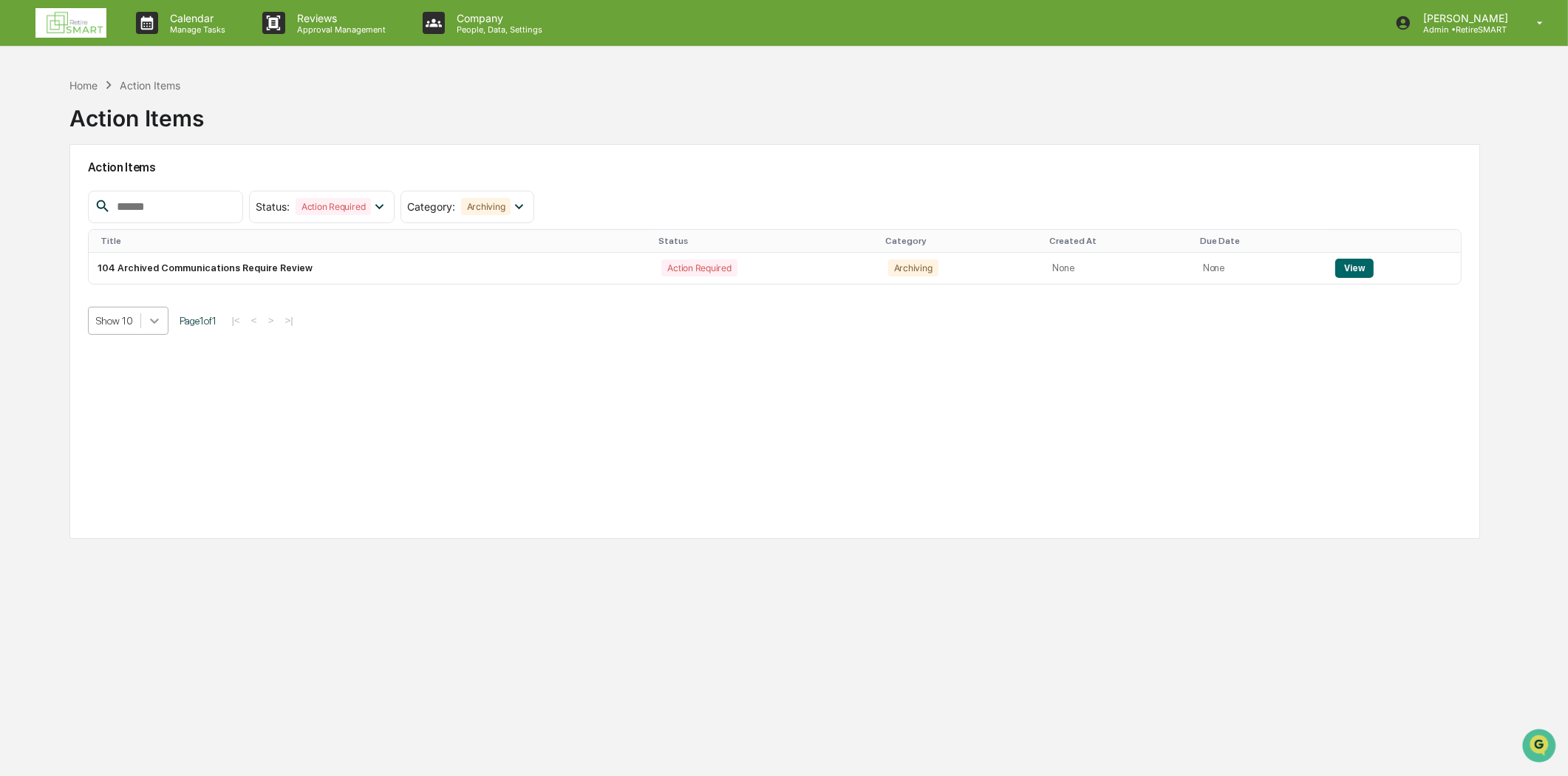
click at [150, 326] on icon at bounding box center [154, 320] width 15 height 15
click at [137, 441] on div "Show 100" at bounding box center [128, 451] width 81 height 24
click at [1327, 283] on td "View" at bounding box center [1393, 268] width 135 height 31
click at [1341, 272] on button "View" at bounding box center [1354, 268] width 37 height 20
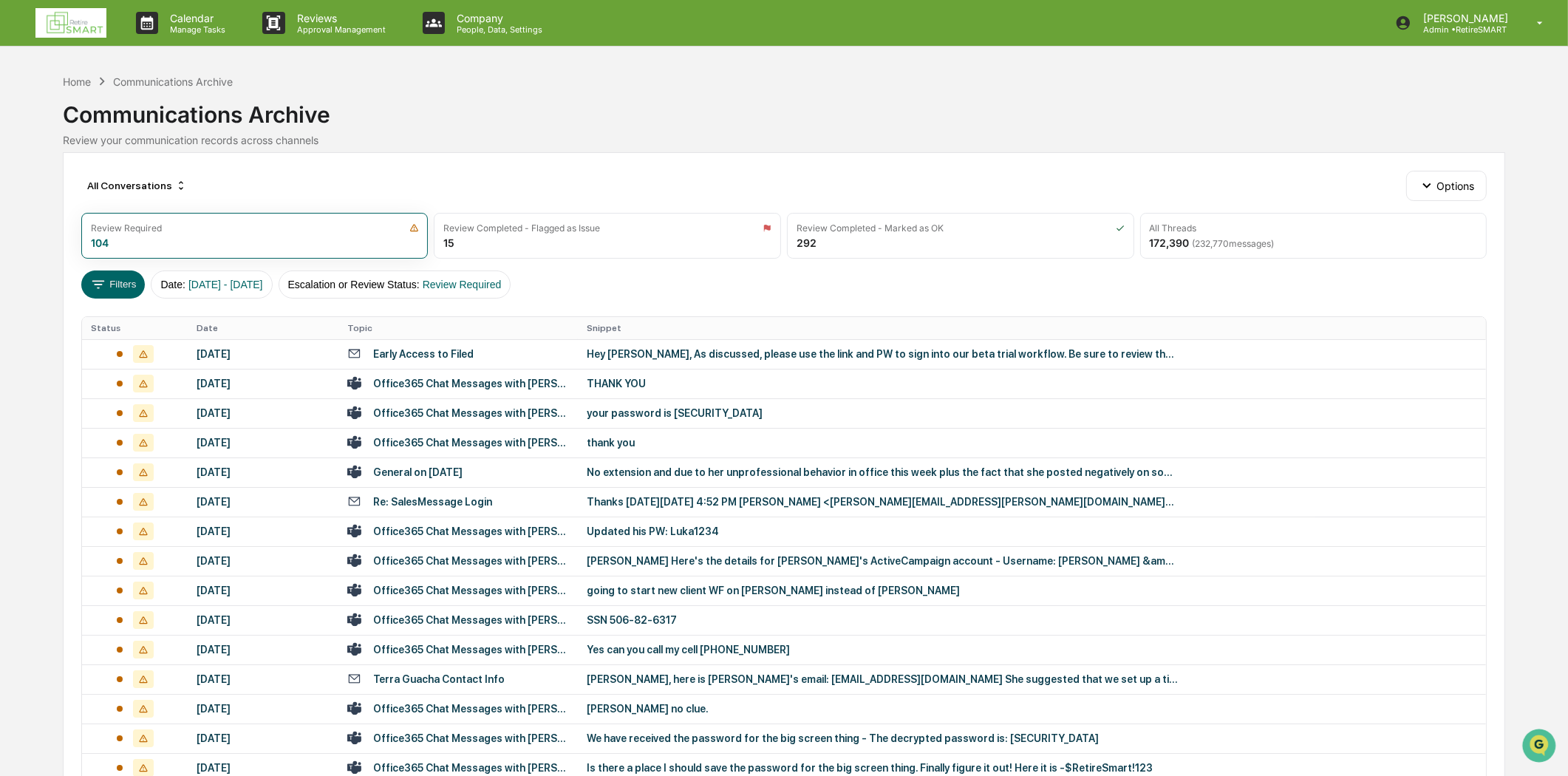
scroll to position [386, 0]
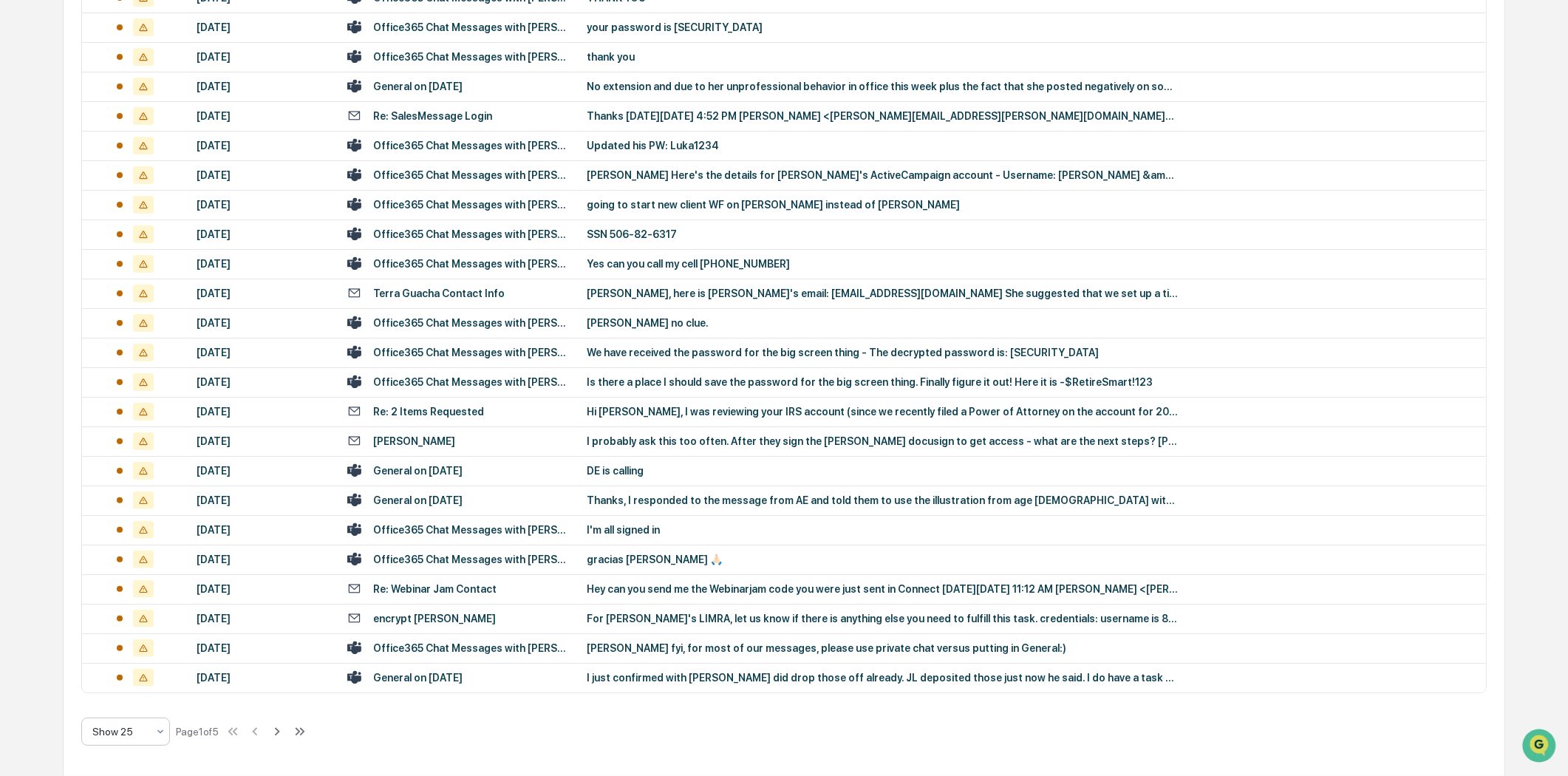
click at [159, 732] on icon at bounding box center [160, 732] width 12 height 12
click at [134, 699] on div "Show 100" at bounding box center [125, 693] width 87 height 29
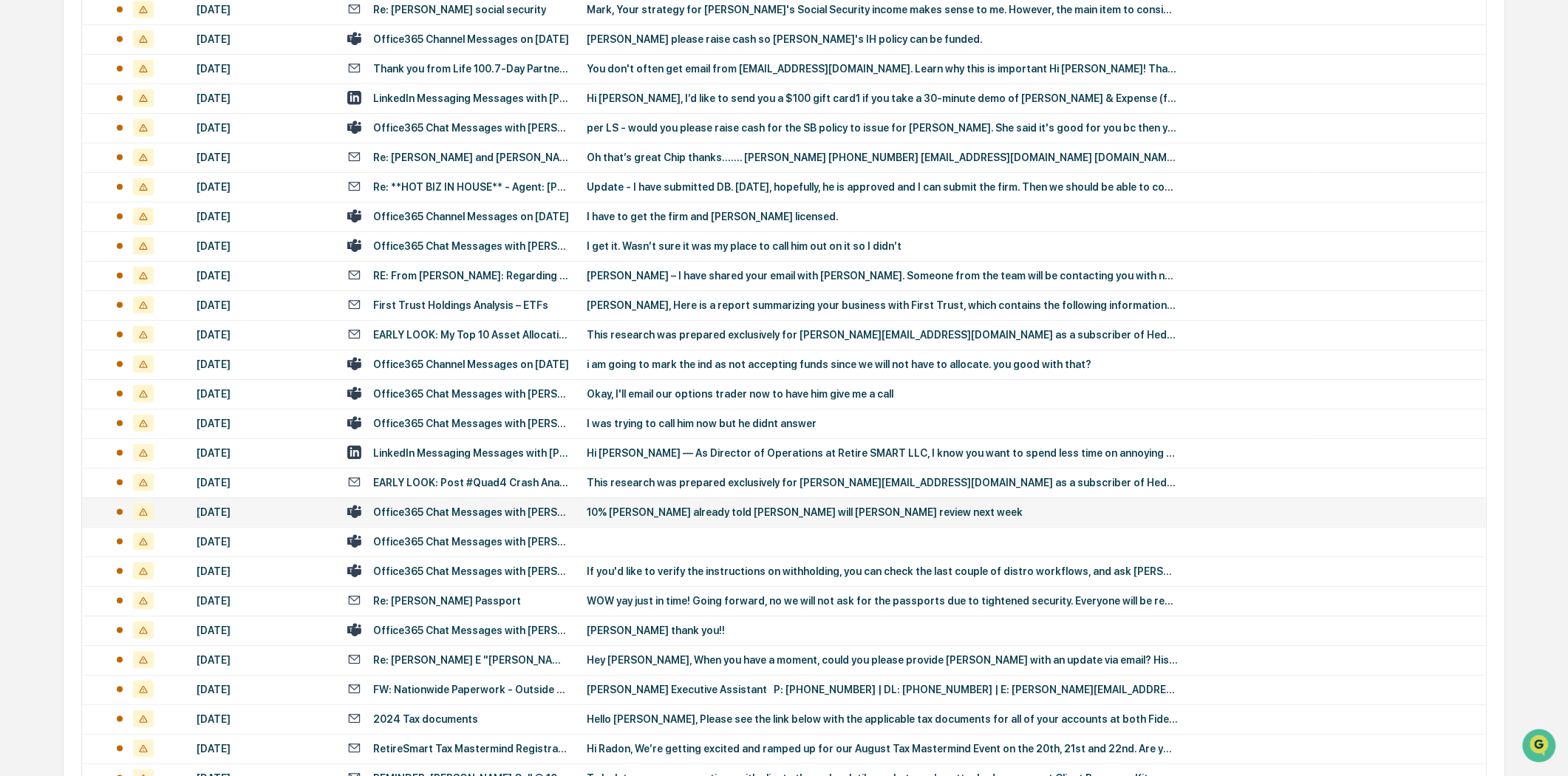
scroll to position [2272, 0]
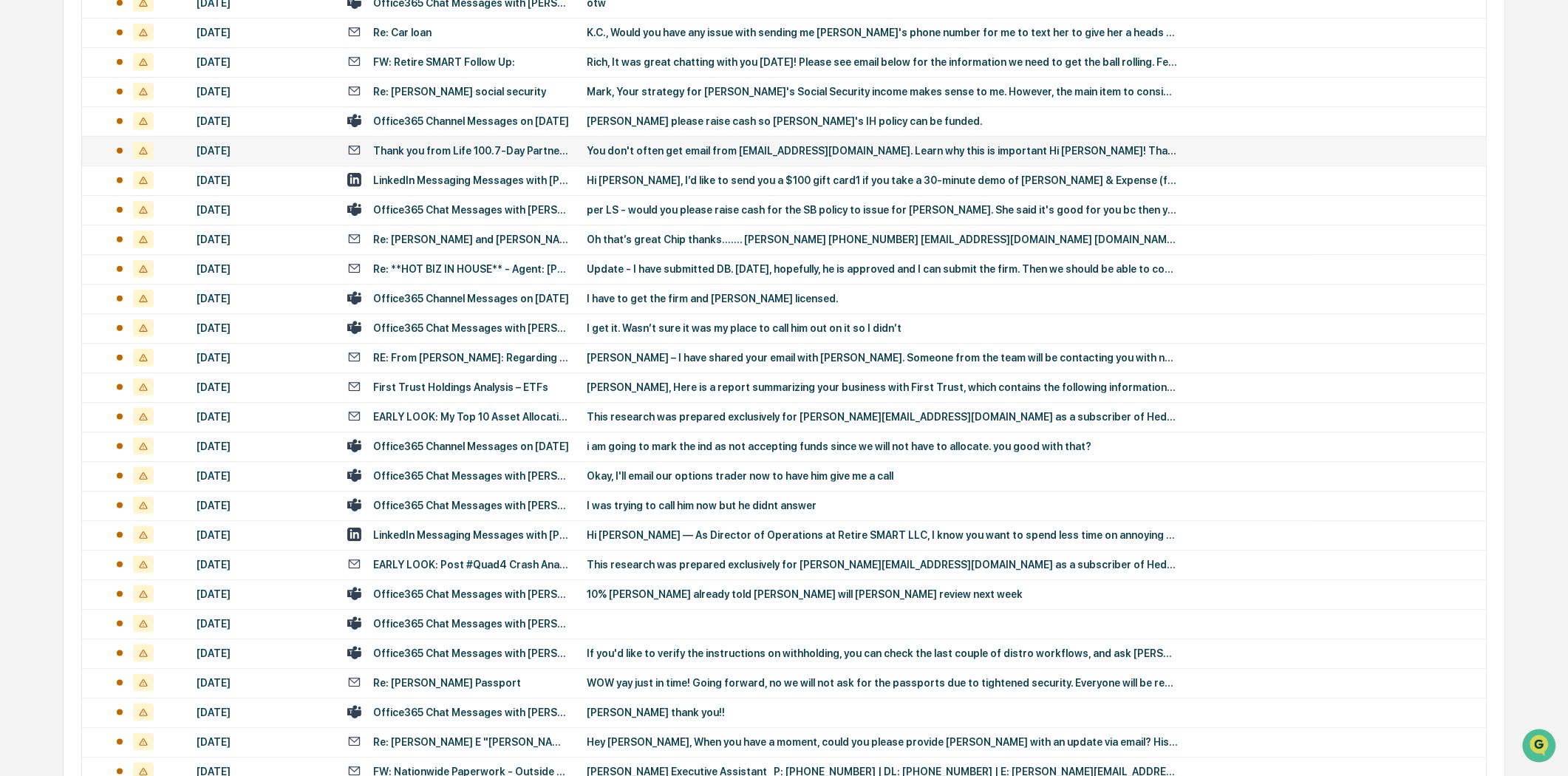
click at [467, 146] on div "Thank you from Life 100.7-Day Partner Qualified!" at bounding box center [471, 150] width 196 height 12
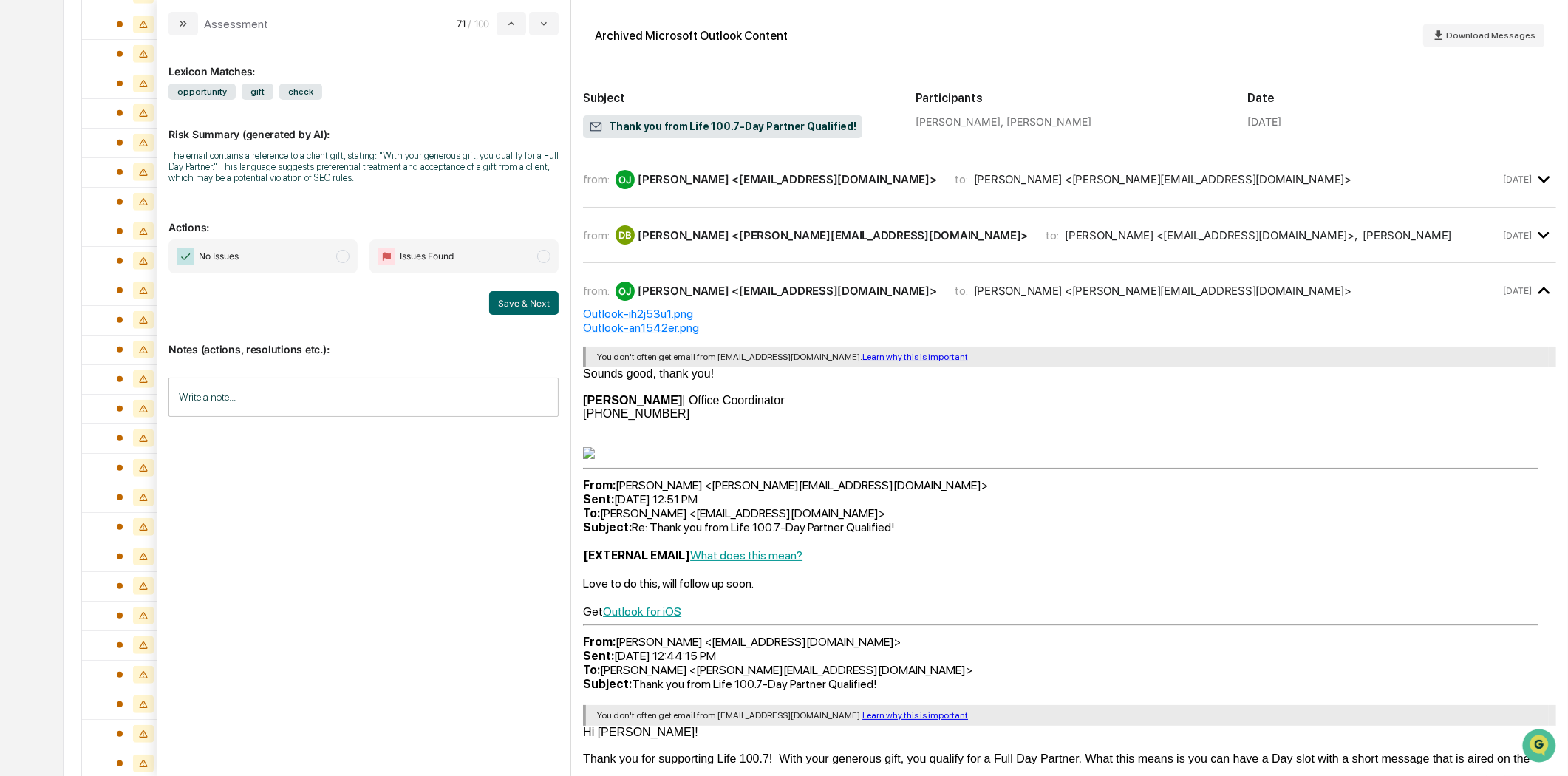
scroll to position [1533, 0]
click at [837, 240] on div "[PERSON_NAME] <[PERSON_NAME][EMAIL_ADDRESS][DOMAIN_NAME]>" at bounding box center [832, 235] width 390 height 14
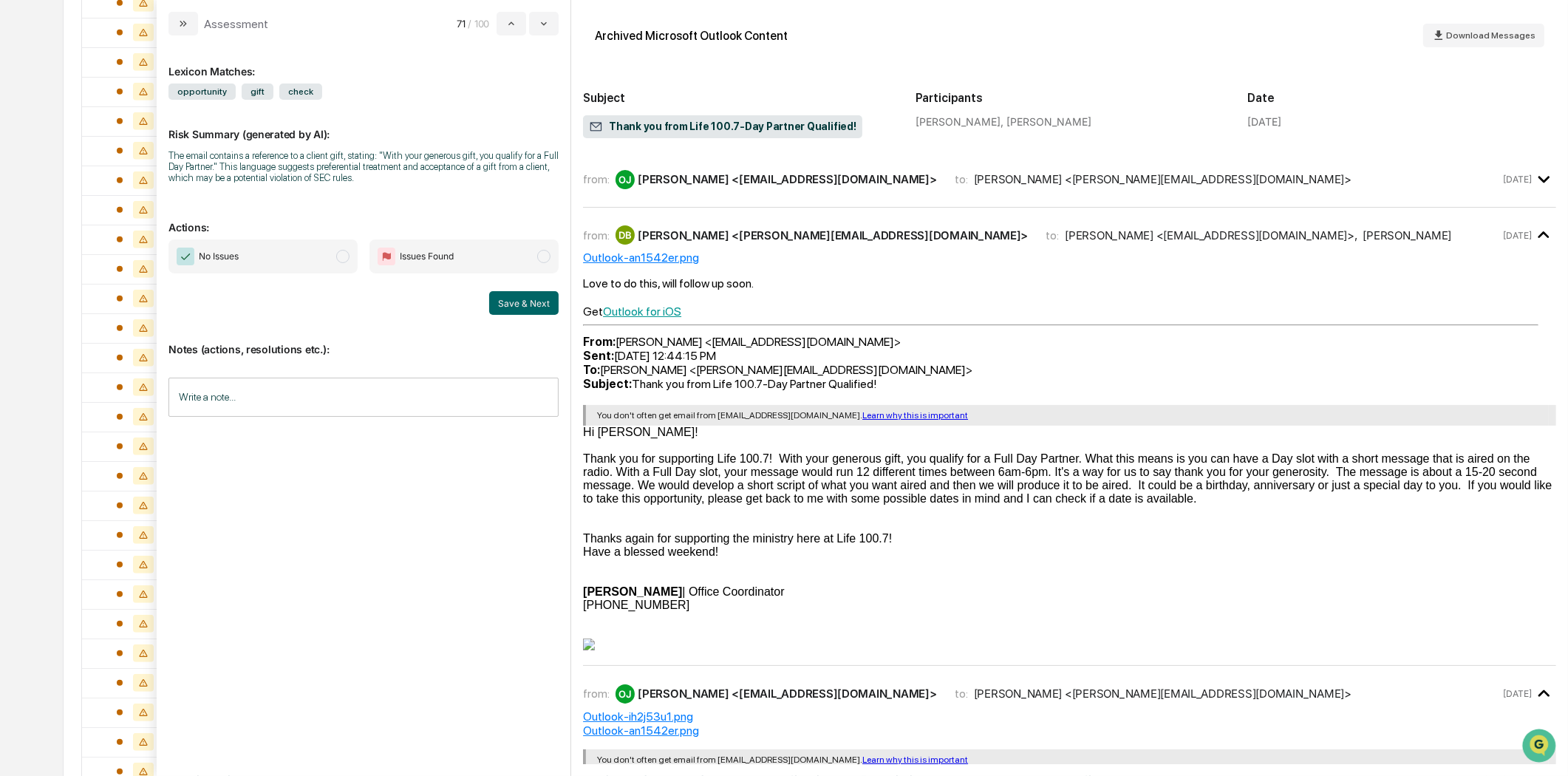
click at [1519, 185] on div "May 15" at bounding box center [1530, 179] width 53 height 25
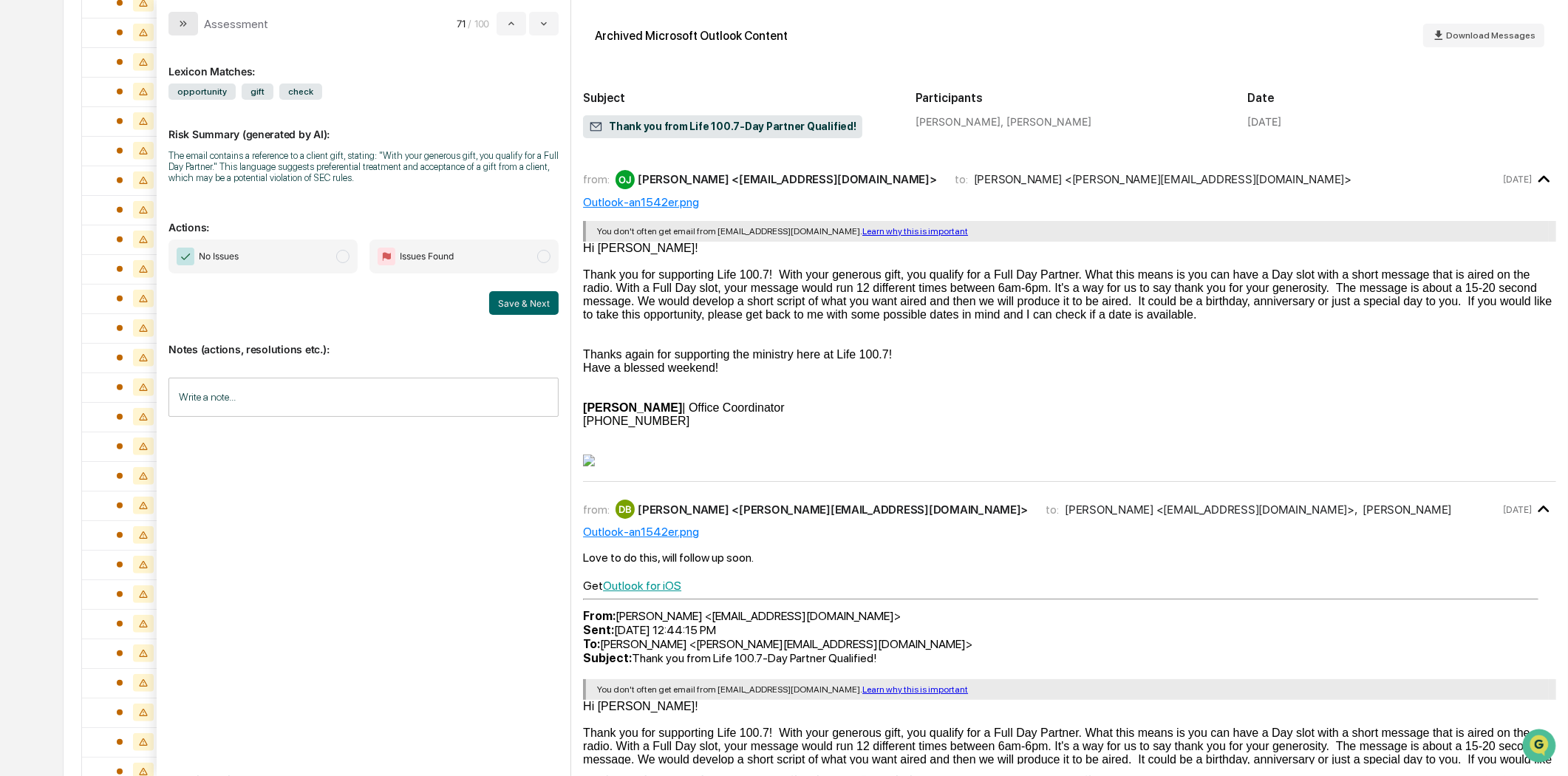
click at [186, 23] on icon "modal" at bounding box center [183, 24] width 12 height 12
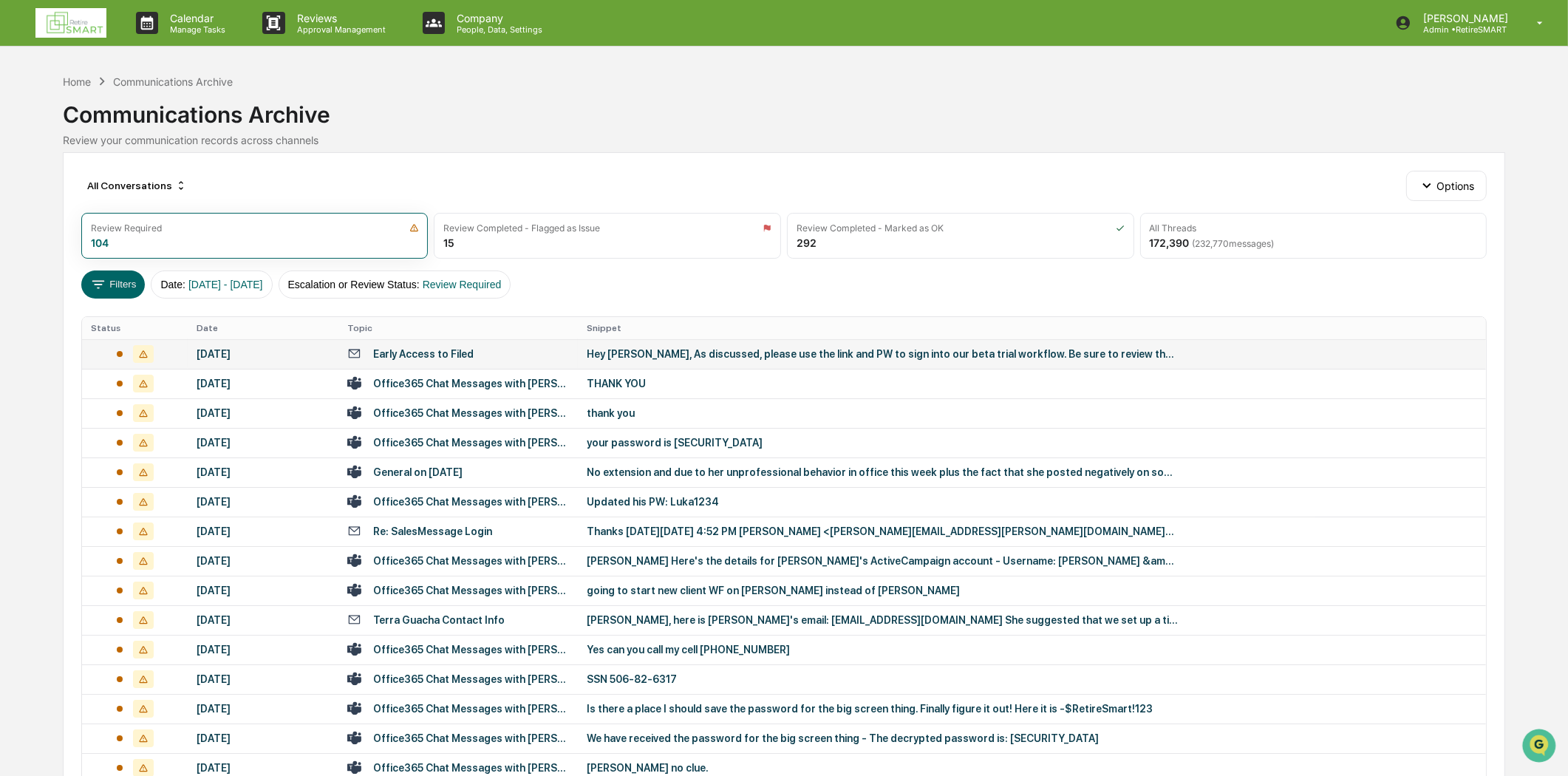
click at [442, 353] on div "Early Access to Filed" at bounding box center [423, 354] width 100 height 12
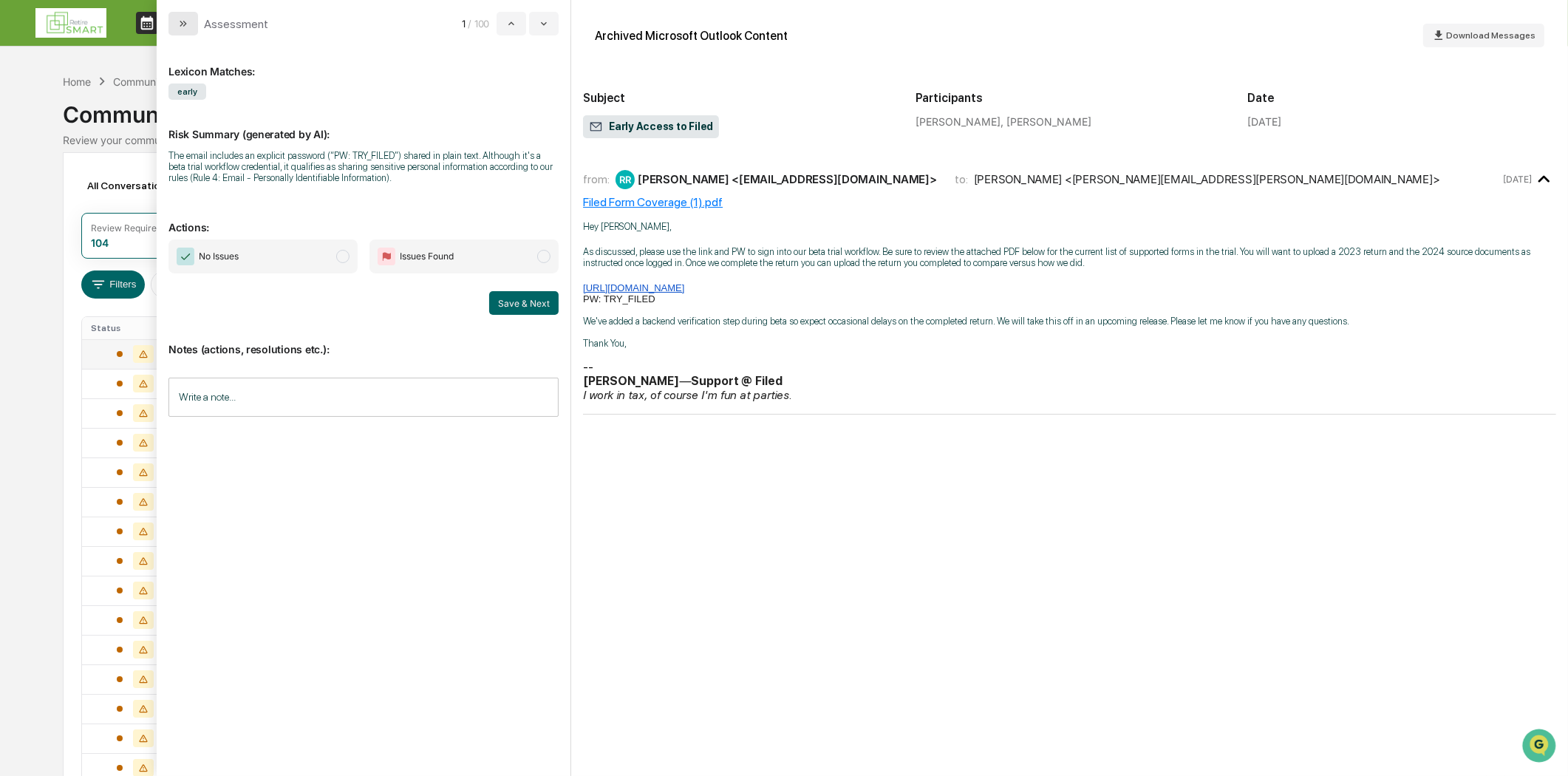
click at [172, 26] on button "modal" at bounding box center [183, 24] width 29 height 24
